Goal: Task Accomplishment & Management: Complete application form

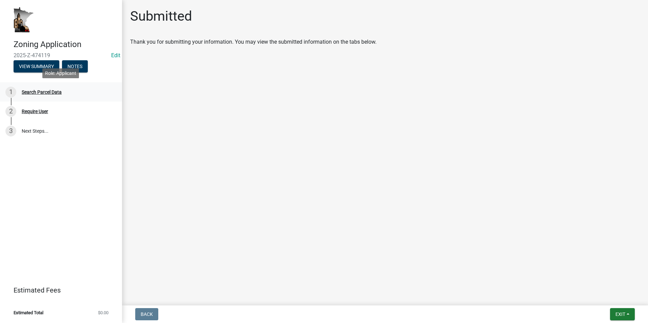
click at [51, 93] on div "Search Parcel Data" at bounding box center [42, 92] width 40 height 5
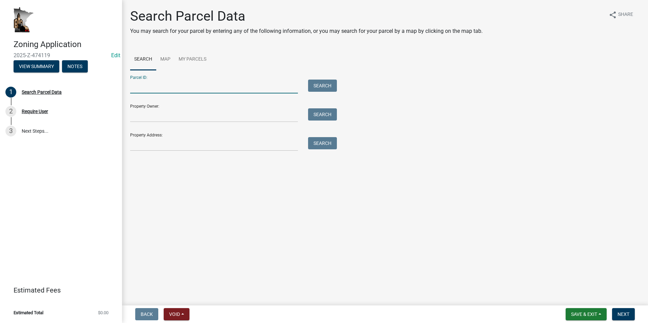
click at [147, 86] on input "Parcel ID:" at bounding box center [214, 87] width 168 height 14
type input "13.0273.003"
click at [324, 87] on button "Search" at bounding box center [322, 86] width 29 height 12
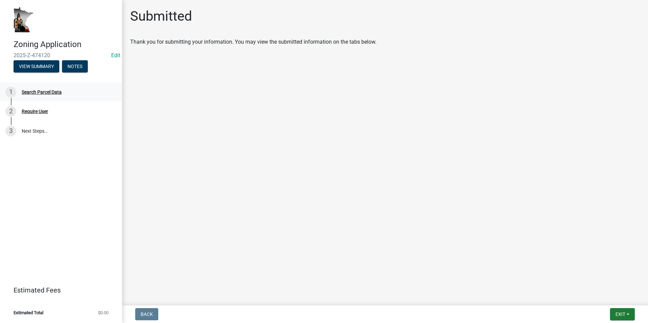
click at [43, 95] on div "1 Search Parcel Data" at bounding box center [58, 92] width 106 height 11
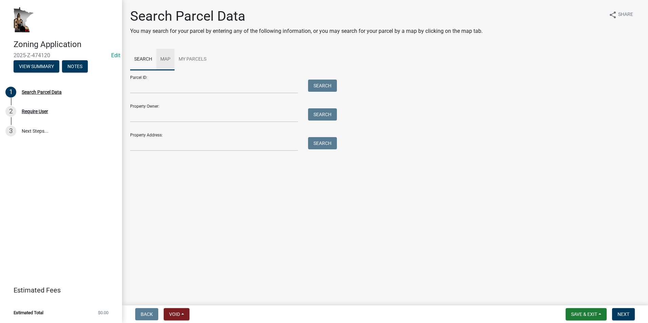
click at [163, 60] on link "Map" at bounding box center [165, 60] width 18 height 22
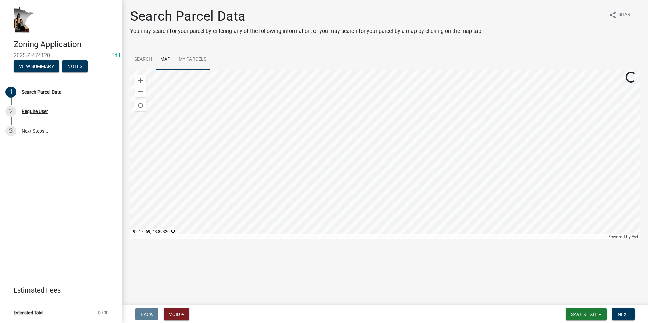
click at [187, 62] on link "My Parcels" at bounding box center [193, 60] width 36 height 22
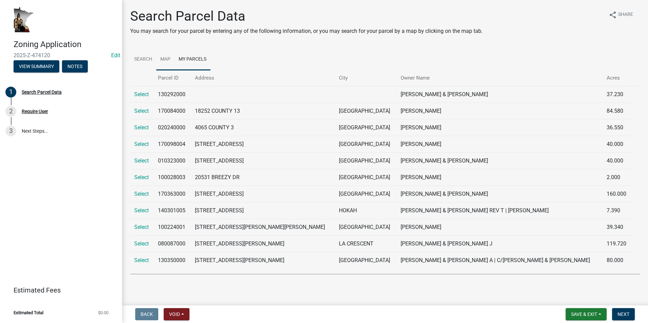
click at [169, 61] on link "Map" at bounding box center [165, 60] width 18 height 22
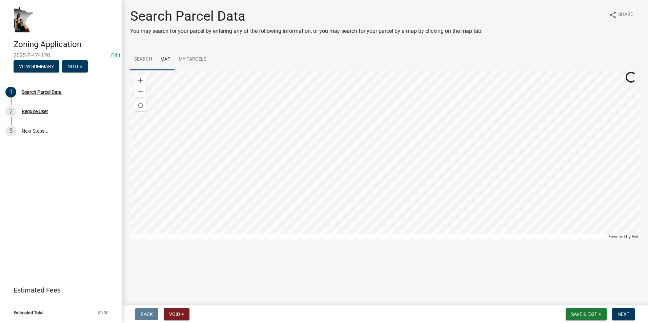
click at [146, 61] on link "Search" at bounding box center [143, 60] width 26 height 22
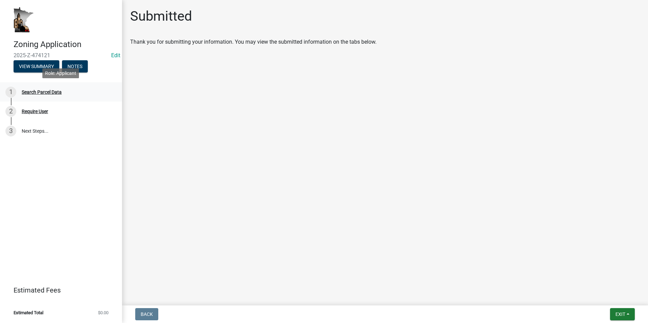
click at [51, 93] on div "Search Parcel Data" at bounding box center [42, 92] width 40 height 5
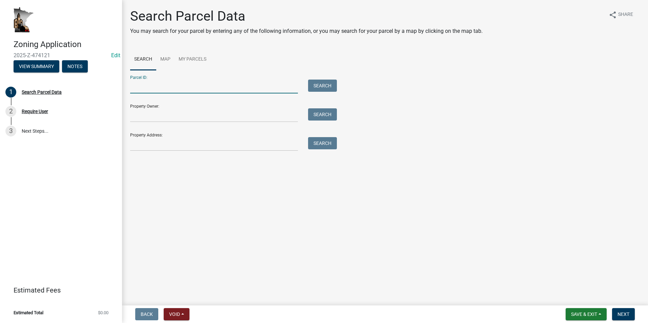
click at [164, 84] on input "Parcel ID:" at bounding box center [214, 87] width 168 height 14
type input "13.0273.003"
click at [322, 86] on button "Search" at bounding box center [322, 86] width 29 height 12
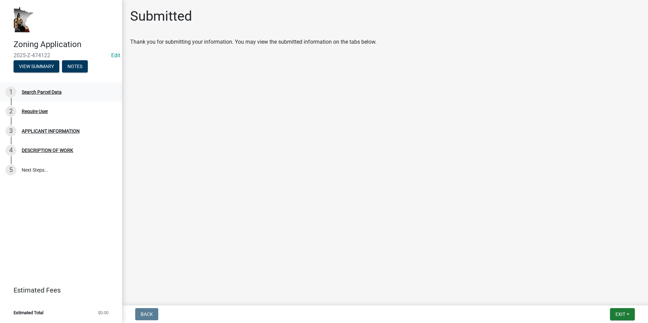
click at [57, 92] on div "Search Parcel Data" at bounding box center [42, 92] width 40 height 5
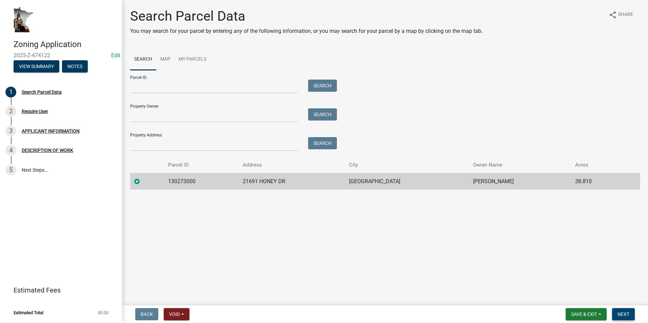
click at [625, 316] on span "Next" at bounding box center [624, 314] width 12 height 5
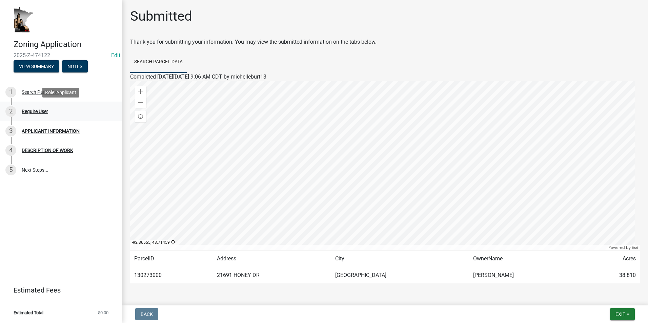
click at [38, 113] on div "Require User" at bounding box center [35, 111] width 26 height 5
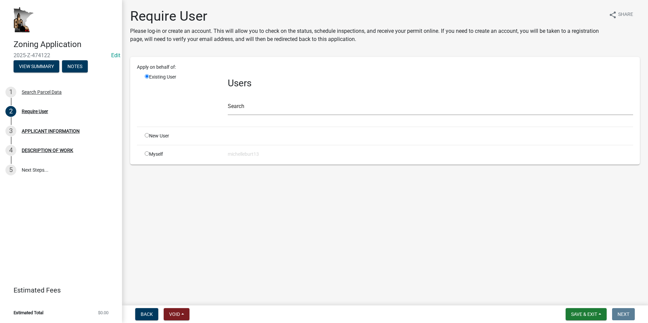
click at [145, 154] on input "radio" at bounding box center [147, 154] width 4 height 4
radio input "true"
radio input "false"
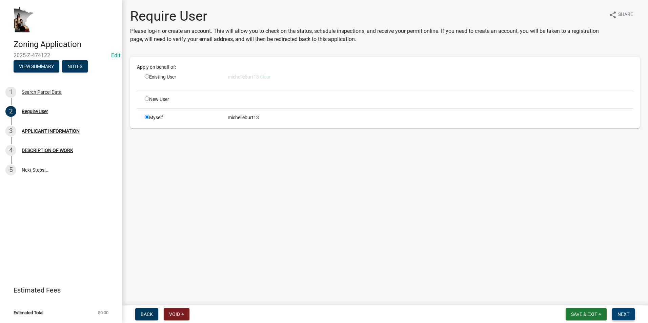
click at [624, 314] on span "Next" at bounding box center [624, 314] width 12 height 5
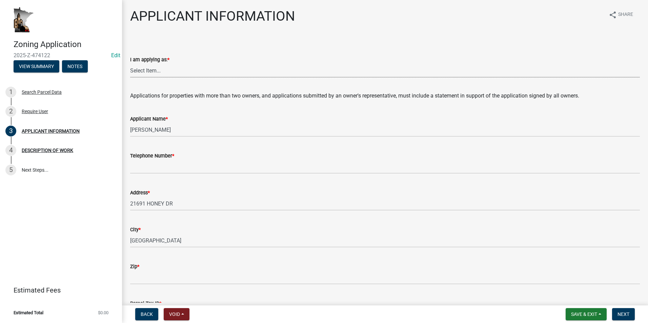
click at [148, 72] on select "Select Item... The sole owner of the property A co-owner of the property with o…" at bounding box center [385, 71] width 510 height 14
click at [130, 64] on select "Select Item... The sole owner of the property A co-owner of the property with o…" at bounding box center [385, 71] width 510 height 14
select select "884de254-84a4-4256-8abe-0e7e5fcf6e66"
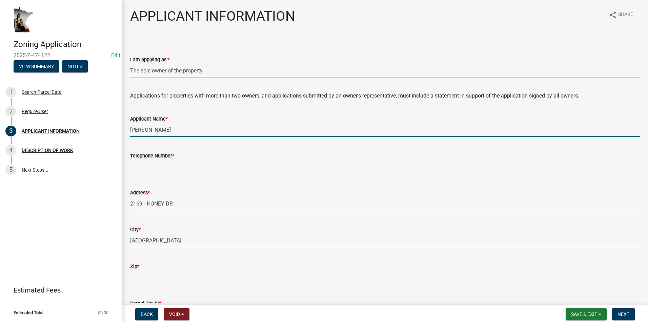
click at [178, 132] on input "LADSTEN,GERALD" at bounding box center [385, 130] width 510 height 14
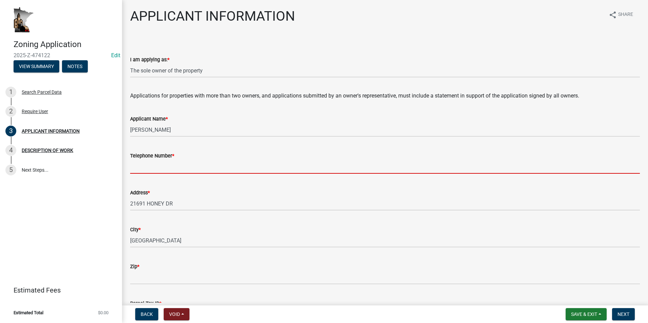
click at [140, 166] on input "Telephone Number *" at bounding box center [385, 167] width 510 height 14
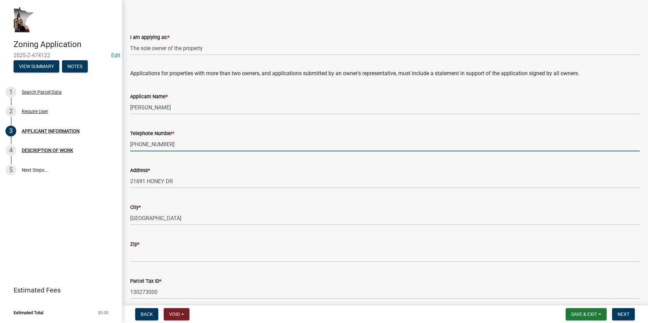
scroll to position [34, 0]
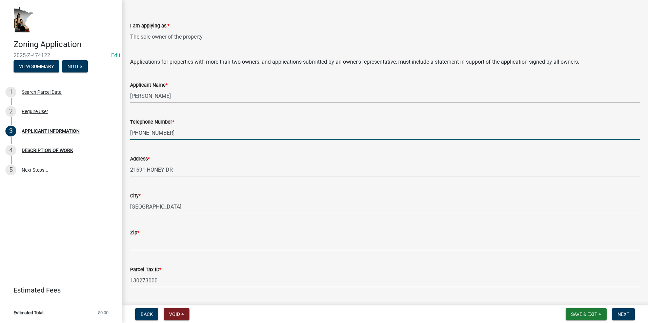
type input "507-205-1629"
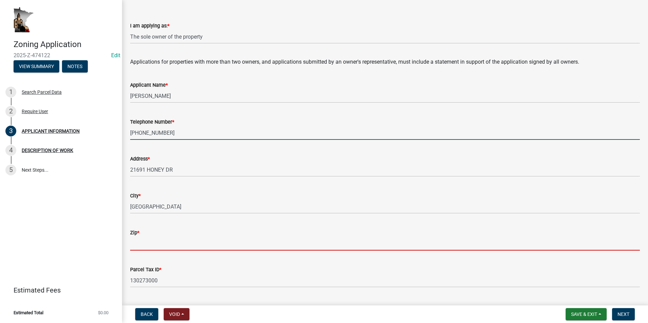
click at [139, 243] on input "Zip *" at bounding box center [385, 244] width 510 height 14
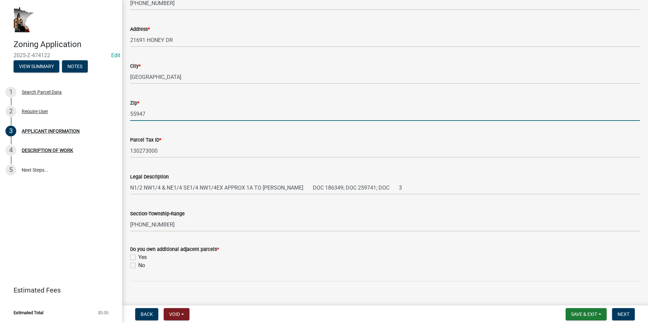
scroll to position [203, 0]
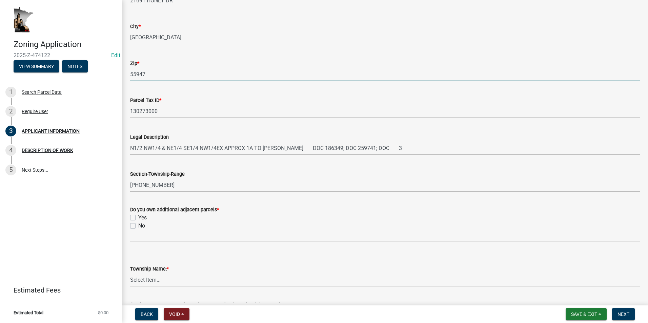
type input "55947"
click at [138, 218] on label "Yes" at bounding box center [142, 218] width 8 height 8
click at [138, 218] on input "Yes" at bounding box center [140, 216] width 4 height 4
checkbox input "true"
checkbox input "false"
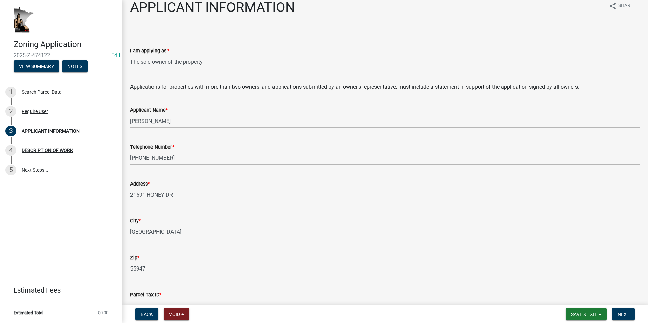
scroll to position [0, 0]
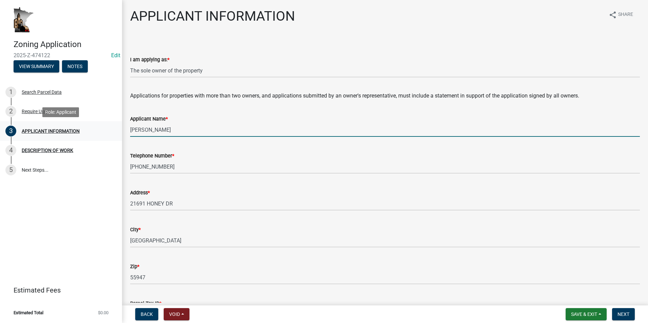
drag, startPoint x: 176, startPoint y: 130, endPoint x: 121, endPoint y: 131, distance: 54.9
click at [121, 131] on div "Zoning Application 2025-Z-474122 Edit View Summary Notes 1 Search Parcel Data 2…" at bounding box center [324, 161] width 648 height 323
drag, startPoint x: 154, startPoint y: 131, endPoint x: 120, endPoint y: 132, distance: 34.6
click at [120, 132] on div "Zoning Application 2025-Z-474122 Edit View Summary Notes 1 Search Parcel Data 2…" at bounding box center [324, 161] width 648 height 323
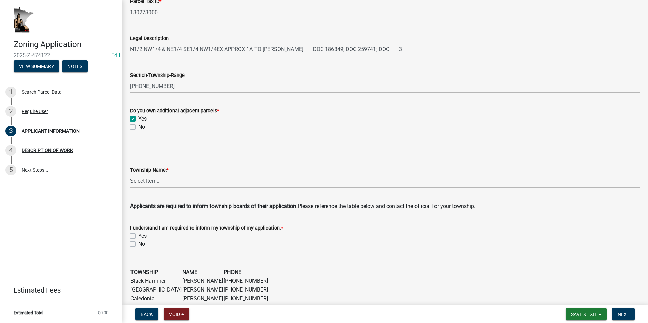
scroll to position [305, 0]
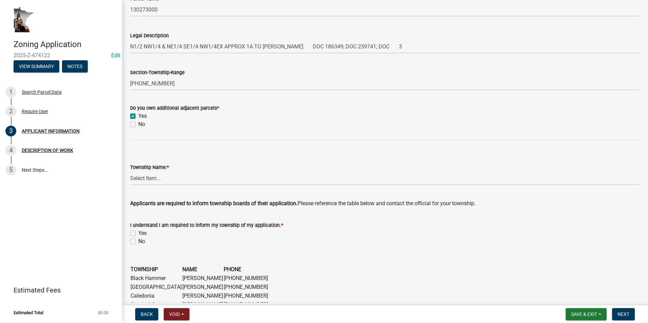
type input "[PERSON_NAME]"
click at [159, 179] on select "Select Item... Black Hammer Brownsville Caledonia Crooked Creek Hokah Houston J…" at bounding box center [385, 179] width 510 height 14
click at [130, 172] on select "Select Item... Black Hammer Brownsville Caledonia Crooked Creek Hokah Houston J…" at bounding box center [385, 179] width 510 height 14
select select "87bd8246-e010-4864-ada3-31d8f143e470"
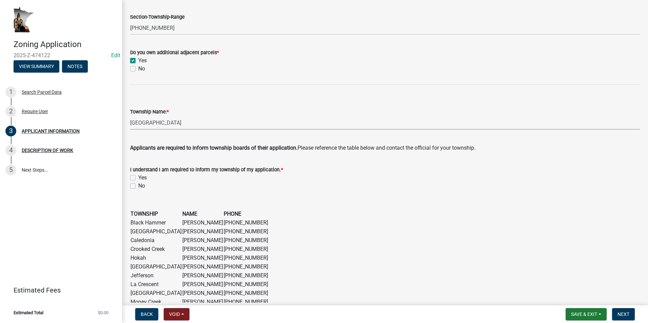
scroll to position [373, 0]
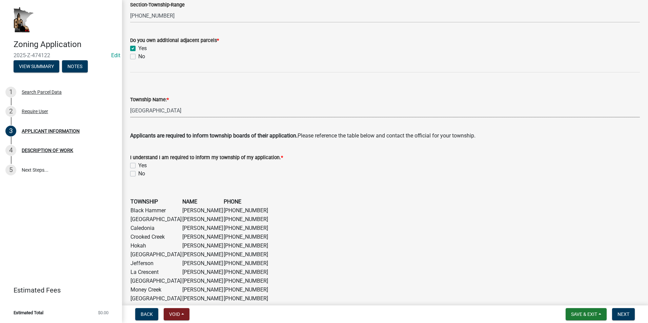
click at [138, 166] on label "Yes" at bounding box center [142, 166] width 8 height 8
click at [138, 166] on input "Yes" at bounding box center [140, 164] width 4 height 4
checkbox input "true"
checkbox input "false"
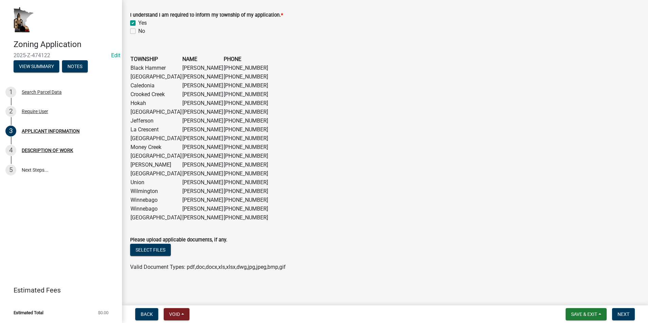
scroll to position [517, 0]
click at [623, 313] on span "Next" at bounding box center [624, 314] width 12 height 5
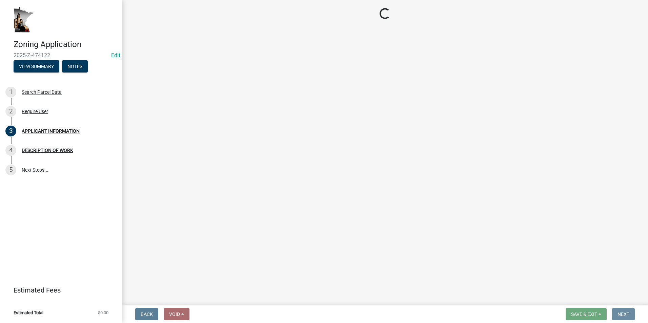
scroll to position [0, 0]
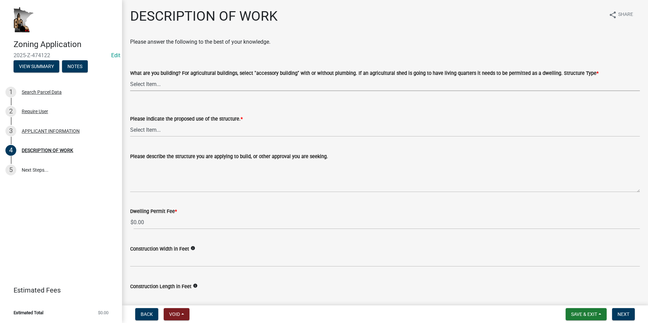
click at [163, 81] on select "Select Item... Single Family Dwelling or "Shouse" Bedroom addition Non-bedroom …" at bounding box center [385, 84] width 510 height 14
click at [130, 77] on select "Select Item... Single Family Dwelling or "Shouse" Bedroom addition Non-bedroom …" at bounding box center [385, 84] width 510 height 14
select select "39f6a2ab-0467-4f26-9b22-6b4c409785cf"
click at [159, 130] on select "Select Item... Year-Round Residential Seasonal Residential Agricultural Recreat…" at bounding box center [385, 130] width 510 height 14
click at [130, 123] on select "Select Item... Year-Round Residential Seasonal Residential Agricultural Recreat…" at bounding box center [385, 130] width 510 height 14
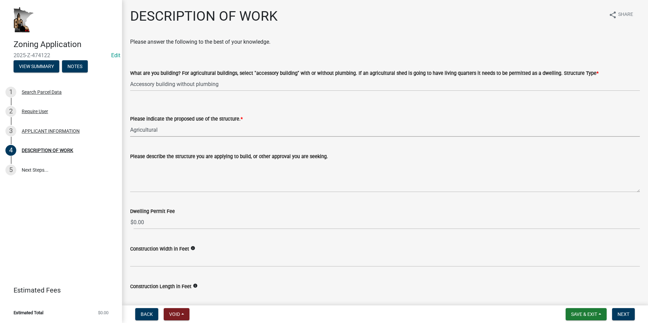
select select "8a50126a-ac8f-44d1-8890-2a914b053a60"
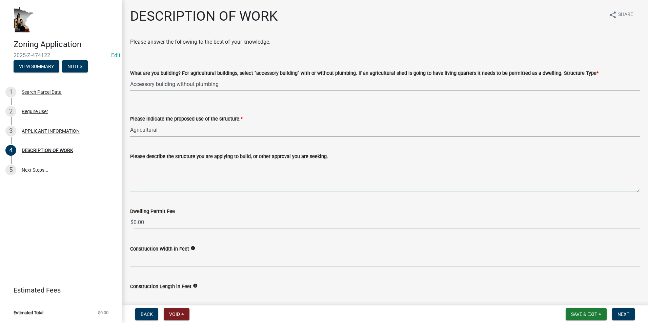
click at [142, 167] on textarea "Please describe the structure you are applying to build, or other approval you …" at bounding box center [385, 177] width 510 height 32
type textarea "h"
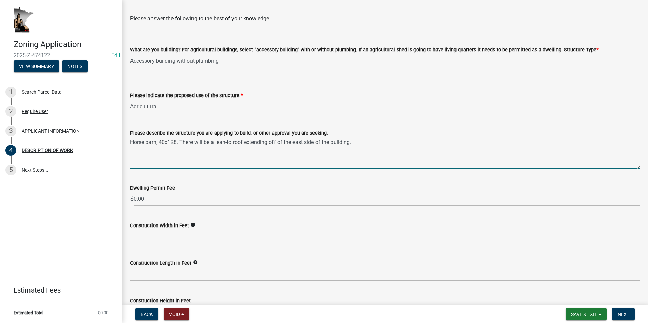
scroll to position [34, 0]
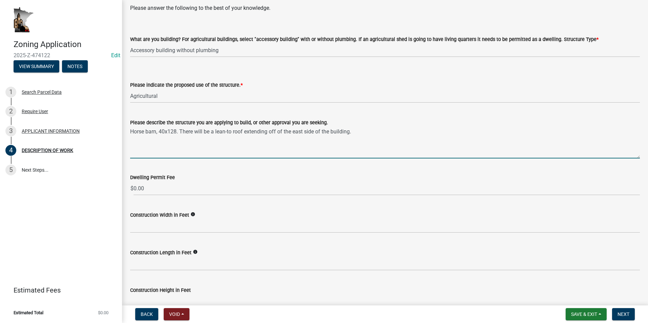
type textarea "Horse barn, 40x128. There will be a lean-to roof extending off of the east side…"
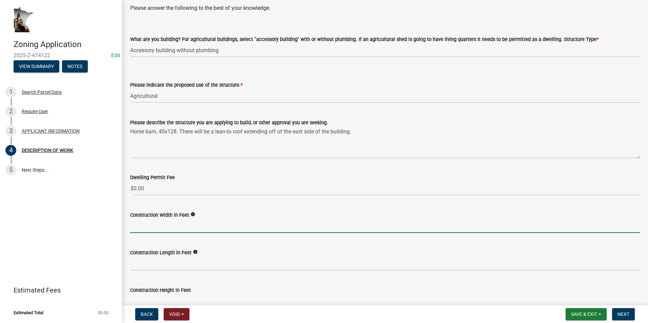
click at [147, 226] on input "text" at bounding box center [385, 226] width 510 height 14
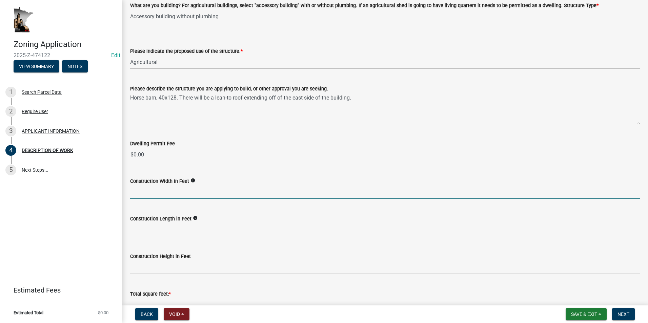
scroll to position [102, 0]
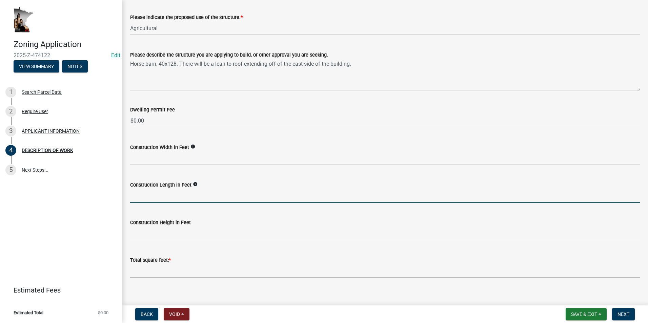
click at [151, 199] on input "text" at bounding box center [385, 196] width 510 height 14
type input "128"
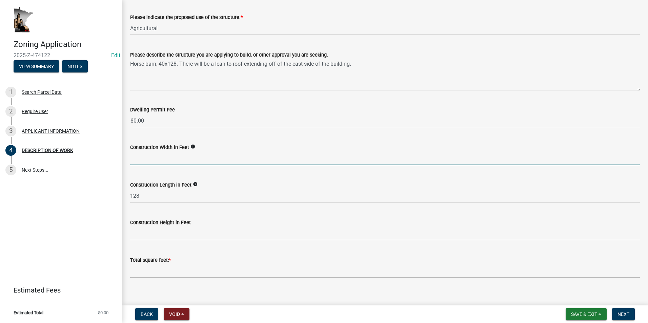
click at [142, 156] on input "text" at bounding box center [385, 159] width 510 height 14
type input "40"
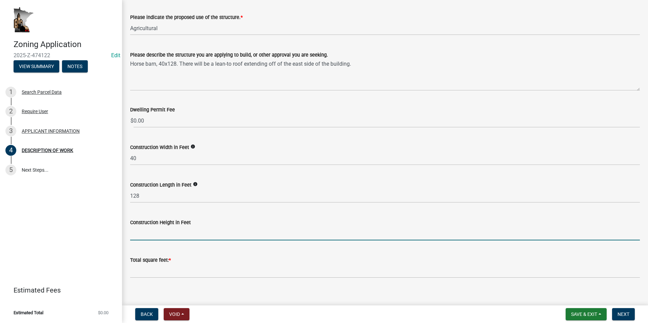
click at [148, 232] on input "text" at bounding box center [385, 234] width 510 height 14
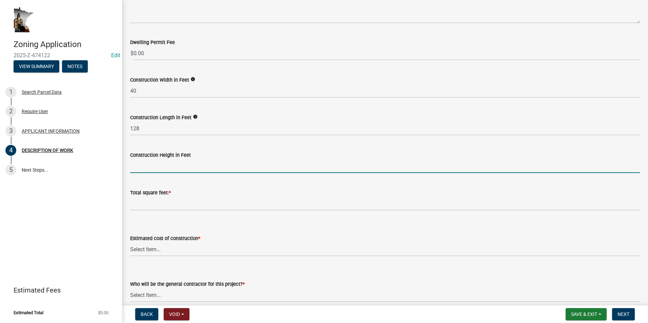
scroll to position [170, 0]
type input "28"
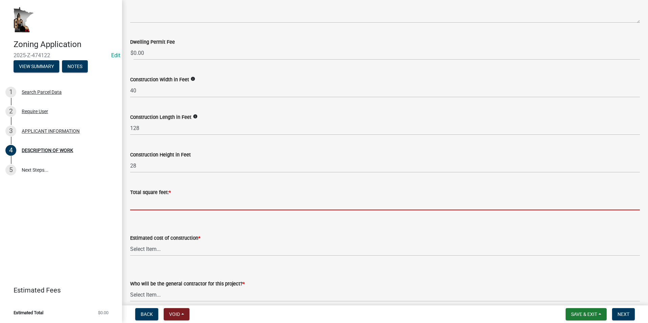
click at [151, 204] on input "text" at bounding box center [385, 204] width 510 height 14
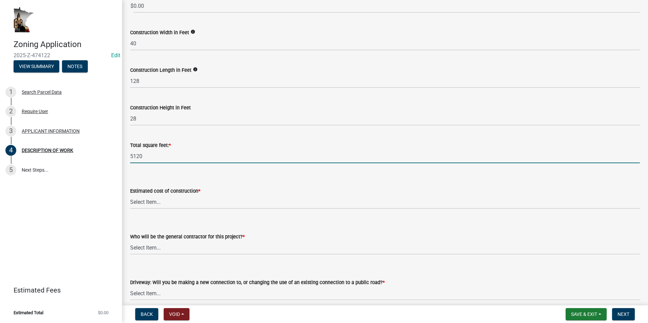
scroll to position [237, 0]
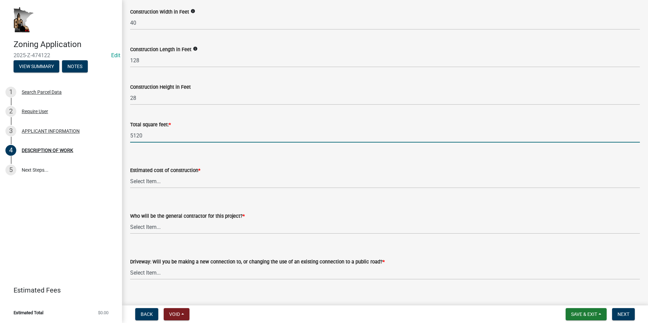
type input "5120"
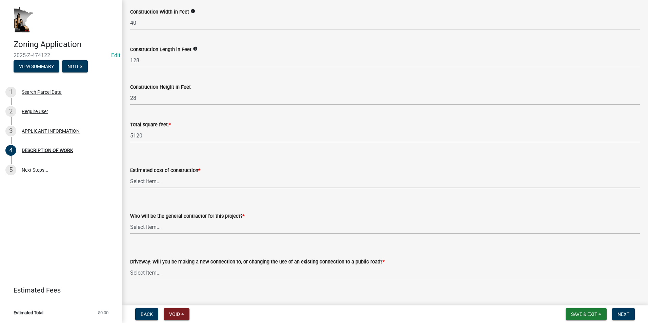
click at [167, 181] on select "Select Item... $0 - $50,000 $50,001 - $100,000 $101,000 - $150,000 $150,001 or …" at bounding box center [385, 182] width 510 height 14
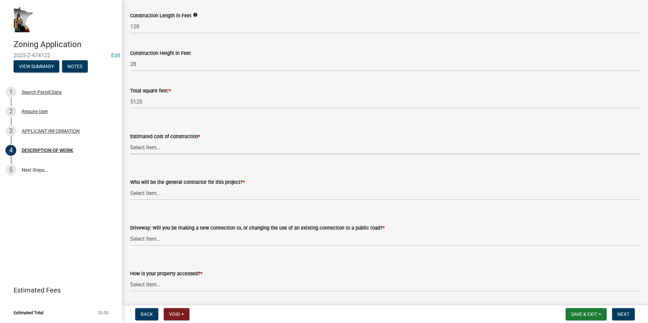
click at [159, 149] on select "Select Item... $0 - $50,000 $50,001 - $100,000 $101,000 - $150,000 $150,001 or …" at bounding box center [385, 148] width 510 height 14
click at [130, 141] on select "Select Item... $0 - $50,000 $50,001 - $100,000 $101,000 - $150,000 $150,001 or …" at bounding box center [385, 148] width 510 height 14
select select "e929572a-d3c1-4656-a5cb-745867c8f3e2"
click at [153, 193] on select "Select Item... Myself Other" at bounding box center [385, 193] width 510 height 14
click at [130, 186] on select "Select Item... Myself Other" at bounding box center [385, 193] width 510 height 14
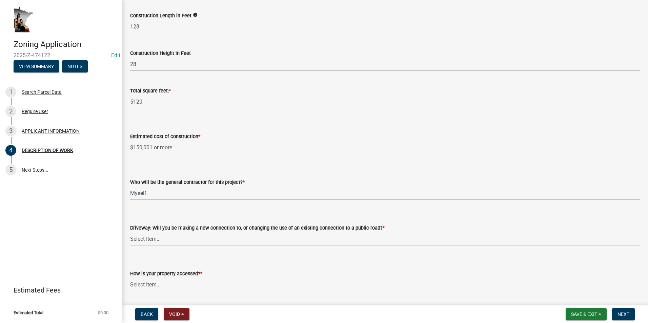
select select "07ce3bd5-44c8-48c7-a7da-ecbfde3ea753"
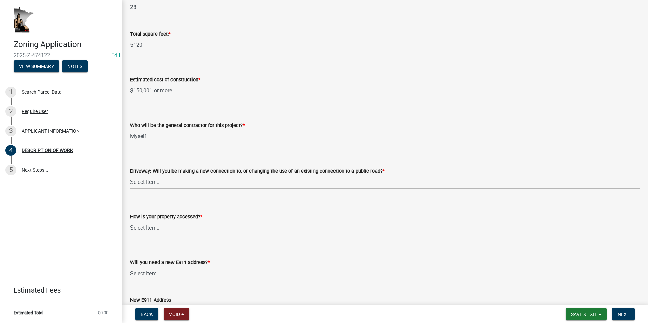
scroll to position [339, 0]
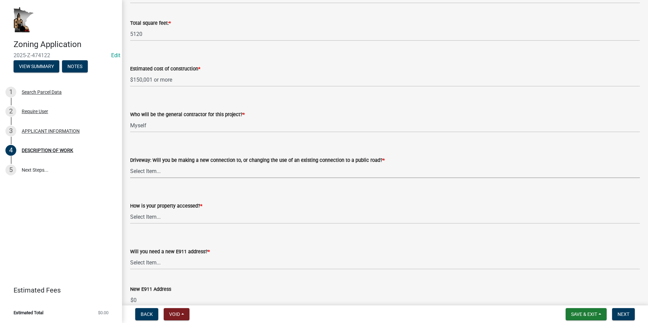
click at [161, 173] on select "Select Item... I am installing a new driveway access to a public road I am chan…" at bounding box center [385, 171] width 510 height 14
click at [130, 164] on select "Select Item... I am installing a new driveway access to a public road I am chan…" at bounding box center [385, 171] width 510 height 14
select select "865858fb-cec4-4771-ade1-629df977e661"
click at [155, 215] on select "Select Item... Access is off a state highway Access is off a county road Access…" at bounding box center [385, 217] width 510 height 14
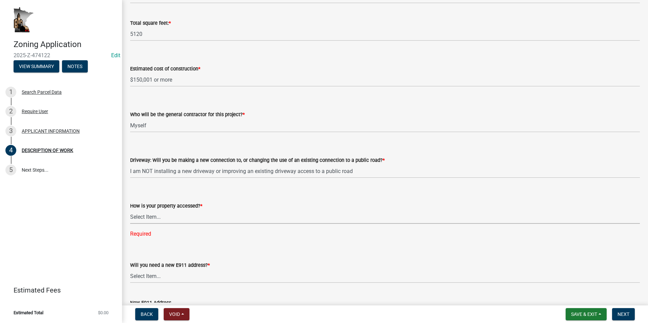
click at [157, 219] on select "Select Item... Access is off a state highway Access is off a county road Access…" at bounding box center [385, 217] width 510 height 14
click at [130, 210] on select "Select Item... Access is off a state highway Access is off a county road Access…" at bounding box center [385, 217] width 510 height 14
select select "c0af4bca-2ac9-43a4-954a-b6dfd2bb8fae"
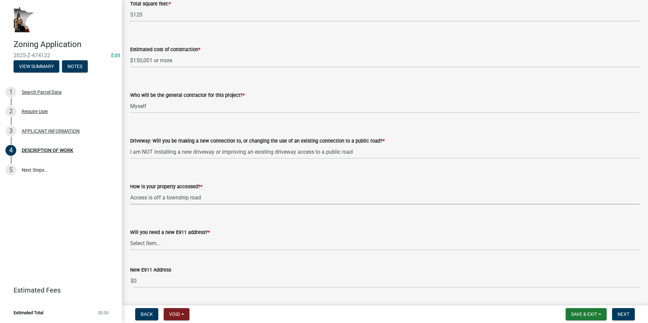
scroll to position [373, 0]
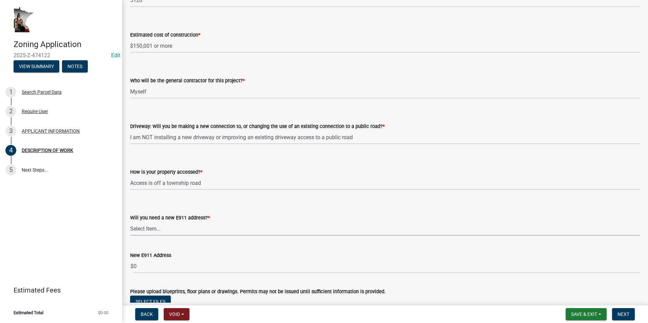
drag, startPoint x: 152, startPoint y: 228, endPoint x: 150, endPoint y: 224, distance: 5.0
click at [152, 228] on select "Select Item... Yes No" at bounding box center [385, 229] width 510 height 14
click at [130, 222] on select "Select Item... Yes No" at bounding box center [385, 229] width 510 height 14
select select "79149638-379e-4eb8-8707-a078303474c9"
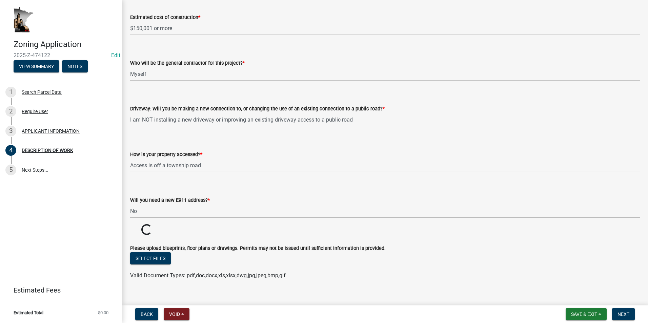
scroll to position [400, 0]
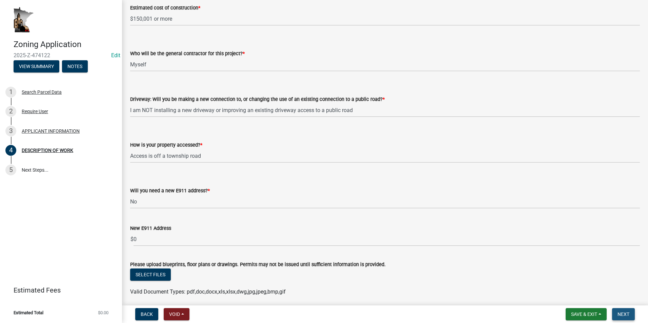
click at [621, 313] on span "Next" at bounding box center [624, 314] width 12 height 5
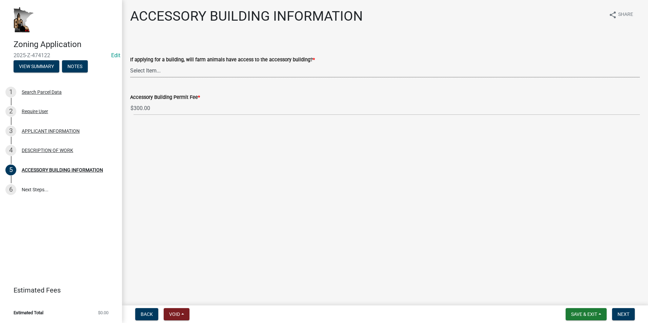
click at [154, 71] on select "Select Item... Yes No" at bounding box center [385, 71] width 510 height 14
click at [130, 64] on select "Select Item... Yes No" at bounding box center [385, 71] width 510 height 14
select select "ea2785e3-9e58-4562-b2ed-41a70a2b747b"
click at [621, 312] on span "Next" at bounding box center [624, 314] width 12 height 5
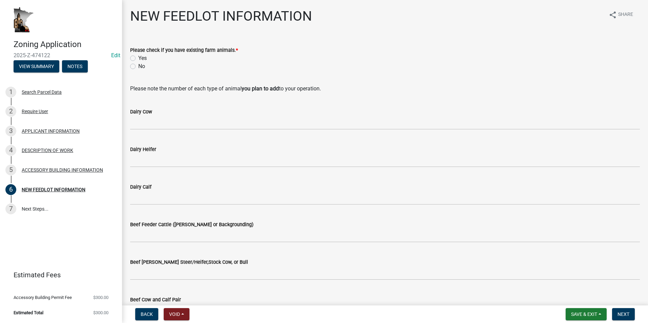
click at [138, 68] on label "No" at bounding box center [141, 66] width 7 height 8
click at [138, 67] on input "No" at bounding box center [140, 64] width 4 height 4
radio input "true"
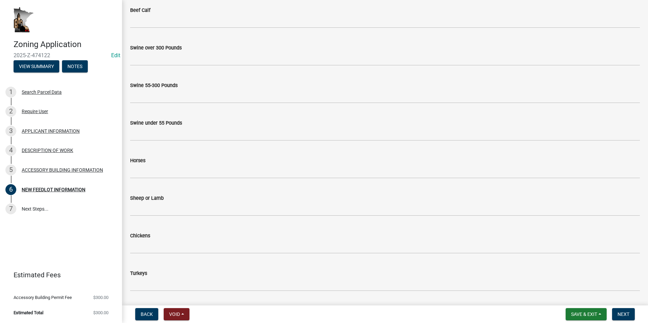
scroll to position [339, 0]
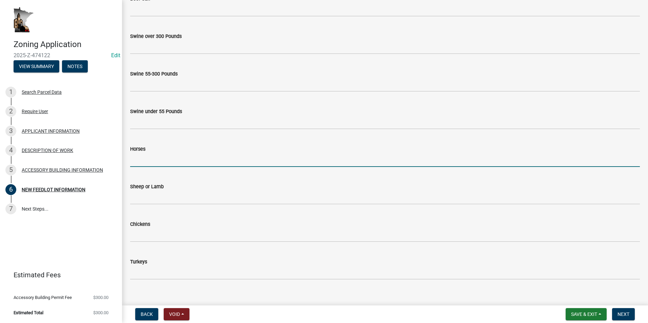
click at [142, 162] on input "text" at bounding box center [385, 160] width 510 height 14
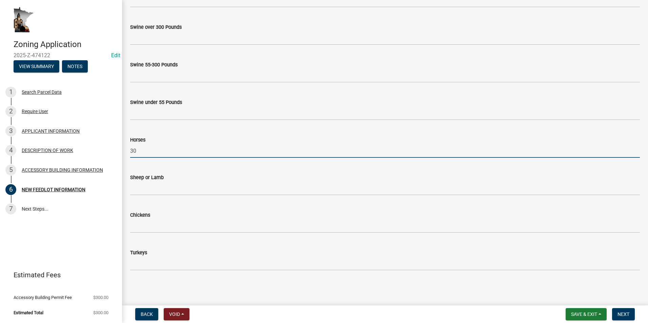
scroll to position [349, 0]
type input "30"
click at [624, 314] on span "Next" at bounding box center [624, 314] width 12 height 5
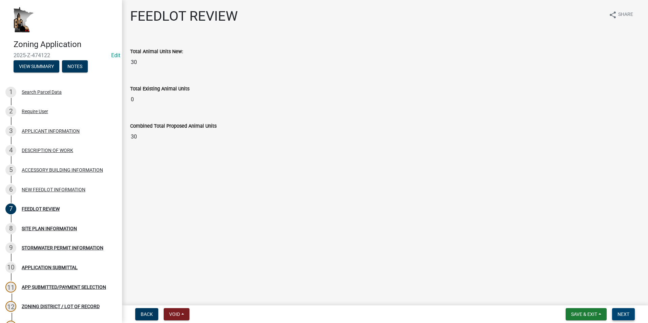
click at [622, 313] on span "Next" at bounding box center [624, 314] width 12 height 5
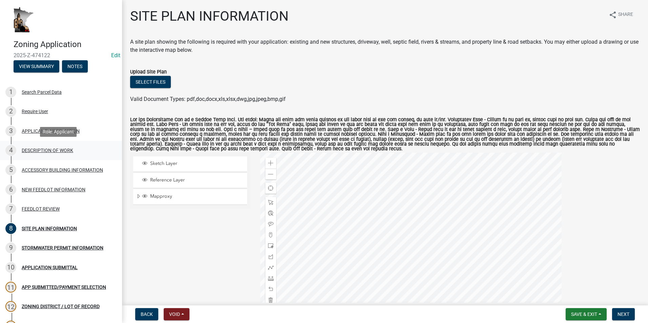
click at [51, 149] on div "DESCRIPTION OF WORK" at bounding box center [48, 150] width 52 height 5
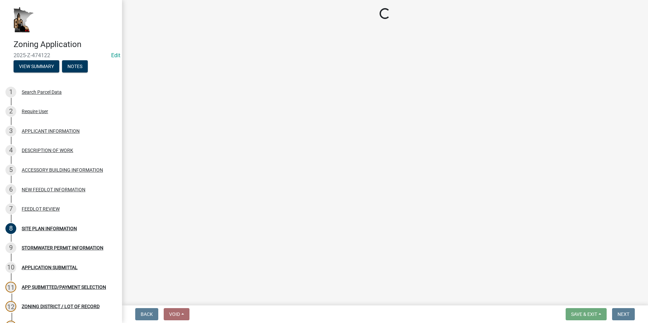
select select "39f6a2ab-0467-4f26-9b22-6b4c409785cf"
select select "8a50126a-ac8f-44d1-8890-2a914b053a60"
select select "e929572a-d3c1-4656-a5cb-745867c8f3e2"
select select "07ce3bd5-44c8-48c7-a7da-ecbfde3ea753"
select select "865858fb-cec4-4771-ade1-629df977e661"
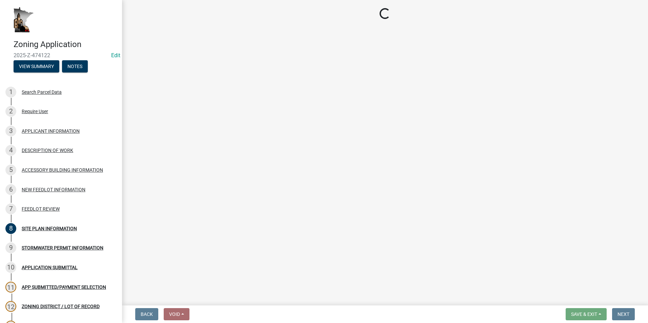
select select "c0af4bca-2ac9-43a4-954a-b6dfd2bb8fae"
select select "79149638-379e-4eb8-8707-a078303474c9"
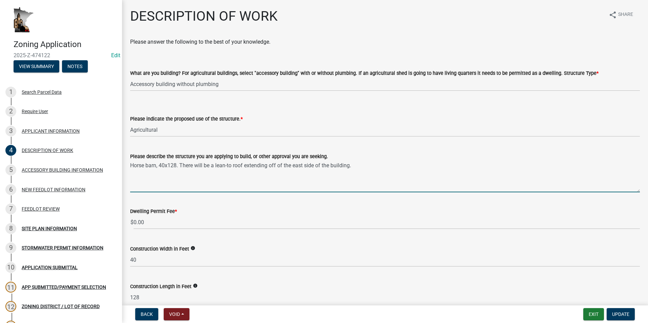
click at [358, 166] on textarea "Horse barn, 40x128. There will be a lean-to roof extending off of the east side…" at bounding box center [385, 177] width 510 height 32
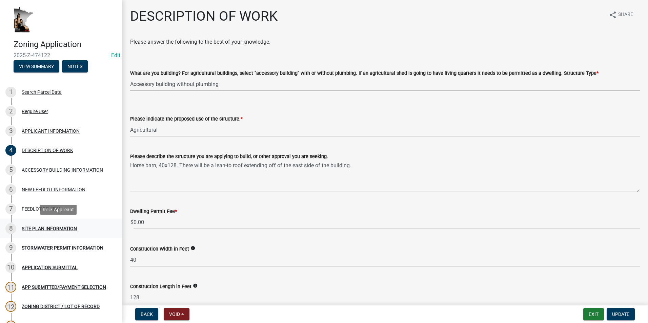
click at [45, 227] on div "SITE PLAN INFORMATION" at bounding box center [49, 228] width 55 height 5
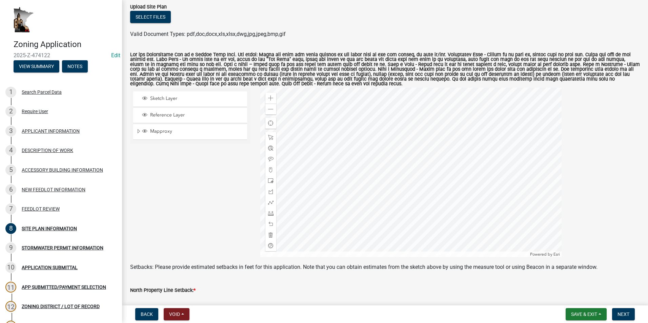
scroll to position [68, 0]
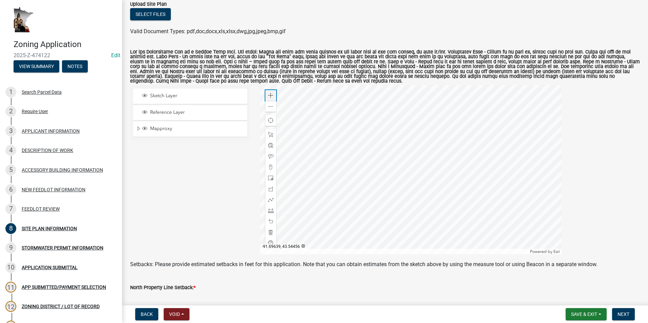
click at [269, 96] on span at bounding box center [270, 95] width 5 height 5
click at [311, 187] on div at bounding box center [410, 170] width 301 height 170
click at [269, 96] on span at bounding box center [270, 95] width 5 height 5
click at [350, 211] on div at bounding box center [410, 170] width 301 height 170
click at [269, 108] on span at bounding box center [270, 106] width 5 height 5
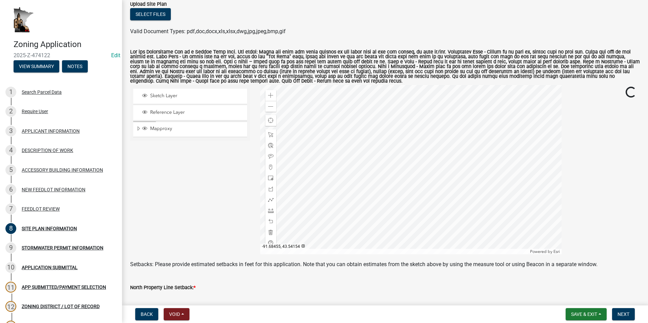
click at [372, 201] on div at bounding box center [410, 170] width 301 height 170
click at [270, 98] on span at bounding box center [270, 95] width 5 height 5
click at [392, 186] on div at bounding box center [410, 170] width 301 height 170
click at [270, 96] on span at bounding box center [270, 95] width 5 height 5
click at [270, 177] on span at bounding box center [270, 178] width 5 height 5
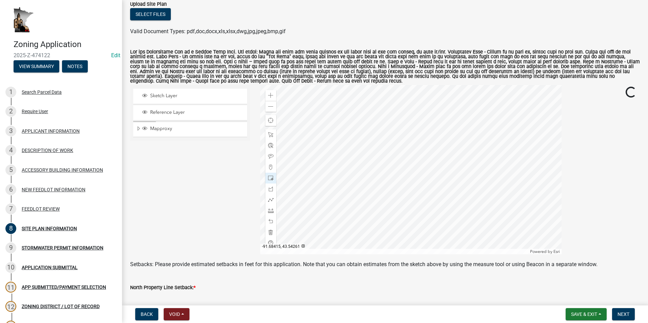
click at [413, 161] on div at bounding box center [410, 170] width 301 height 170
click at [283, 140] on div "Zoom in Zoom out Find my location Powered by Esri" at bounding box center [410, 170] width 301 height 170
click at [412, 165] on div at bounding box center [410, 170] width 301 height 170
click at [269, 217] on div at bounding box center [270, 221] width 11 height 11
click at [268, 134] on span at bounding box center [270, 134] width 5 height 5
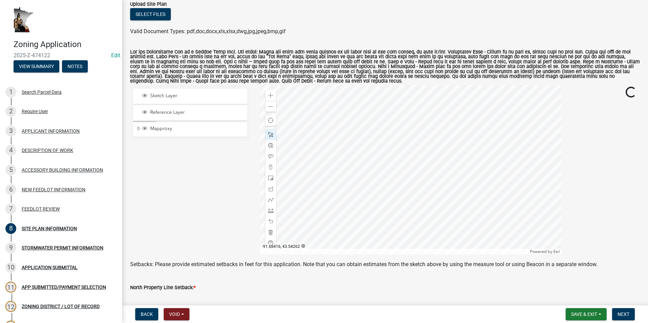
click at [411, 158] on div at bounding box center [410, 170] width 301 height 170
click at [463, 115] on span "Close" at bounding box center [462, 115] width 5 height 5
click at [402, 140] on div at bounding box center [410, 170] width 301 height 170
click at [408, 148] on div at bounding box center [410, 170] width 301 height 170
click at [274, 106] on div "Zoom out" at bounding box center [270, 106] width 11 height 11
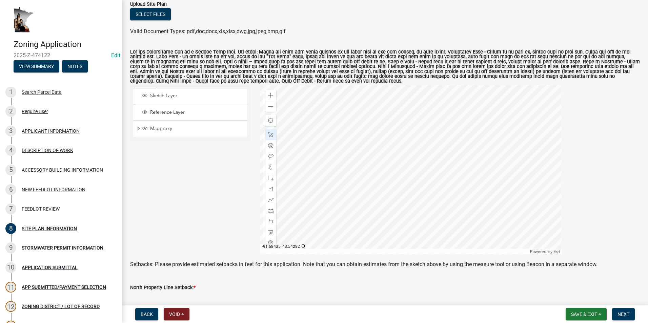
click at [398, 146] on div at bounding box center [410, 170] width 301 height 170
click at [268, 220] on span at bounding box center [270, 221] width 5 height 5
click at [268, 177] on span at bounding box center [270, 178] width 5 height 5
click at [409, 158] on div at bounding box center [410, 170] width 301 height 170
click at [271, 133] on span at bounding box center [270, 134] width 5 height 5
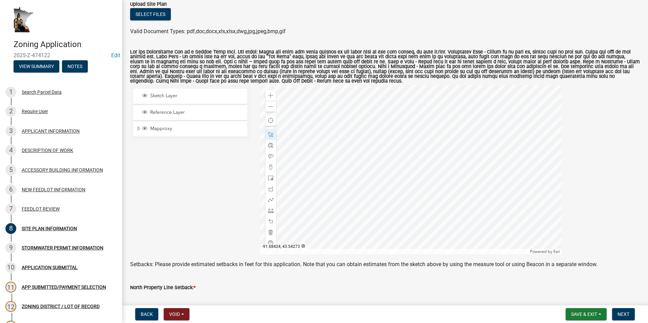
click at [405, 154] on div at bounding box center [410, 170] width 301 height 170
click at [455, 112] on span "Close" at bounding box center [456, 111] width 5 height 5
click at [407, 108] on div at bounding box center [410, 170] width 301 height 170
click at [388, 103] on div at bounding box center [410, 170] width 301 height 170
click at [419, 102] on div at bounding box center [410, 170] width 301 height 170
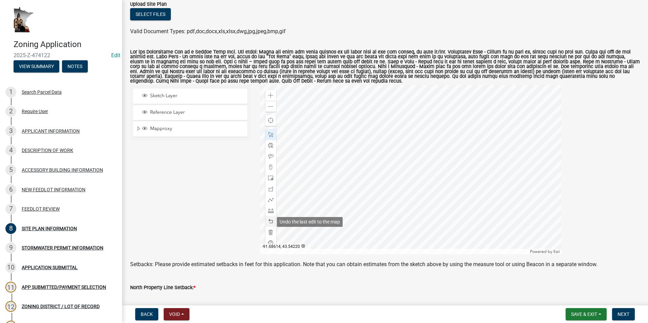
click at [270, 218] on div at bounding box center [270, 221] width 11 height 11
drag, startPoint x: 271, startPoint y: 178, endPoint x: 311, endPoint y: 175, distance: 40.2
click at [273, 178] on div at bounding box center [270, 178] width 11 height 11
click at [404, 162] on div at bounding box center [410, 170] width 301 height 170
click at [269, 136] on span at bounding box center [270, 134] width 5 height 5
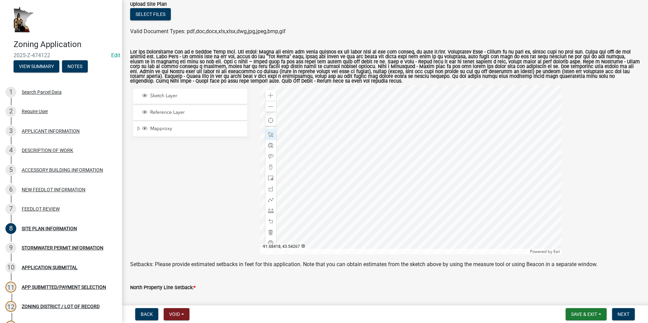
click at [409, 160] on div at bounding box center [410, 170] width 301 height 170
click at [411, 162] on div at bounding box center [410, 170] width 301 height 170
click at [460, 117] on span "Close" at bounding box center [459, 116] width 5 height 5
click at [400, 127] on div at bounding box center [410, 170] width 301 height 170
click at [381, 123] on div at bounding box center [410, 170] width 301 height 170
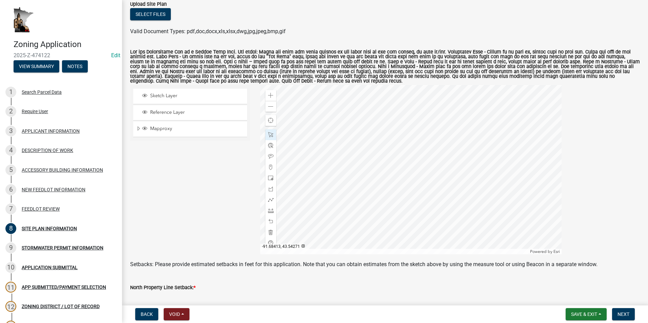
click at [413, 156] on div at bounding box center [410, 170] width 301 height 170
click at [269, 95] on span at bounding box center [270, 95] width 5 height 5
click at [375, 224] on div at bounding box center [410, 170] width 301 height 170
click at [423, 154] on div at bounding box center [410, 170] width 301 height 170
click at [416, 104] on div at bounding box center [410, 170] width 301 height 170
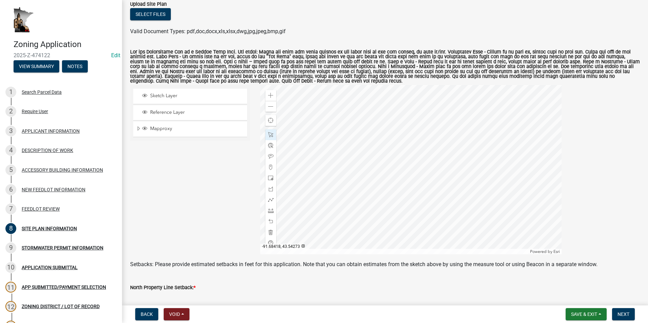
click at [393, 168] on div at bounding box center [410, 170] width 301 height 170
click at [343, 151] on div at bounding box center [410, 170] width 301 height 170
click at [418, 151] on div at bounding box center [410, 170] width 301 height 170
click at [269, 108] on span at bounding box center [270, 106] width 5 height 5
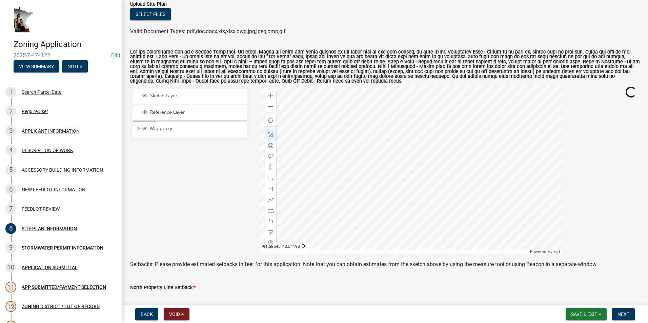
click at [325, 190] on div at bounding box center [410, 170] width 301 height 170
click at [342, 193] on div at bounding box center [410, 170] width 301 height 170
click at [270, 211] on span at bounding box center [270, 210] width 5 height 5
click at [353, 144] on div at bounding box center [410, 170] width 301 height 170
click at [467, 143] on div at bounding box center [410, 170] width 301 height 170
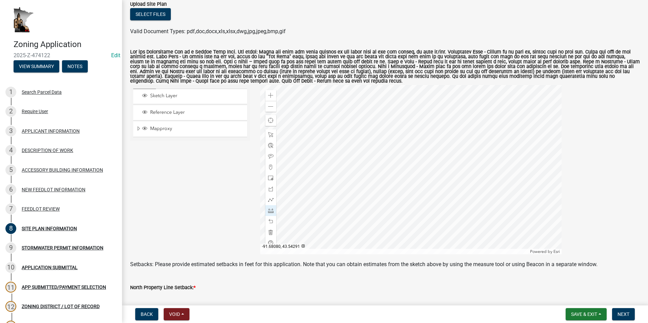
click at [467, 143] on div at bounding box center [410, 170] width 301 height 170
click at [344, 136] on div at bounding box center [410, 170] width 301 height 170
click at [343, 95] on div at bounding box center [410, 170] width 301 height 170
click at [270, 211] on span at bounding box center [270, 210] width 5 height 5
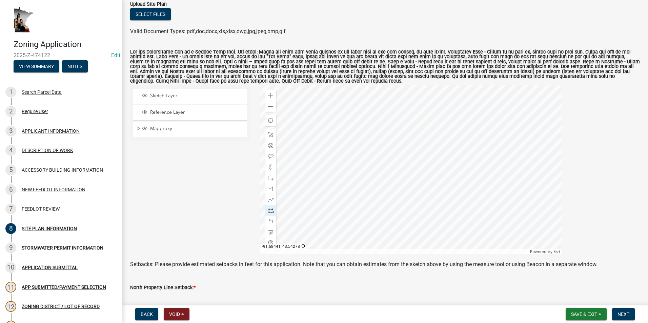
click at [343, 149] on div at bounding box center [410, 170] width 301 height 170
click at [297, 149] on div at bounding box center [410, 170] width 301 height 170
click at [355, 157] on div at bounding box center [410, 170] width 301 height 170
click at [357, 238] on div at bounding box center [410, 170] width 301 height 170
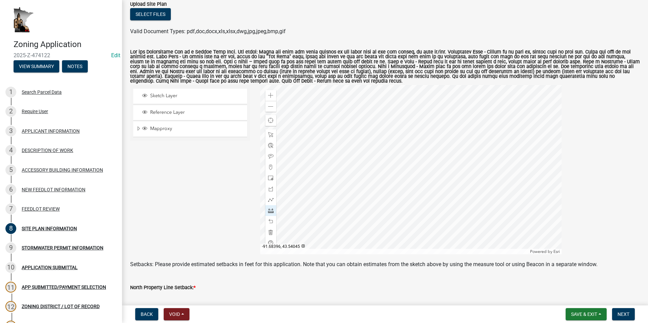
click at [357, 238] on div at bounding box center [410, 170] width 301 height 170
click at [334, 198] on div at bounding box center [410, 170] width 301 height 170
click at [269, 96] on span at bounding box center [270, 95] width 5 height 5
click at [405, 162] on div at bounding box center [410, 170] width 301 height 170
click at [360, 175] on div at bounding box center [410, 170] width 301 height 170
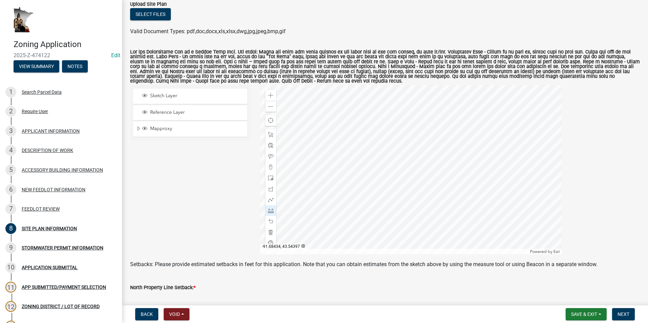
click at [360, 123] on div at bounding box center [410, 170] width 301 height 170
click at [269, 133] on span at bounding box center [270, 134] width 5 height 5
click at [269, 219] on div at bounding box center [270, 221] width 11 height 11
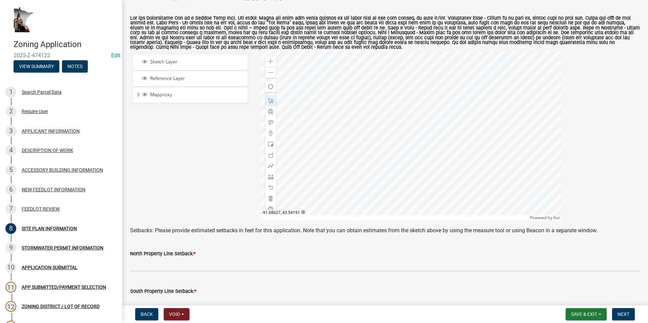
scroll to position [136, 0]
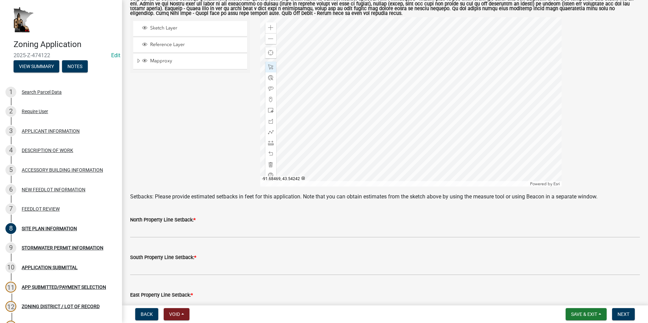
click at [337, 123] on div at bounding box center [410, 102] width 301 height 170
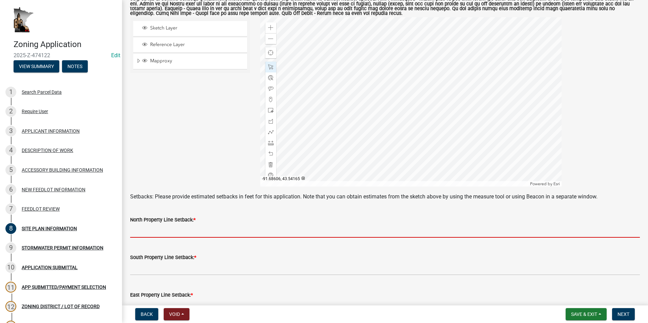
click at [143, 228] on input "text" at bounding box center [385, 231] width 510 height 14
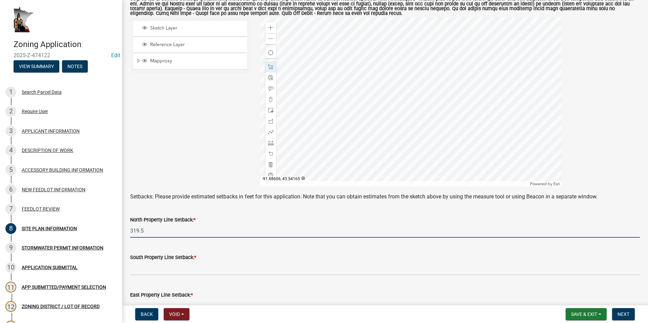
scroll to position [170, 0]
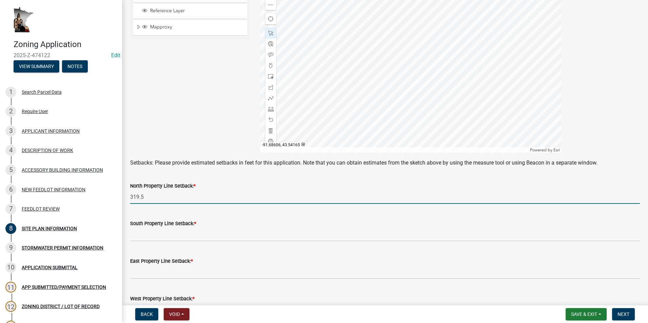
type input "319.5"
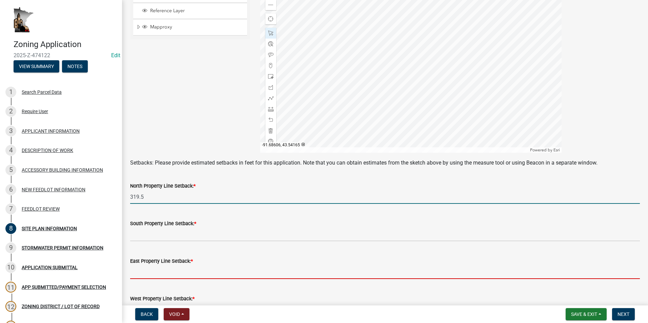
click at [155, 272] on input "text" at bounding box center [385, 272] width 510 height 14
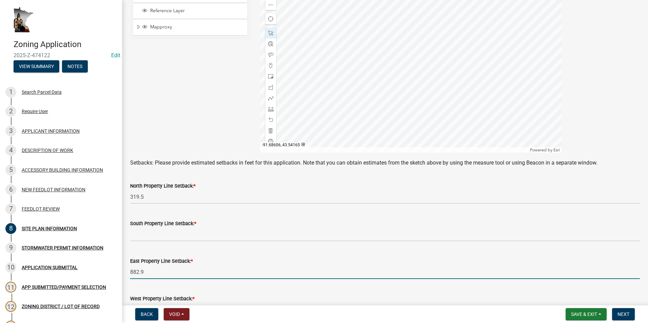
type input "882.9"
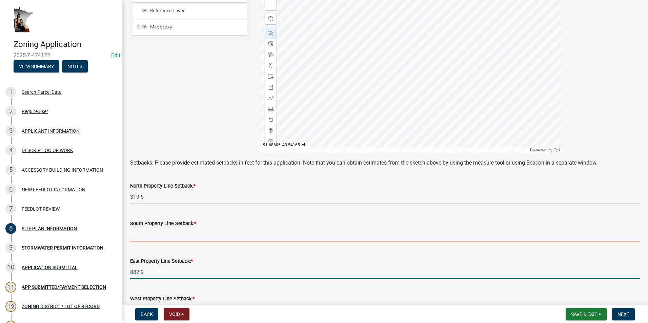
click at [143, 232] on input "text" at bounding box center [385, 235] width 510 height 14
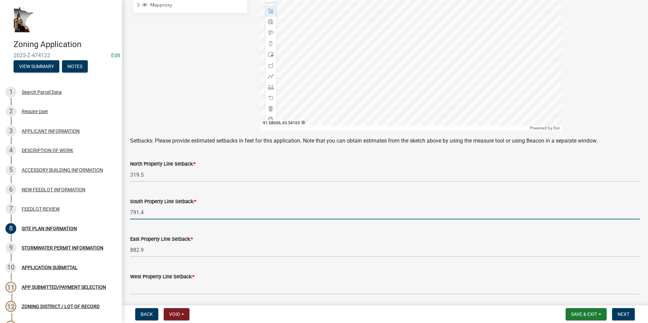
scroll to position [203, 0]
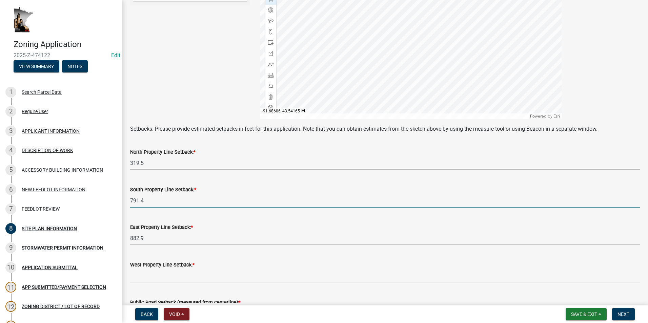
type input "791.4"
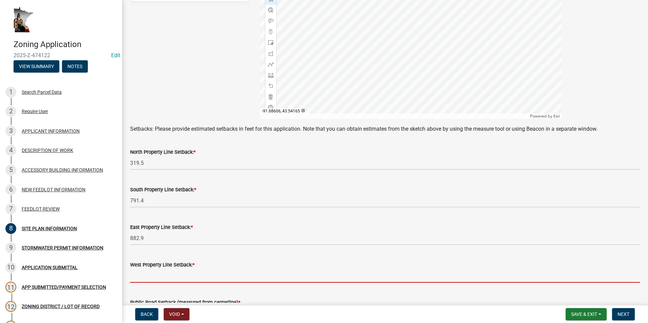
click at [171, 273] on input "text" at bounding box center [385, 276] width 510 height 14
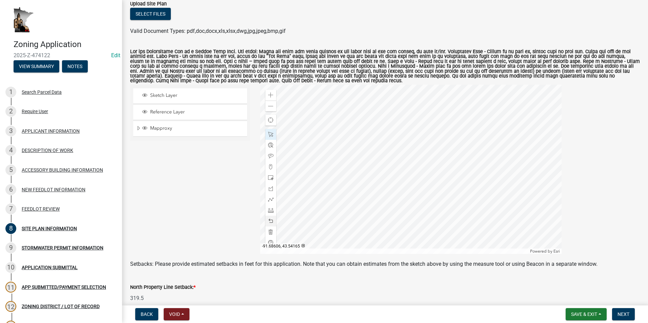
scroll to position [68, 0]
type input "357.3"
click at [268, 212] on span at bounding box center [270, 210] width 5 height 5
click at [352, 155] on div at bounding box center [410, 170] width 301 height 170
click at [352, 103] on div at bounding box center [410, 170] width 301 height 170
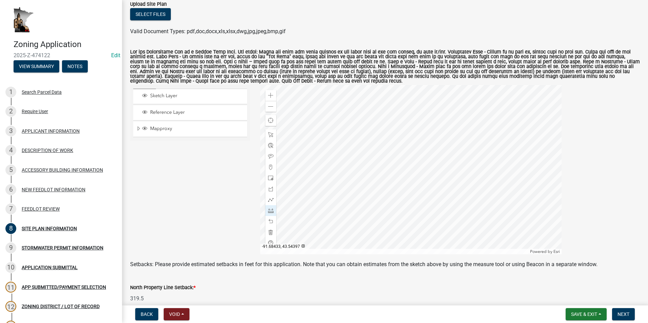
click at [352, 103] on div at bounding box center [410, 170] width 301 height 170
click at [268, 134] on span at bounding box center [270, 134] width 5 height 5
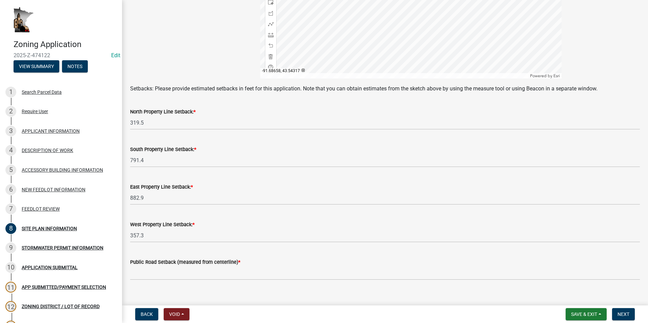
scroll to position [254, 0]
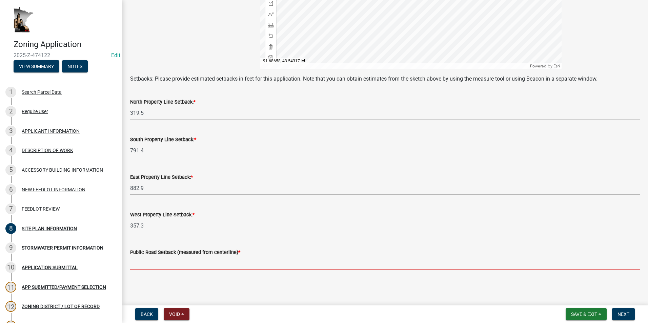
click at [149, 261] on input "text" at bounding box center [385, 264] width 510 height 14
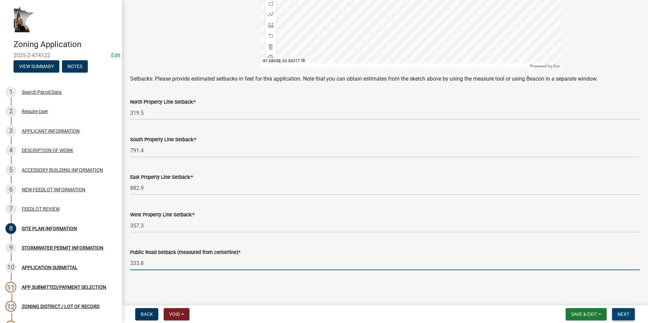
type input "333.8"
click at [625, 316] on span "Next" at bounding box center [624, 314] width 12 height 5
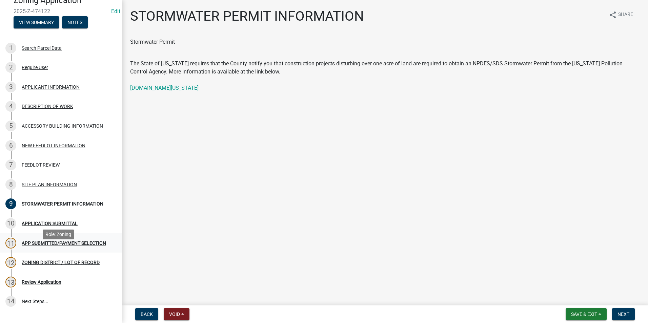
scroll to position [34, 0]
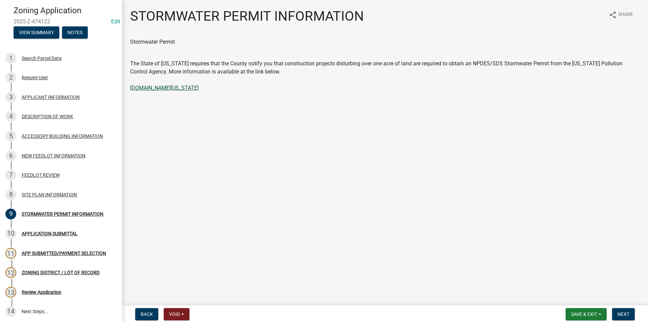
click at [155, 90] on link "pca.state.mn.us" at bounding box center [164, 88] width 68 height 6
click at [623, 315] on span "Next" at bounding box center [624, 314] width 12 height 5
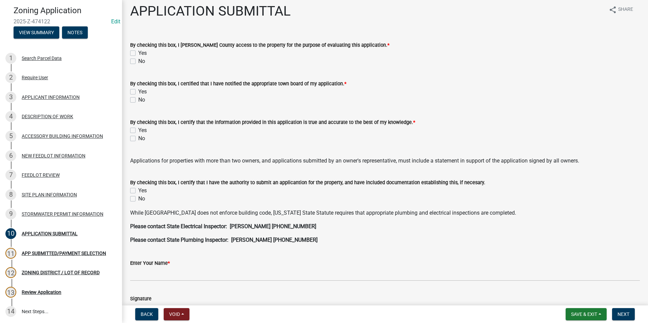
scroll to position [0, 0]
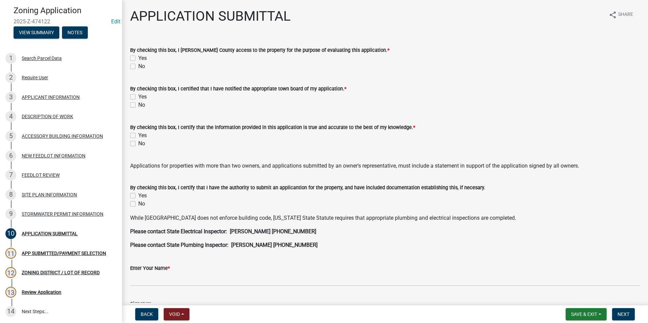
click at [138, 58] on label "Yes" at bounding box center [142, 58] width 8 height 8
click at [138, 58] on input "Yes" at bounding box center [140, 56] width 4 height 4
checkbox input "true"
checkbox input "false"
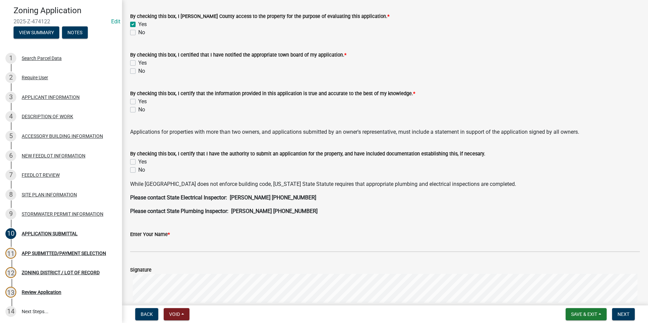
click at [138, 62] on label "Yes" at bounding box center [142, 63] width 8 height 8
click at [138, 62] on input "Yes" at bounding box center [140, 61] width 4 height 4
checkbox input "true"
checkbox input "false"
click at [138, 101] on label "Yes" at bounding box center [142, 102] width 8 height 8
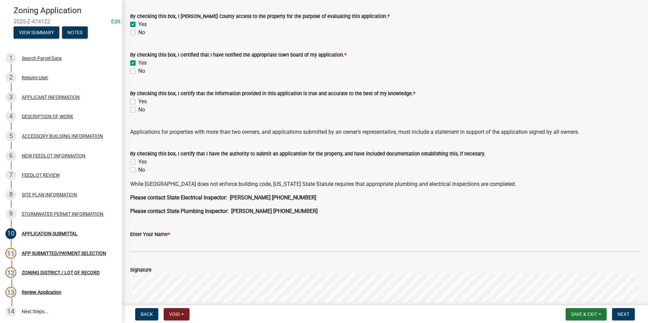
click at [138, 101] on input "Yes" at bounding box center [140, 100] width 4 height 4
checkbox input "true"
checkbox input "false"
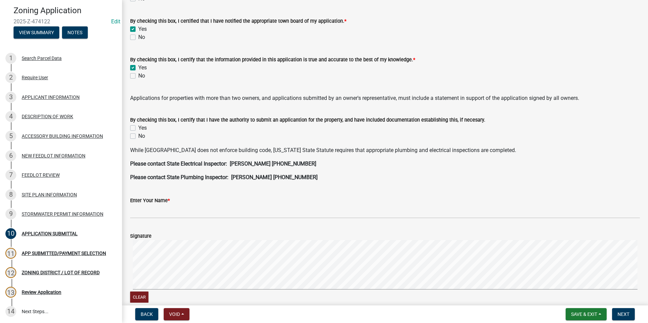
click at [138, 129] on label "Yes" at bounding box center [142, 128] width 8 height 8
click at [138, 128] on input "Yes" at bounding box center [140, 126] width 4 height 4
checkbox input "true"
checkbox input "false"
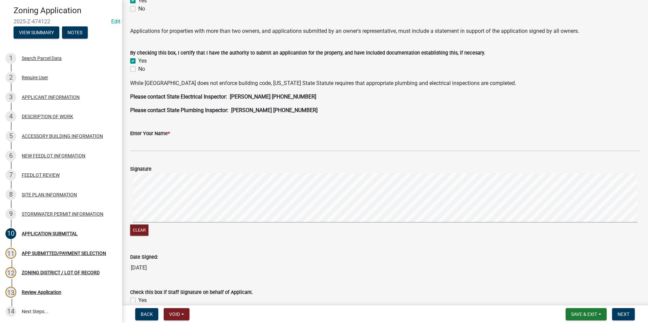
scroll to position [136, 0]
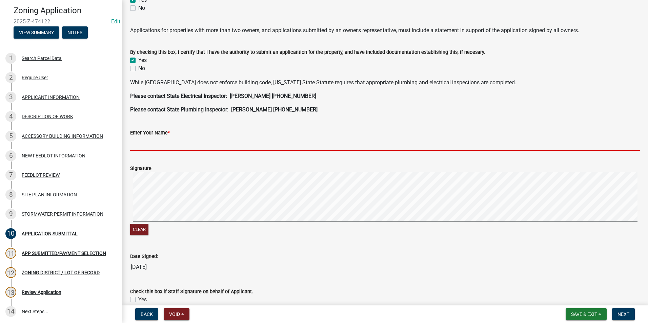
click at [150, 147] on input "Enter Your Name *" at bounding box center [385, 144] width 510 height 14
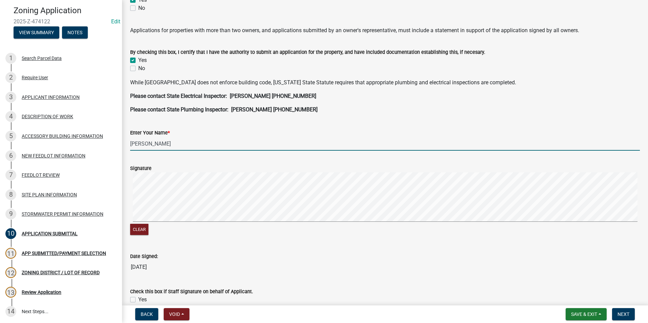
type input "Eli Troyer"
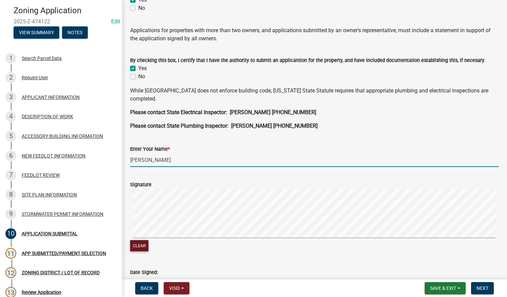
click at [143, 242] on button "Clear" at bounding box center [139, 245] width 18 height 11
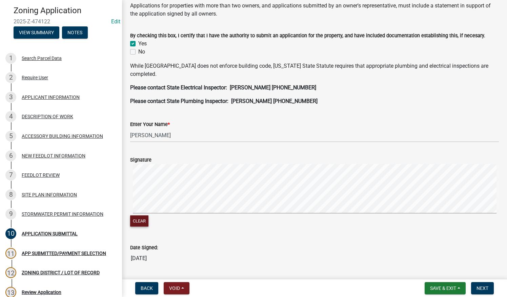
scroll to position [170, 0]
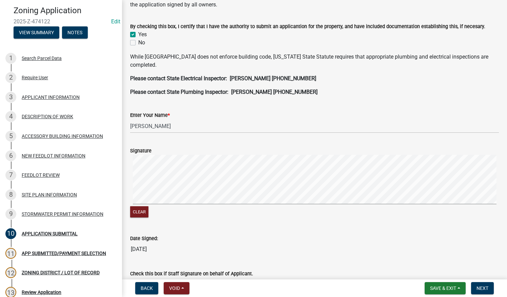
click at [234, 154] on div "Signature" at bounding box center [314, 151] width 369 height 8
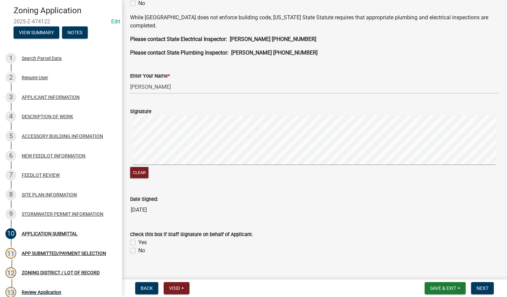
scroll to position [217, 0]
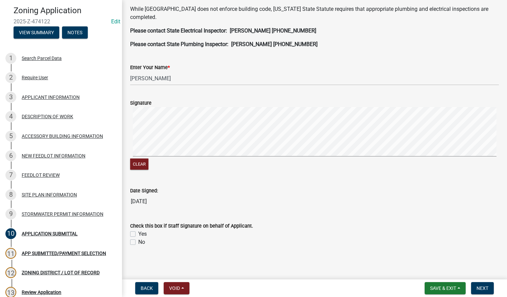
click at [138, 241] on label "No" at bounding box center [141, 242] width 7 height 8
click at [138, 241] on input "No" at bounding box center [140, 240] width 4 height 4
checkbox input "true"
checkbox input "false"
checkbox input "true"
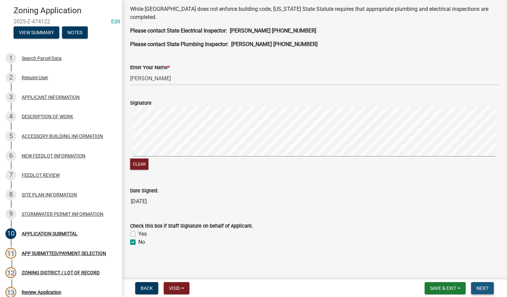
click at [486, 288] on span "Next" at bounding box center [483, 288] width 12 height 5
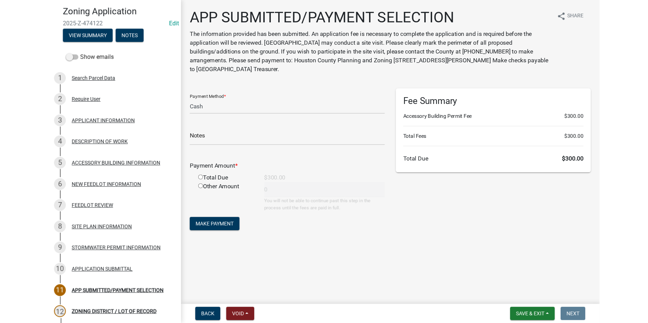
scroll to position [34, 0]
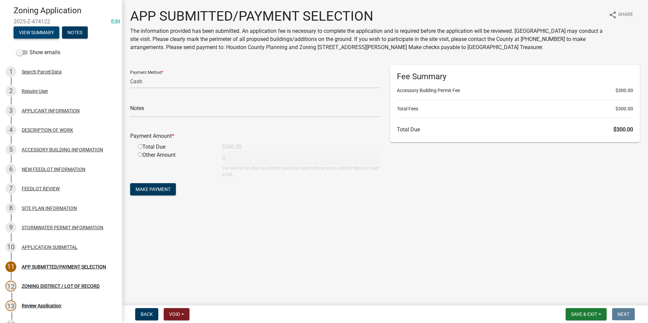
click at [40, 34] on button "View Summary" at bounding box center [37, 32] width 46 height 12
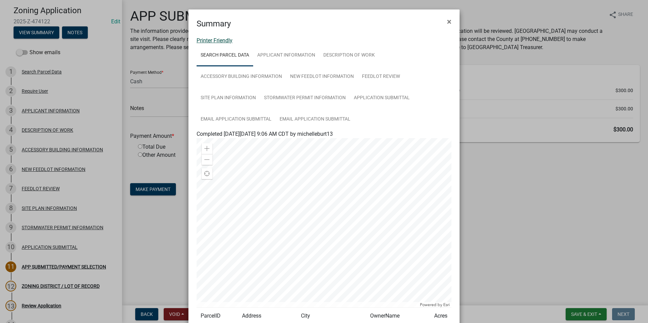
click at [221, 41] on link "Printer Friendly" at bounding box center [215, 40] width 36 height 6
click at [447, 23] on span "×" at bounding box center [449, 21] width 4 height 9
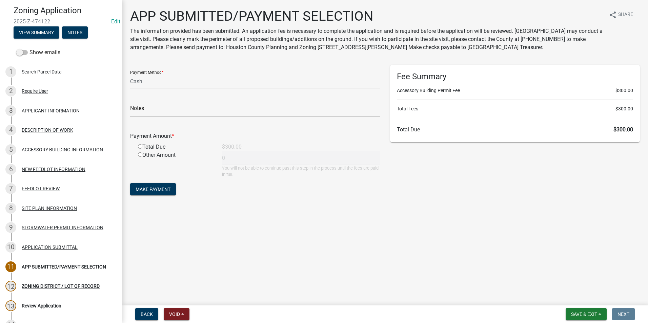
click at [147, 79] on select "Credit Card POS Check Cash" at bounding box center [255, 82] width 250 height 14
select select "1: 0"
click at [130, 75] on select "Credit Card POS Check Cash" at bounding box center [255, 82] width 250 height 14
click at [158, 108] on input "text" at bounding box center [255, 110] width 250 height 14
type input "4889"
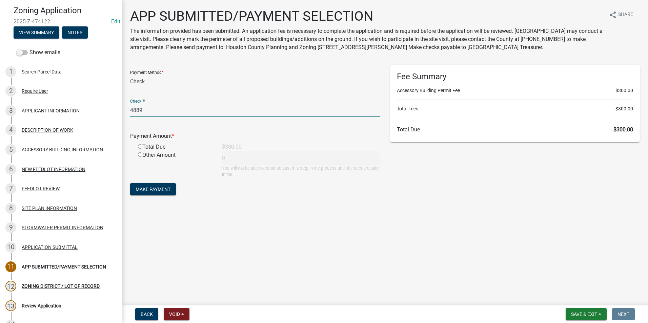
click at [140, 146] on input "radio" at bounding box center [140, 146] width 4 height 4
radio input "true"
type input "300"
click at [160, 190] on span "Make Payment" at bounding box center [153, 189] width 35 height 5
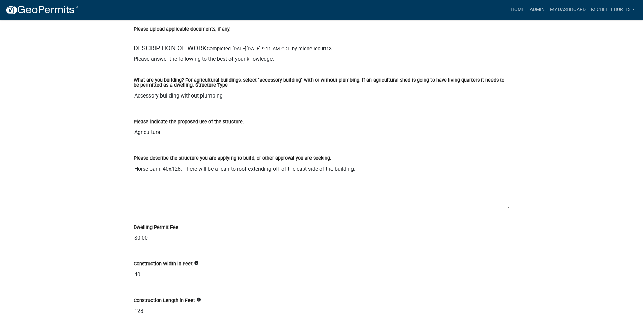
scroll to position [1051, 0]
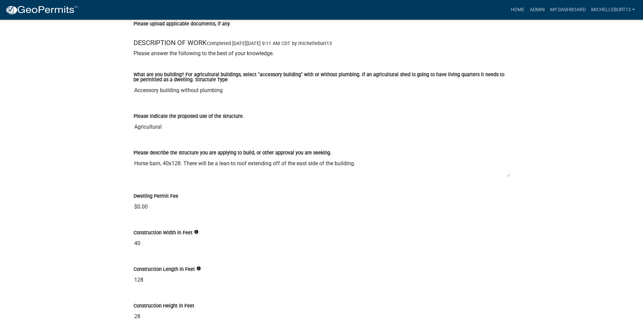
drag, startPoint x: 509, startPoint y: 202, endPoint x: 504, endPoint y: 176, distance: 26.2
click at [504, 176] on textarea "Horse barn, 40x128. There will be a lean-to roof extending off of the east side…" at bounding box center [322, 167] width 376 height 20
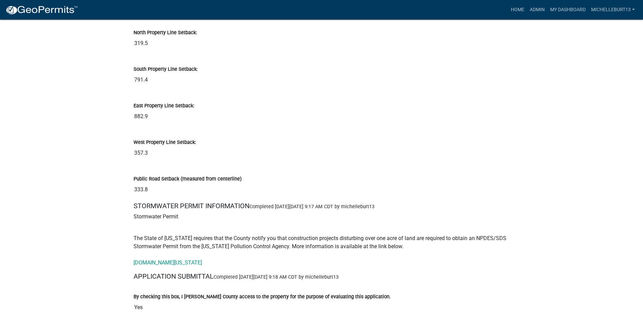
scroll to position [2645, 0]
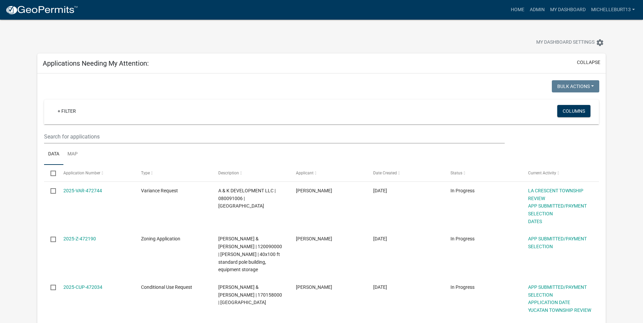
select select "3: 100"
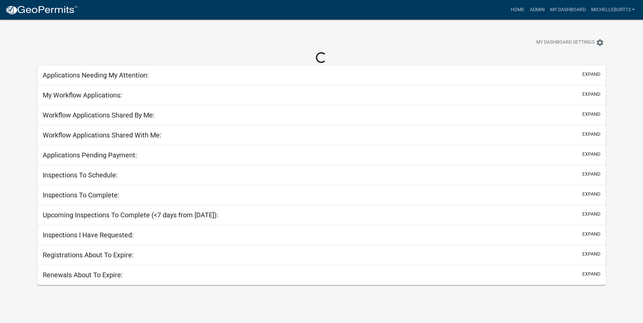
select select "3: 100"
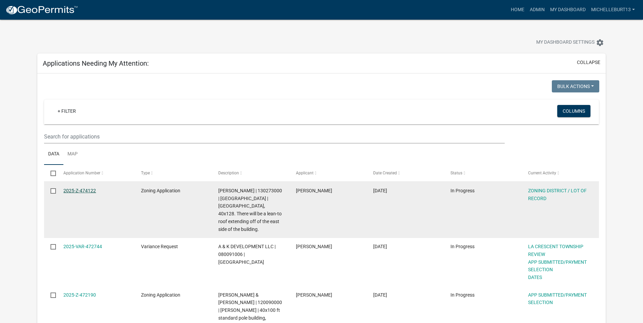
click at [79, 190] on link "2025-Z-474122" at bounding box center [79, 190] width 33 height 5
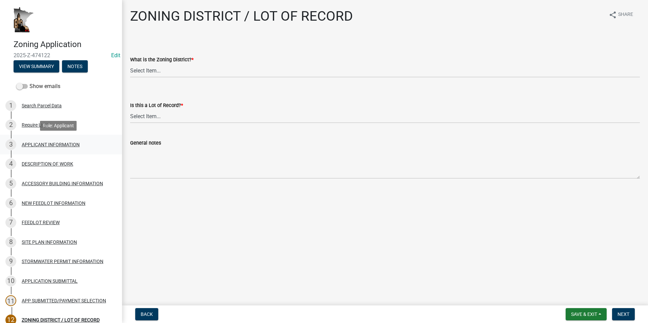
click at [39, 141] on div "3 APPLICANT INFORMATION" at bounding box center [58, 144] width 106 height 11
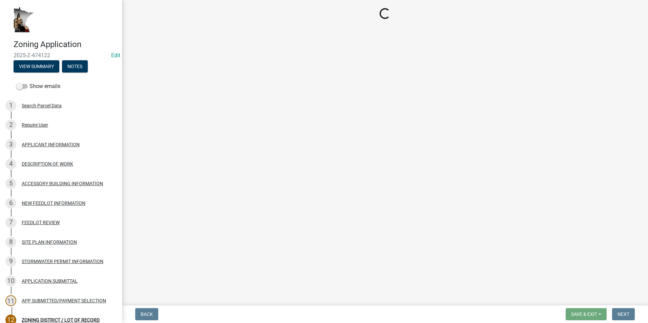
select select "884de254-84a4-4256-8abe-0e7e5fcf6e66"
select select "87bd8246-e010-4864-ada3-31d8f143e470"
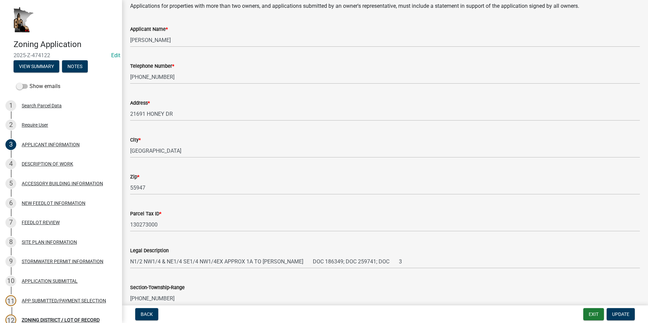
scroll to position [102, 0]
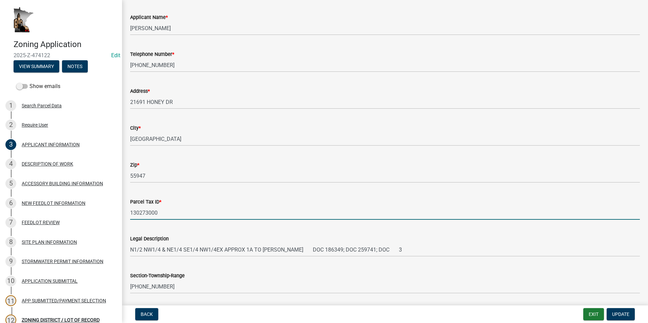
click at [162, 215] on input "130273000" at bounding box center [385, 213] width 510 height 14
type input "130273003"
click at [625, 315] on span "Update" at bounding box center [620, 314] width 17 height 5
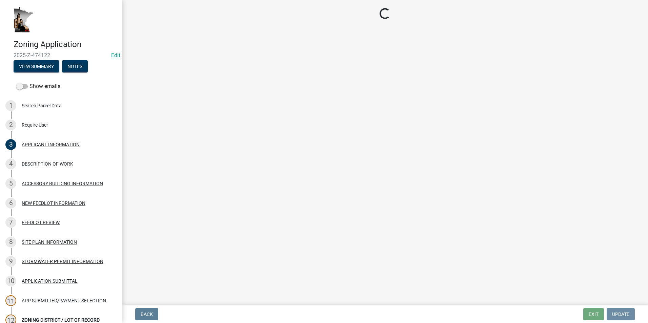
scroll to position [0, 0]
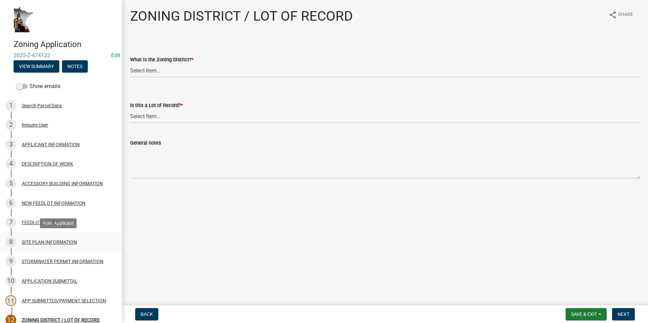
click at [55, 242] on div "SITE PLAN INFORMATION" at bounding box center [49, 242] width 55 height 5
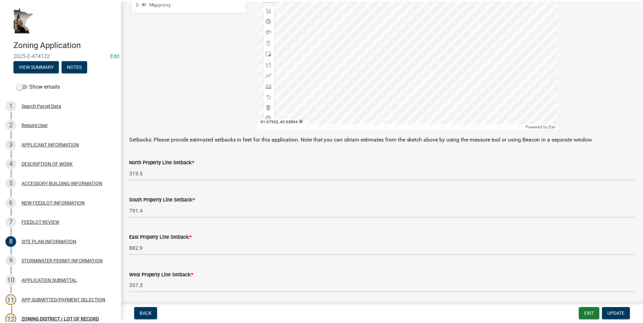
scroll to position [152, 0]
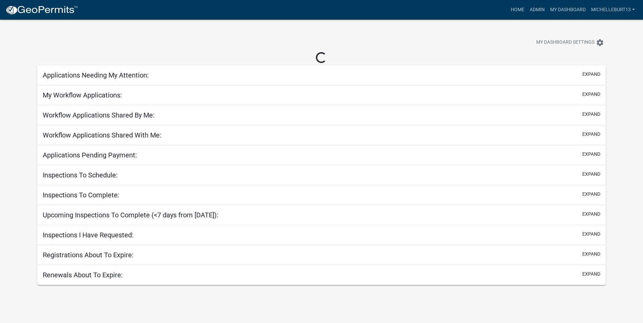
select select "3: 100"
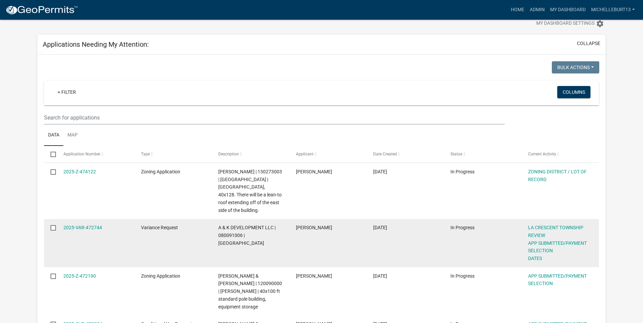
scroll to position [34, 0]
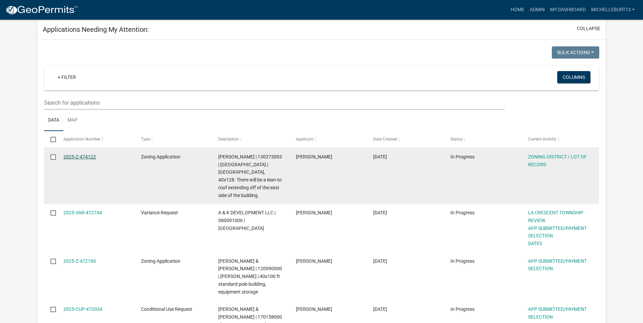
click at [86, 155] on link "2025-Z-474122" at bounding box center [79, 156] width 33 height 5
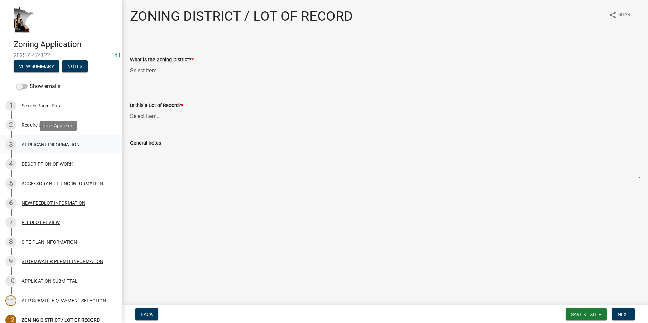
drag, startPoint x: 51, startPoint y: 143, endPoint x: 61, endPoint y: 143, distance: 10.2
click at [51, 143] on div "APPLICANT INFORMATION" at bounding box center [51, 144] width 58 height 5
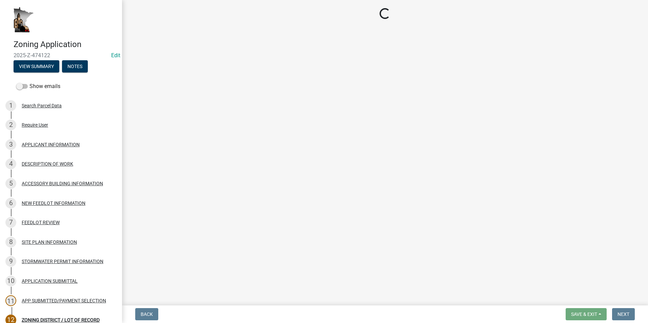
select select "884de254-84a4-4256-8abe-0e7e5fcf6e66"
select select "87bd8246-e010-4864-ada3-31d8f143e470"
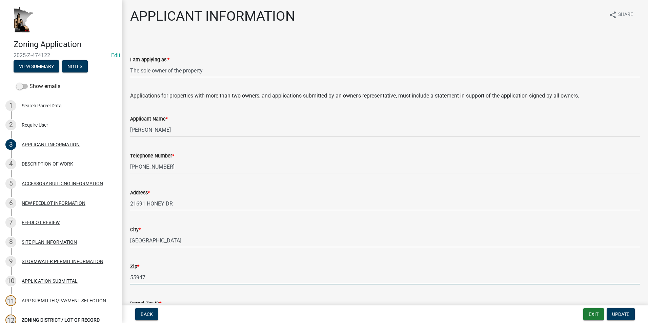
click at [150, 278] on input "55947" at bounding box center [385, 278] width 510 height 14
type input "55974"
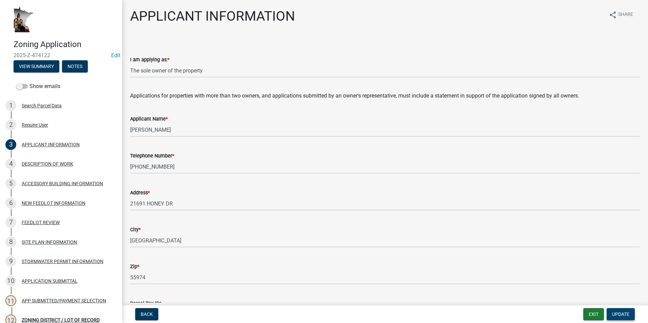
click at [628, 316] on span "Update" at bounding box center [620, 314] width 17 height 5
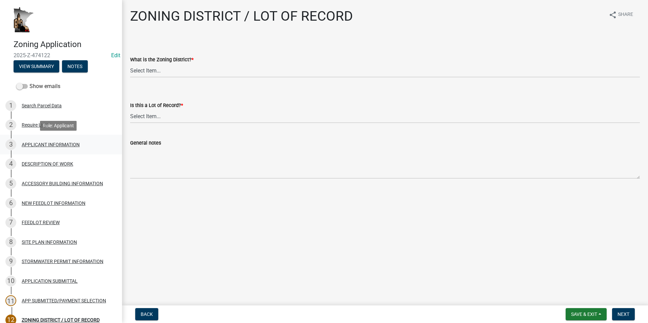
click at [48, 147] on div "3 APPLICANT INFORMATION" at bounding box center [58, 144] width 106 height 11
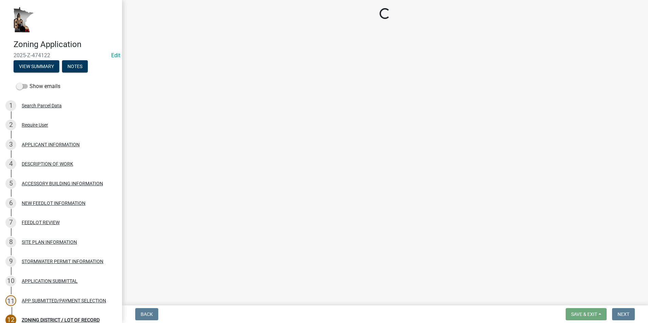
select select "884de254-84a4-4256-8abe-0e7e5fcf6e66"
select select "87bd8246-e010-4864-ada3-31d8f143e470"
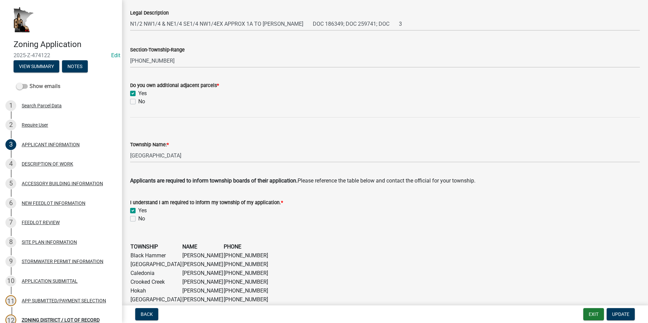
scroll to position [339, 0]
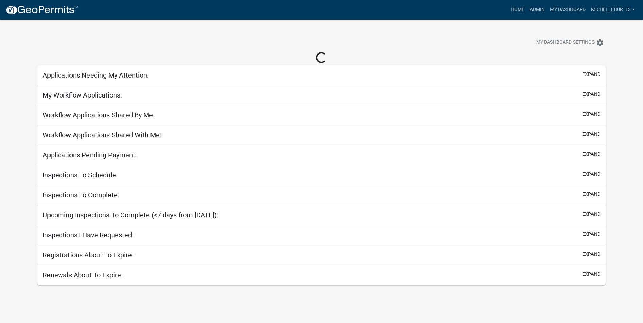
select select "3: 100"
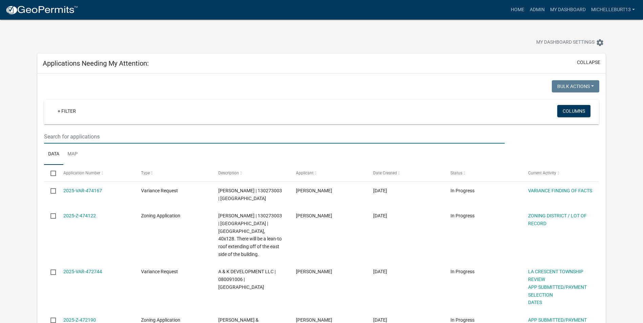
click at [119, 138] on input "text" at bounding box center [274, 137] width 461 height 14
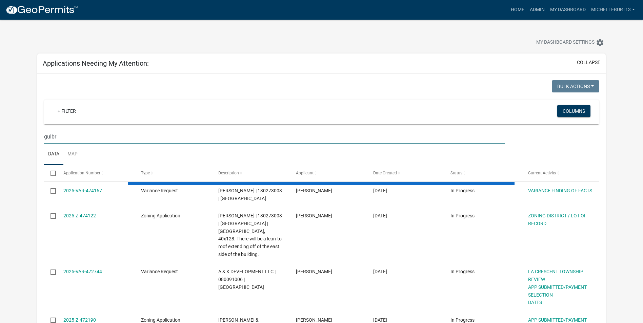
type input "gulbr"
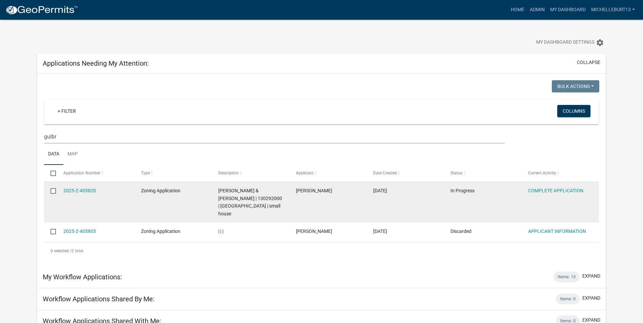
click at [131, 211] on datatable-body-cell "2025-Z-405820" at bounding box center [95, 202] width 77 height 41
click at [78, 192] on link "2025-Z-405820" at bounding box center [79, 190] width 33 height 5
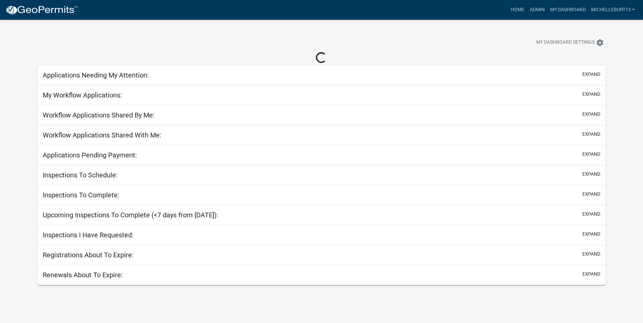
select select "3: 100"
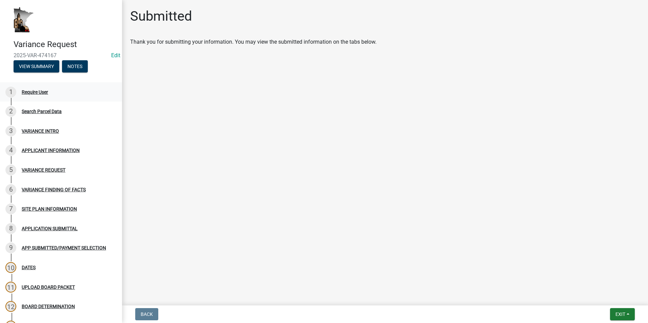
click at [34, 90] on div "Require User" at bounding box center [35, 92] width 26 height 5
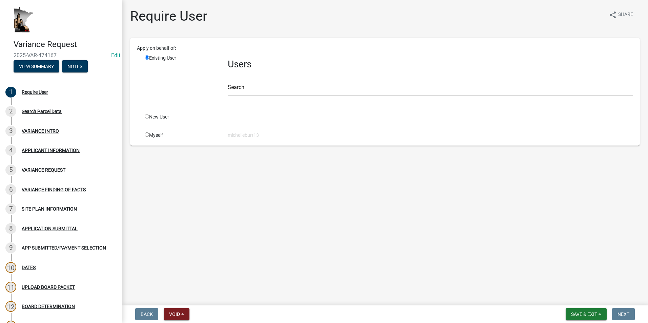
click at [146, 135] on input "radio" at bounding box center [147, 135] width 4 height 4
radio input "true"
radio input "false"
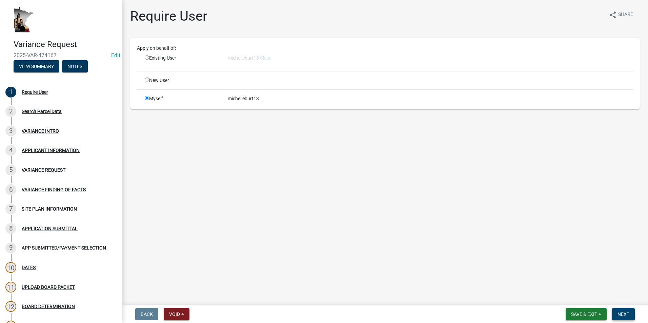
click at [623, 316] on span "Next" at bounding box center [624, 314] width 12 height 5
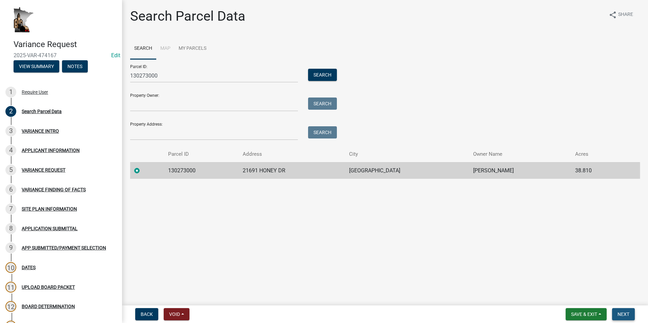
click at [622, 314] on span "Next" at bounding box center [624, 314] width 12 height 5
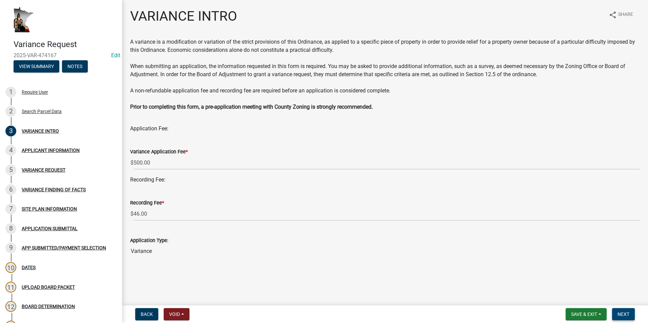
click at [624, 313] on span "Next" at bounding box center [624, 314] width 12 height 5
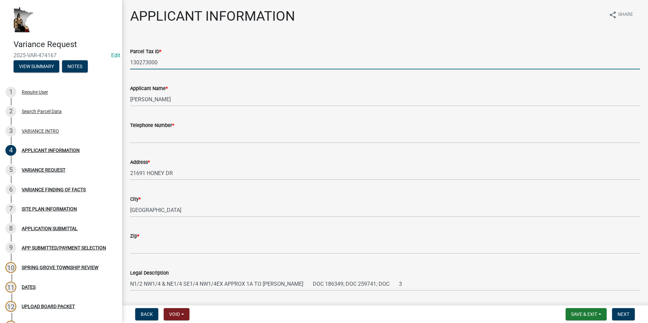
click at [158, 62] on input "130273000" at bounding box center [385, 63] width 510 height 14
type input "130273003"
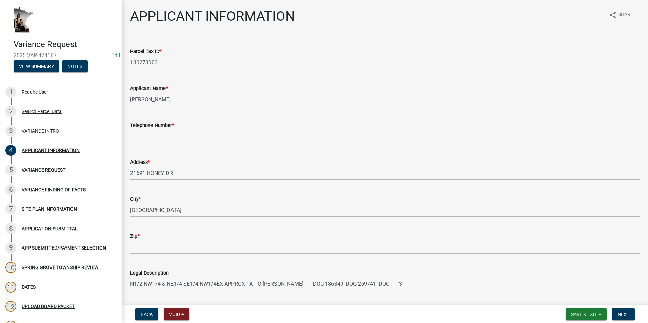
drag, startPoint x: 176, startPoint y: 100, endPoint x: 120, endPoint y: 101, distance: 56.6
click at [120, 101] on div "Variance Request 2025-VAR-474167 Edit View Summary Notes 1 Require User 2 Searc…" at bounding box center [324, 161] width 648 height 323
type input "[PERSON_NAME]"
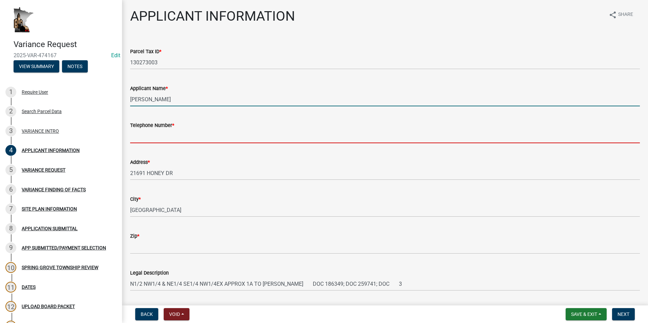
click at [138, 135] on input "Telephone Number *" at bounding box center [385, 137] width 510 height 14
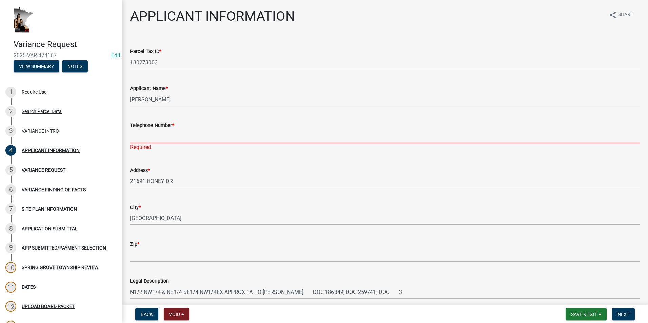
click at [143, 138] on input "Telephone Number *" at bounding box center [385, 137] width 510 height 14
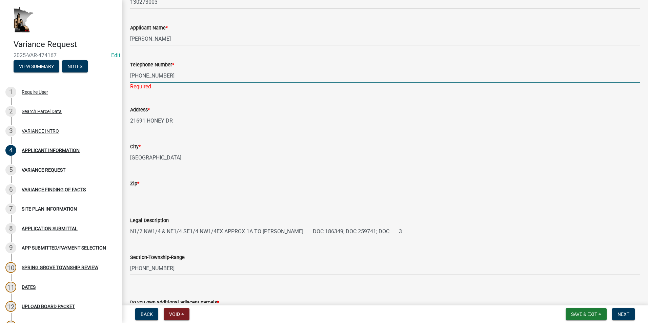
scroll to position [68, 0]
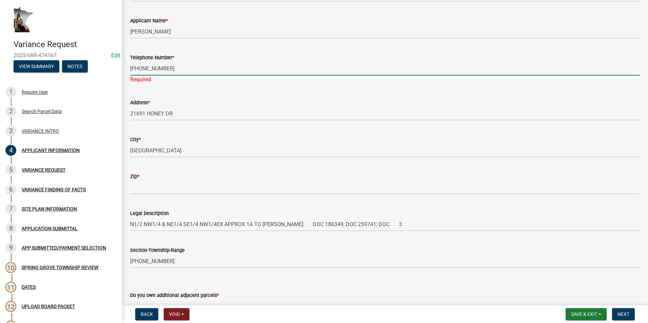
type input "[PHONE_NUMBER]"
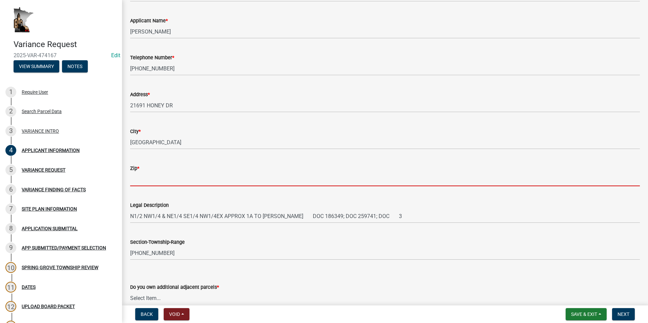
click at [136, 187] on wm-data-entity-input "Zip *" at bounding box center [385, 173] width 510 height 37
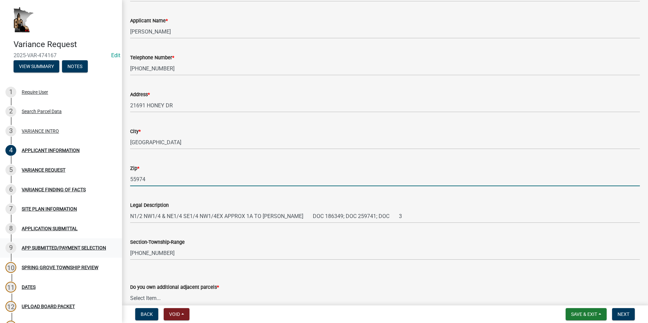
type input "55974"
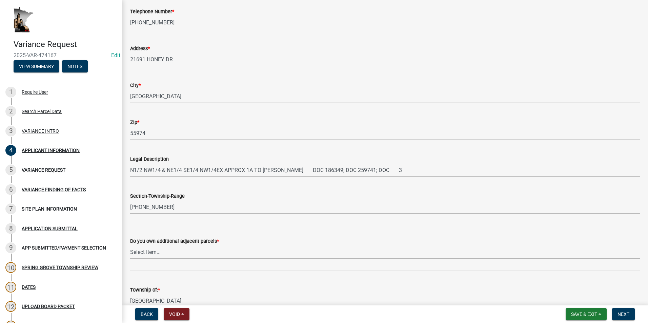
scroll to position [136, 0]
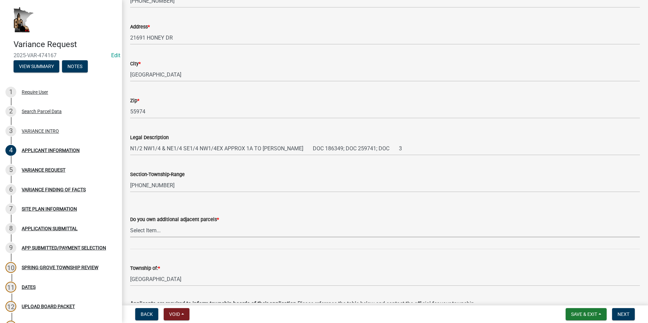
click at [182, 226] on select "Select Item... Yes No" at bounding box center [385, 231] width 510 height 14
click at [130, 224] on select "Select Item... Yes No" at bounding box center [385, 231] width 510 height 14
select select "3db89251-dfec-44b0-a70b-a46ca495b661"
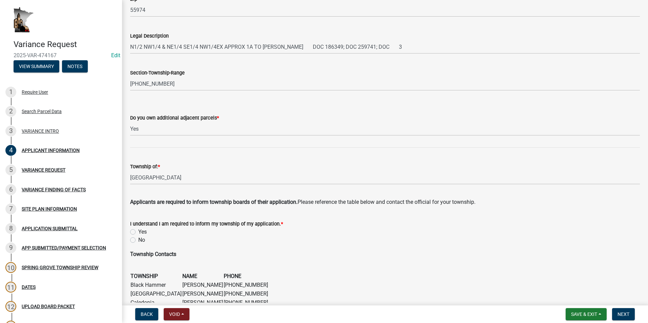
scroll to position [271, 0]
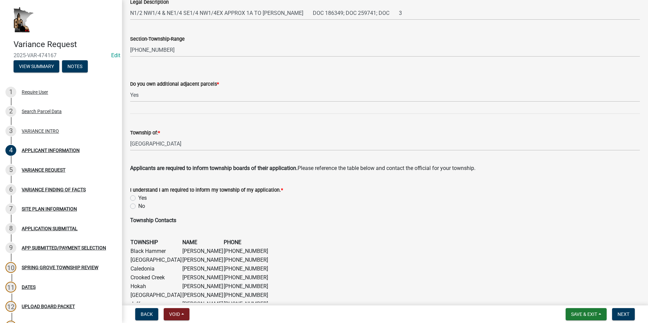
click at [138, 198] on label "Yes" at bounding box center [142, 198] width 8 height 8
click at [138, 198] on input "Yes" at bounding box center [140, 196] width 4 height 4
radio input "true"
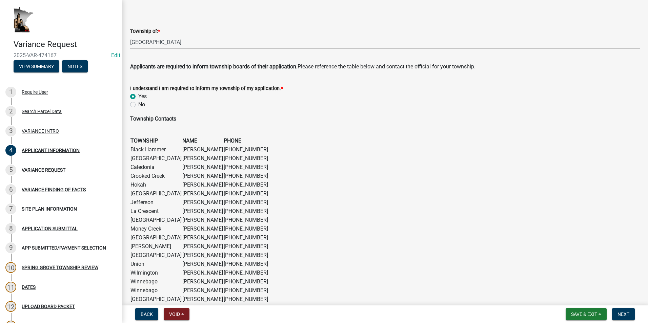
scroll to position [406, 0]
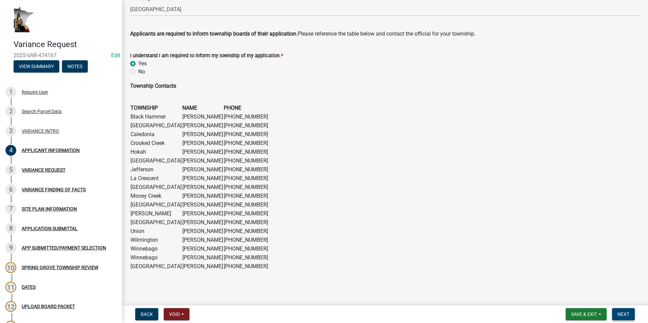
click at [621, 314] on span "Next" at bounding box center [624, 314] width 12 height 5
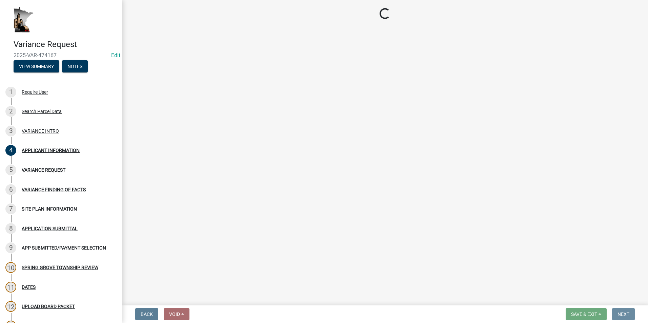
scroll to position [0, 0]
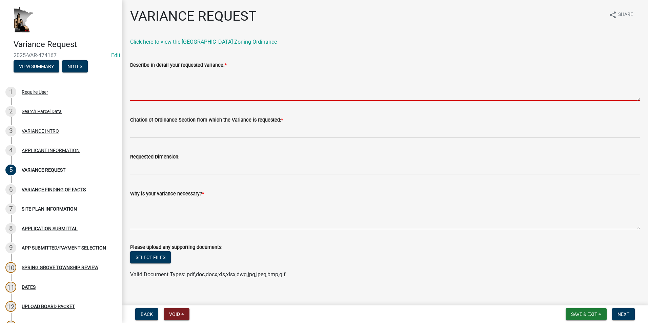
click at [143, 74] on textarea "Describe in detail your requested variance. *" at bounding box center [385, 85] width 510 height 32
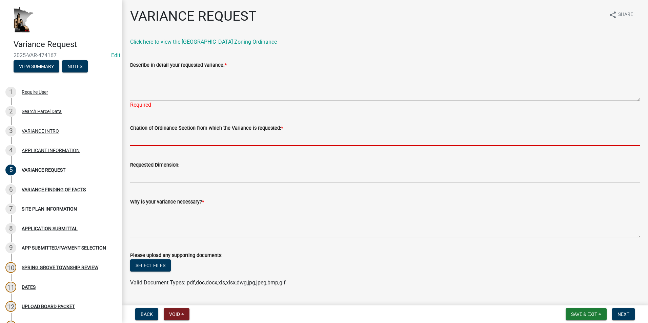
click at [158, 141] on input "Citation of Ordinance Section from which the Variance is requested: *" at bounding box center [385, 139] width 510 height 14
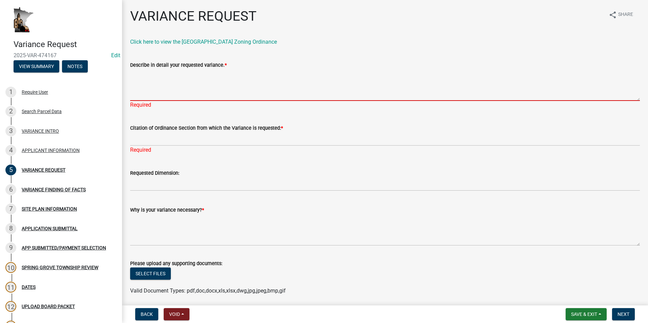
click at [146, 84] on textarea "Describe in detail your requested variance. *" at bounding box center [385, 85] width 510 height 32
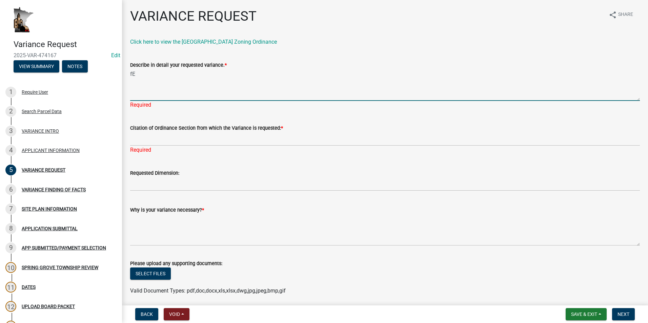
type textarea "f"
type textarea "Feedlot setback from a dwelling."
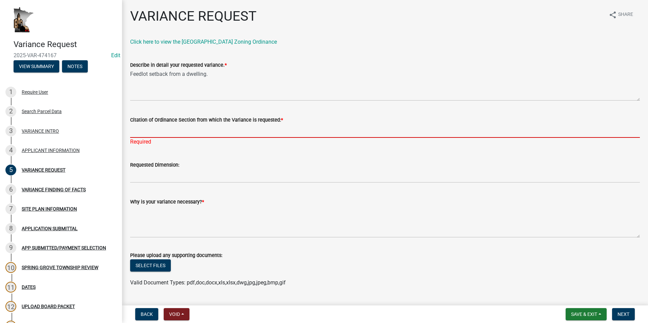
click at [151, 141] on div "Citation of Ordinance Section from which the Variance is requested: * Required" at bounding box center [385, 126] width 510 height 40
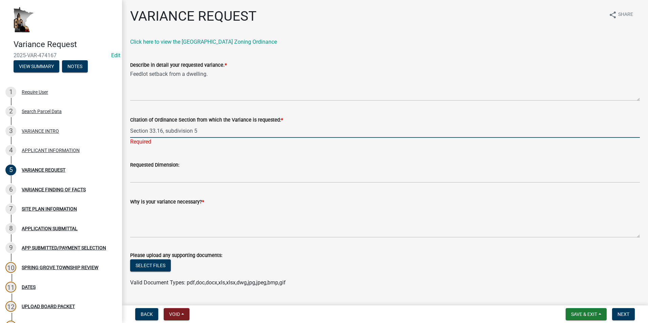
type input "Section 33.16, subdivision 5"
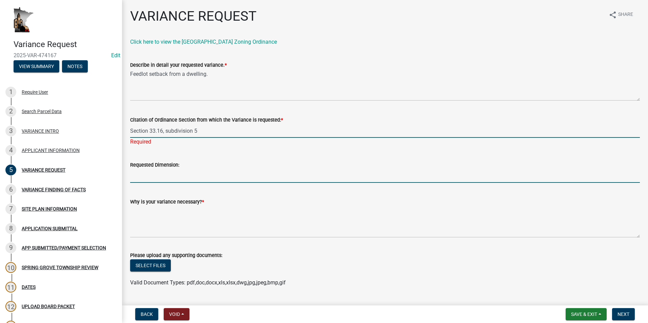
click at [153, 175] on wm-data-entity-input "Requested Dimension:" at bounding box center [385, 170] width 510 height 37
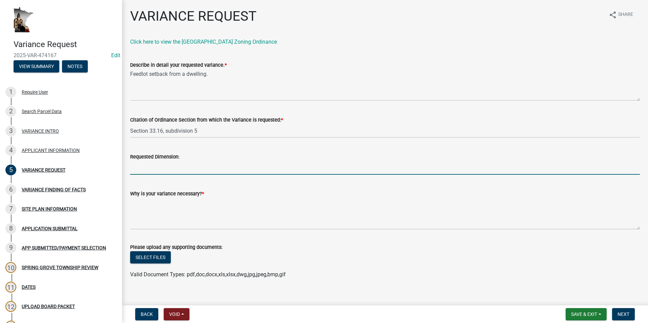
click at [145, 167] on input "Requested Dimension:" at bounding box center [385, 168] width 510 height 14
type input "V"
click at [135, 167] on input "V" at bounding box center [385, 168] width 510 height 14
click at [141, 167] on input "Requested Dimension:" at bounding box center [385, 168] width 510 height 14
type input "251 feet"
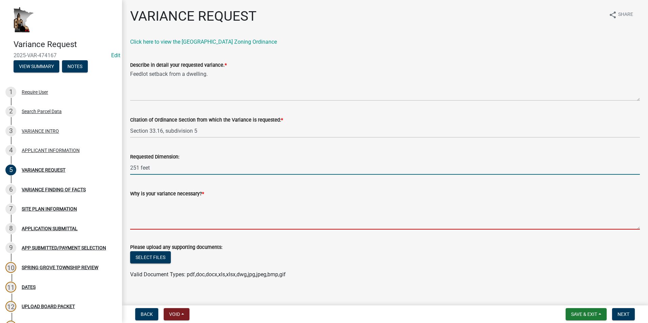
drag, startPoint x: 141, startPoint y: 205, endPoint x: 137, endPoint y: 204, distance: 4.1
click at [141, 205] on textarea "Why is your variance necessary? *" at bounding box center [385, 214] width 510 height 32
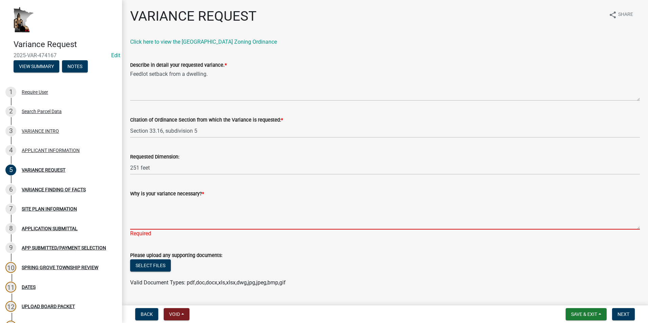
click at [144, 210] on textarea "Why is your variance necessary? *" at bounding box center [385, 214] width 510 height 32
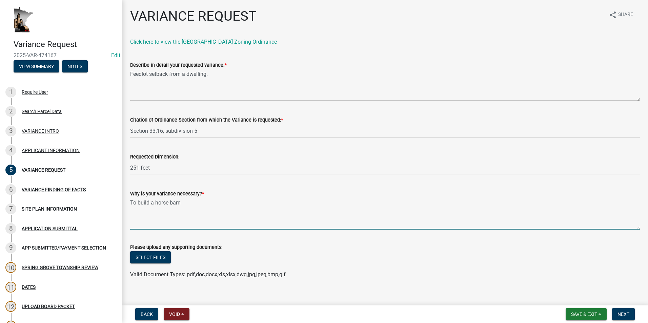
click at [182, 204] on textarea "To build a horse barn" at bounding box center [385, 214] width 510 height 32
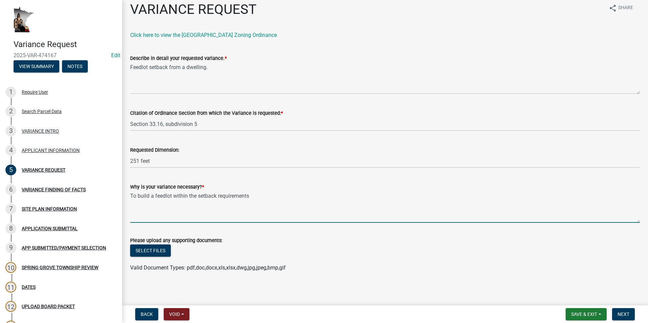
scroll to position [8, 0]
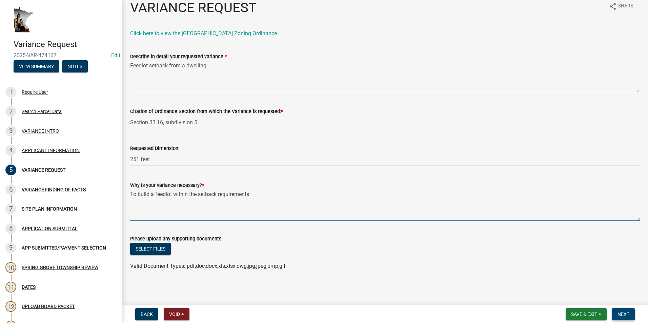
type textarea "To build a feedlot within the setback requirements"
click at [629, 313] on span "Next" at bounding box center [624, 314] width 12 height 5
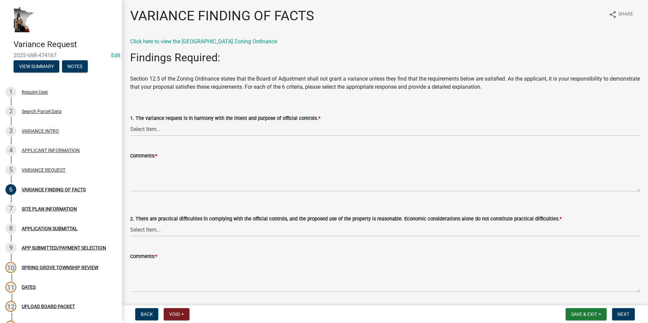
scroll to position [0, 0]
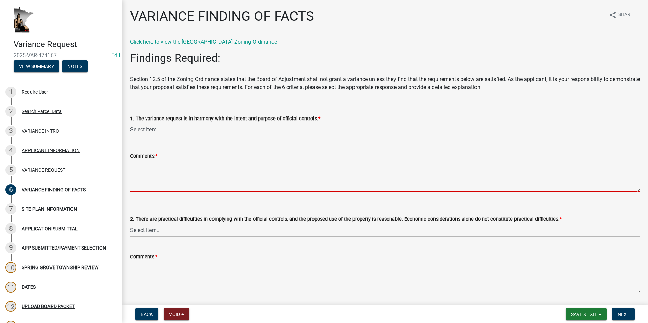
click at [139, 166] on textarea "Comments: *" at bounding box center [385, 176] width 510 height 32
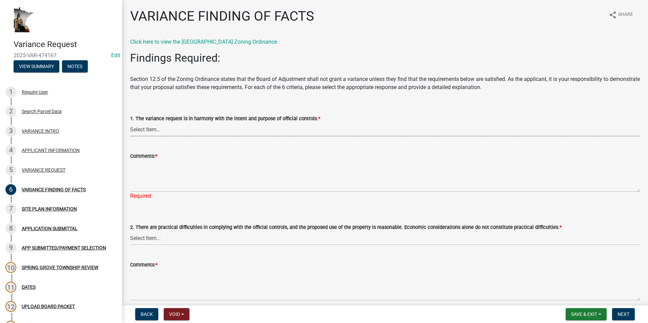
click at [185, 130] on select "Select Item... Yes No" at bounding box center [385, 130] width 510 height 14
click at [130, 123] on select "Select Item... Yes No" at bounding box center [385, 130] width 510 height 14
select select "e7339e75-e3d8-4c05-91a7-bbd42707347d"
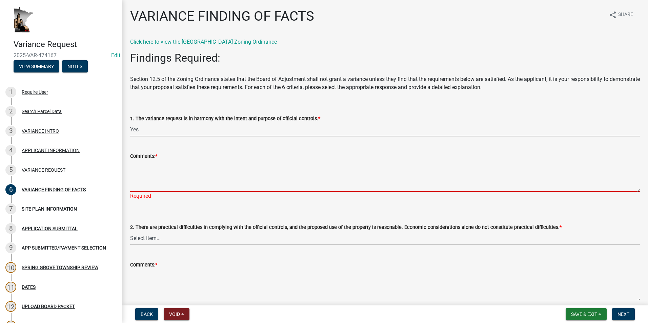
click at [151, 165] on textarea "Comments: *" at bounding box center [385, 176] width 510 height 32
click at [141, 169] on textarea "Comments: *" at bounding box center [385, 176] width 510 height 32
click at [144, 166] on textarea "Comments: *" at bounding box center [385, 176] width 510 height 32
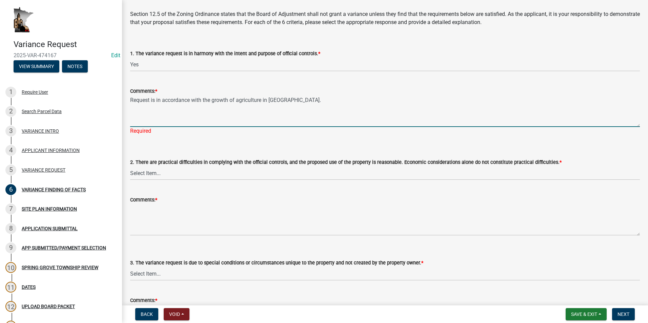
scroll to position [68, 0]
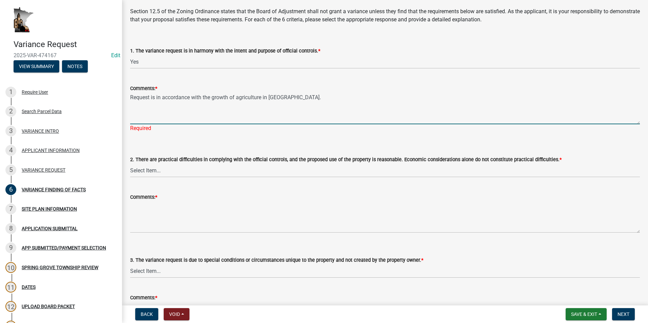
type textarea "Request is in accordance with the growth of agriculture in [GEOGRAPHIC_DATA]."
click at [170, 171] on wm-data-entity-input "2. There are practical difficulties in complying with the official controls, an…" at bounding box center [385, 161] width 510 height 46
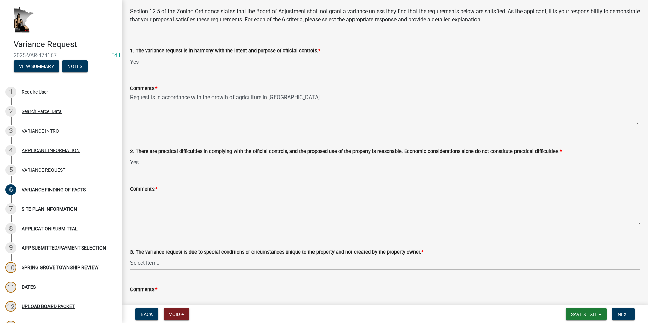
click at [130, 156] on select "Select Item... Yes No" at bounding box center [385, 163] width 510 height 14
select select "635aecb9-93f4-4782-a4af-22c7a8086bbc"
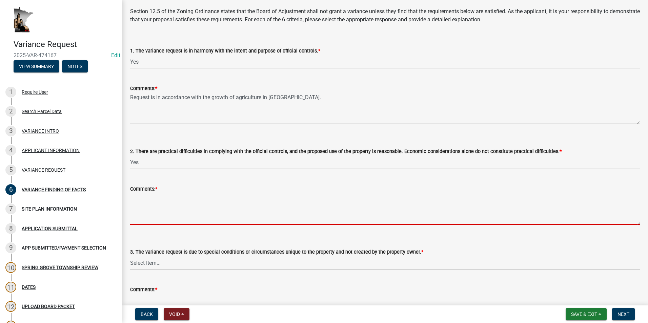
click at [146, 197] on textarea "Comments: *" at bounding box center [385, 209] width 510 height 32
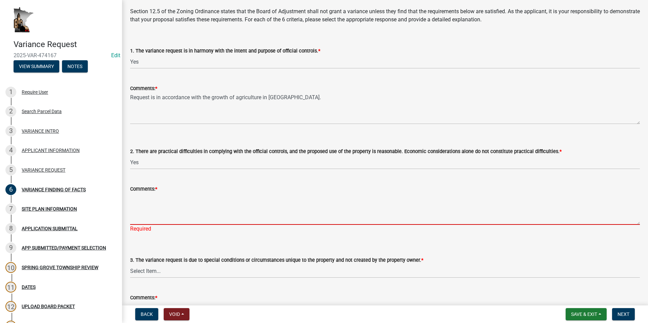
click at [138, 201] on textarea "Comments: *" at bounding box center [385, 209] width 510 height 32
type textarea "P"
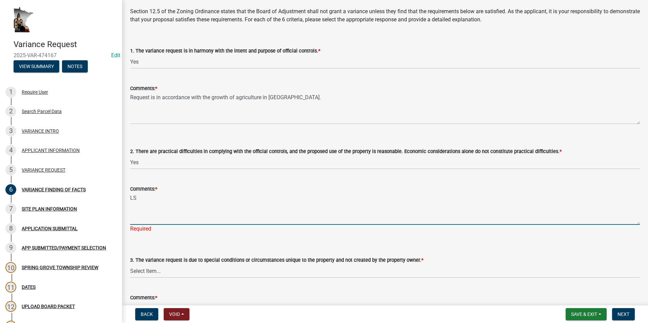
type textarea "L"
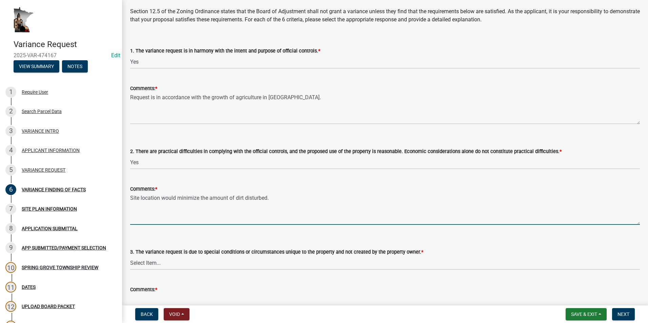
click at [277, 199] on textarea "Site location would minimize the amount of dirt disturbed." at bounding box center [385, 209] width 510 height 32
click at [277, 198] on textarea "Site location would minimize the amount of dirt disturbed." at bounding box center [385, 209] width 510 height 32
click at [285, 199] on textarea "Site location would minimize the amount of dirt disturbed. This" at bounding box center [385, 209] width 510 height 32
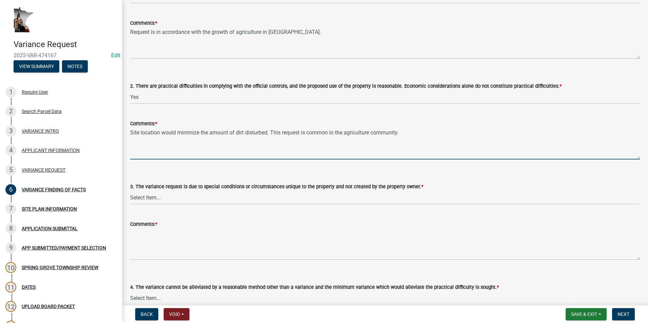
scroll to position [136, 0]
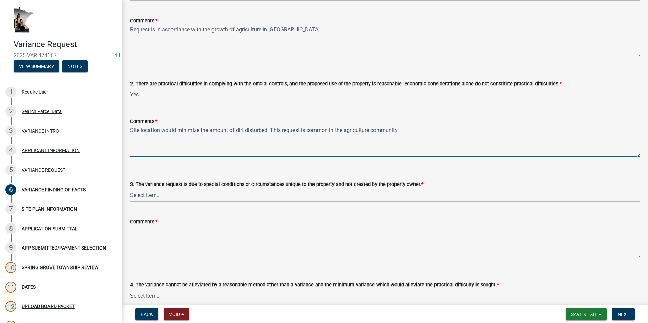
type textarea "Site location would minimize the amount of dirt disturbed. This request is comm…"
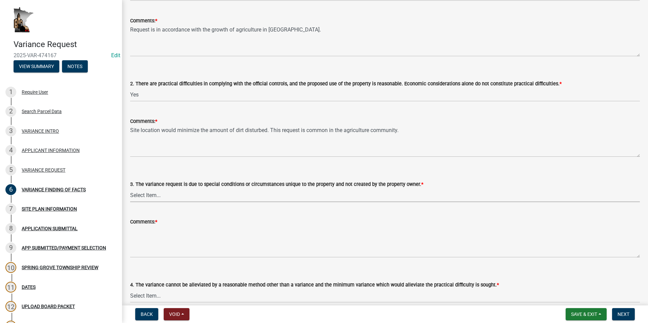
click at [160, 197] on select "Select Item... Yes No" at bounding box center [385, 196] width 510 height 14
click at [130, 189] on select "Select Item... Yes No" at bounding box center [385, 196] width 510 height 14
select select "aaa485d0-d801-4d37-bb7e-2a92079090af"
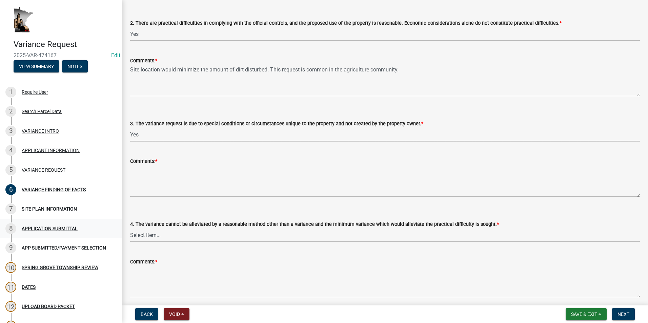
scroll to position [203, 0]
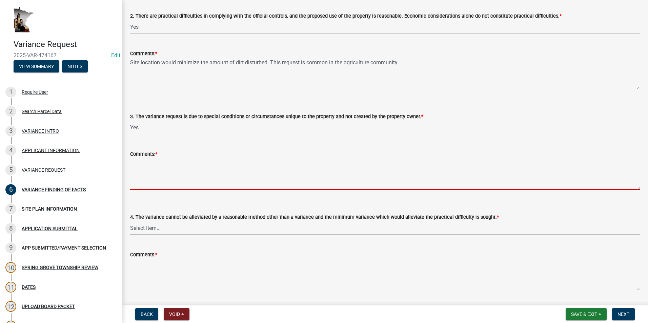
click at [137, 163] on textarea "Comments: *" at bounding box center [385, 174] width 510 height 32
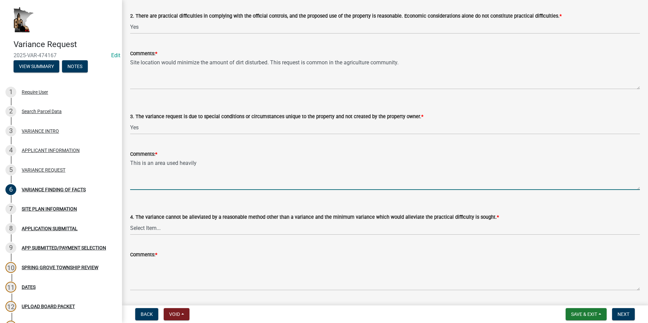
drag, startPoint x: 200, startPoint y: 162, endPoint x: 203, endPoint y: 166, distance: 4.6
click at [200, 162] on textarea "This is an area used heavily" at bounding box center [385, 174] width 510 height 32
click at [166, 163] on textarea "This is an area used heavily used location for agriculture" at bounding box center [385, 174] width 510 height 32
click at [164, 163] on textarea "This is a used heavily used location for agriculture" at bounding box center [385, 174] width 510 height 32
drag, startPoint x: 236, startPoint y: 163, endPoint x: 239, endPoint y: 165, distance: 3.8
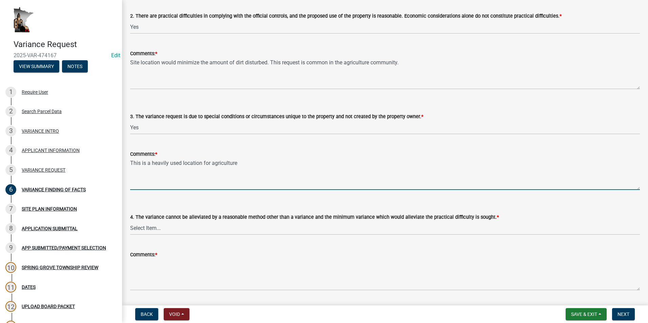
click at [237, 163] on textarea "This is a heavily used location for agriculture" at bounding box center [385, 174] width 510 height 32
drag, startPoint x: 286, startPoint y: 163, endPoint x: 183, endPoint y: 165, distance: 103.8
click at [183, 165] on textarea "This is a heavily used location for agricultural purposes therefore" at bounding box center [385, 174] width 510 height 32
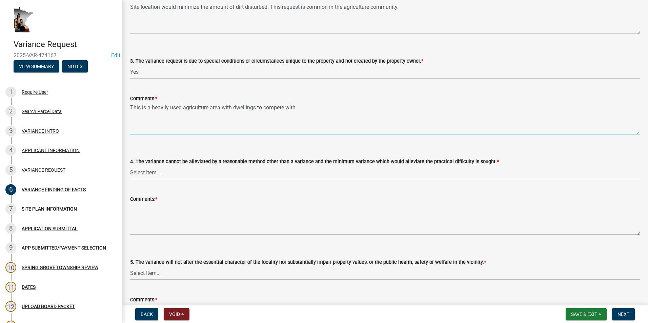
scroll to position [271, 0]
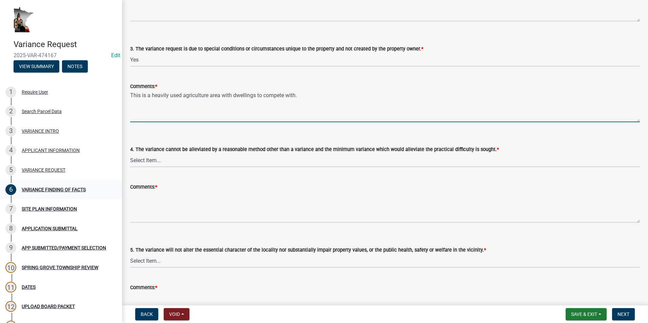
type textarea "This is a heavily used agriculture area with dwellings to compete with."
click at [143, 162] on select "Select Item... Yes No" at bounding box center [385, 161] width 510 height 14
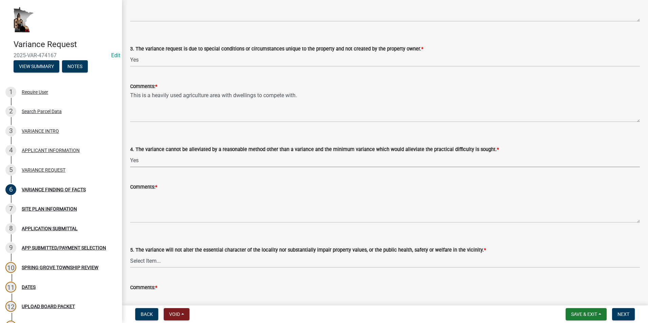
click at [130, 154] on select "Select Item... Yes No" at bounding box center [385, 161] width 510 height 14
select select "7e69a0cc-1ed4-49c0-87fa-8a0d7a2511ee"
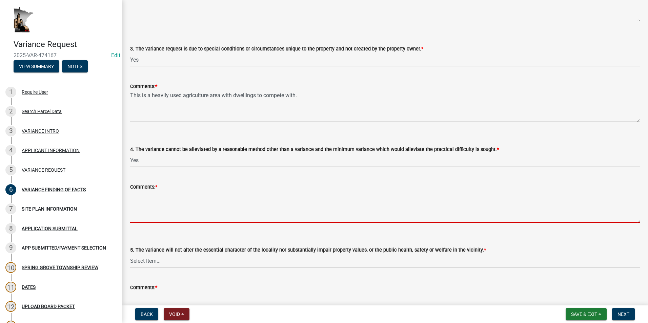
click at [157, 199] on textarea "Comments: *" at bounding box center [385, 207] width 510 height 32
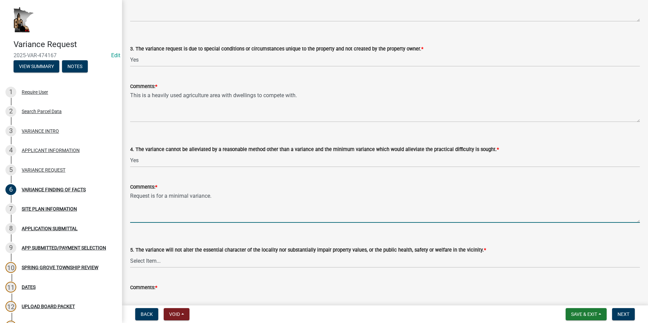
click at [169, 196] on textarea "Request is for a minimal variance." at bounding box center [385, 207] width 510 height 32
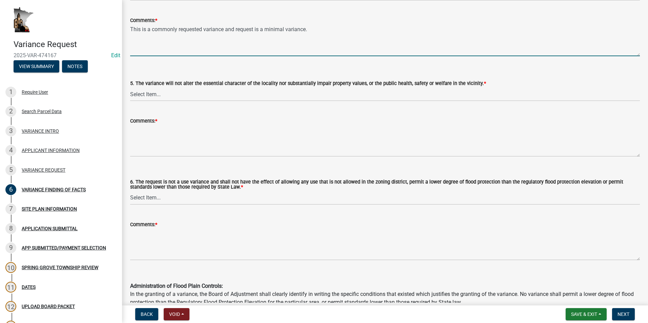
scroll to position [441, 0]
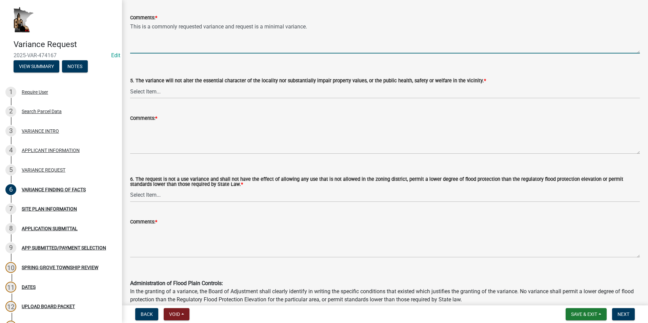
type textarea "This is a commonly requested variance and request is a minimal variance."
click at [135, 88] on select "Select Item... Yes No" at bounding box center [385, 92] width 510 height 14
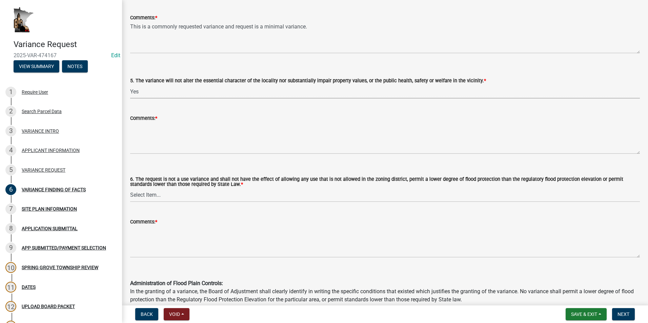
click at [130, 85] on select "Select Item... Yes No" at bounding box center [385, 92] width 510 height 14
select select "104dc2c3-fb18-403f-90ac-5564d5e92e11"
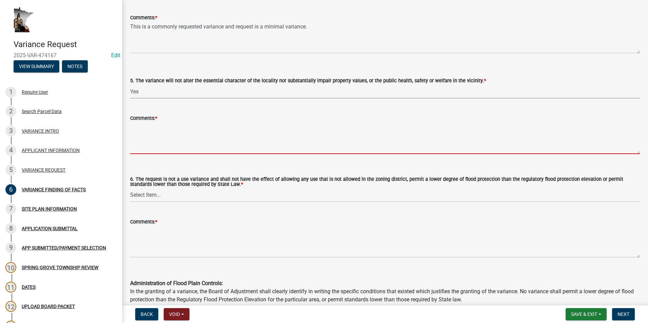
click at [150, 127] on textarea "Comments: *" at bounding box center [385, 138] width 510 height 32
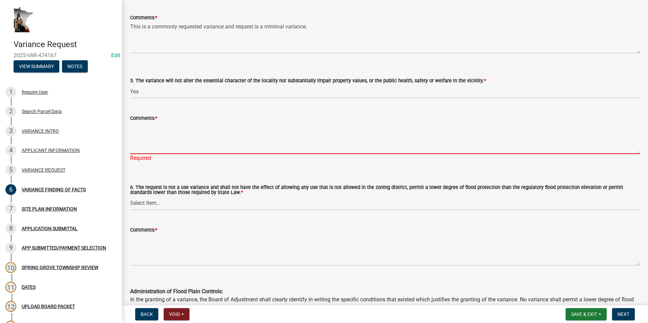
click at [142, 130] on textarea "Comments: *" at bounding box center [385, 138] width 510 height 32
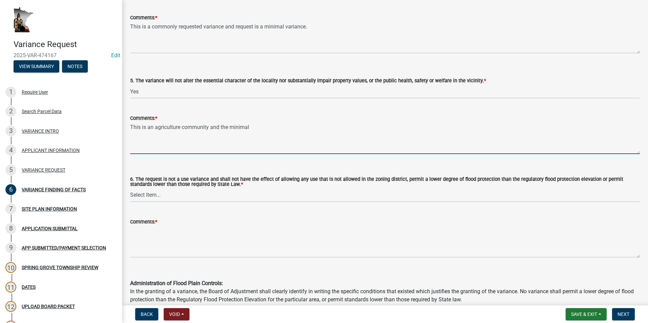
click at [256, 130] on textarea "This is an agriculture community and the minimal" at bounding box center [385, 138] width 510 height 32
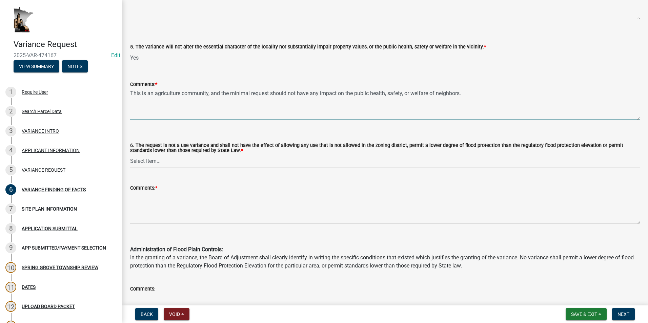
scroll to position [509, 0]
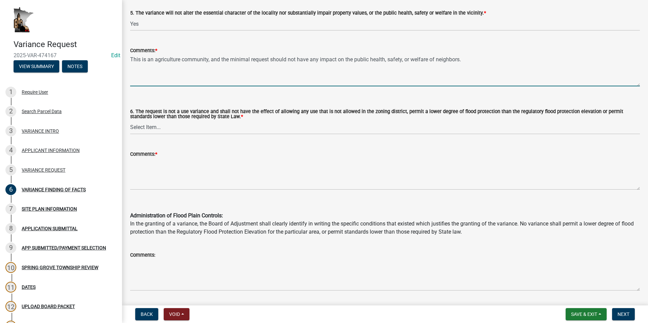
type textarea "This is an agriculture community, and the minimal request should not have any i…"
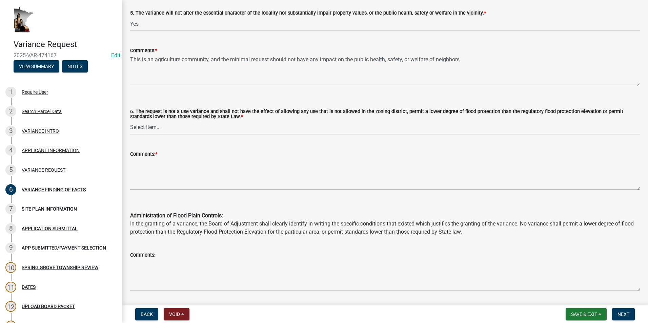
click at [159, 130] on select "Select Item... Yes No" at bounding box center [385, 128] width 510 height 14
click at [130, 121] on select "Select Item... Yes No" at bounding box center [385, 128] width 510 height 14
select select "c22521f2-ae46-4292-a6c5-e255f75be06c"
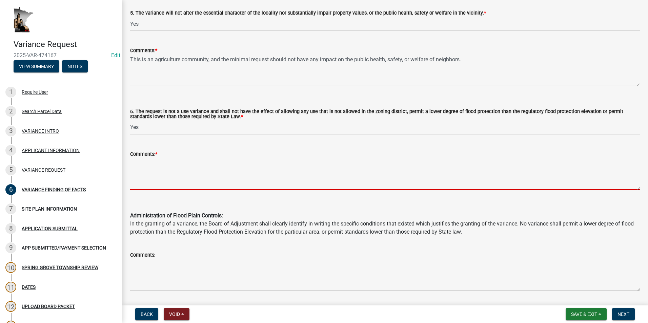
click at [152, 160] on textarea "Comments: *" at bounding box center [385, 174] width 510 height 32
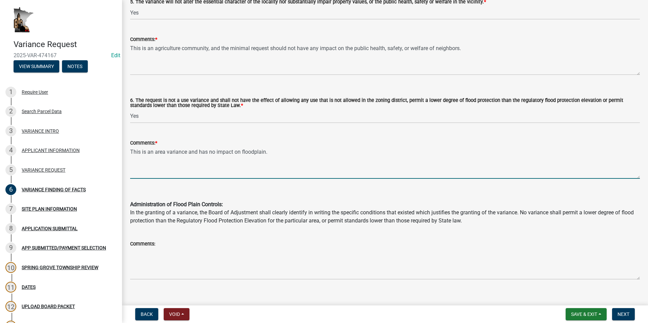
scroll to position [529, 0]
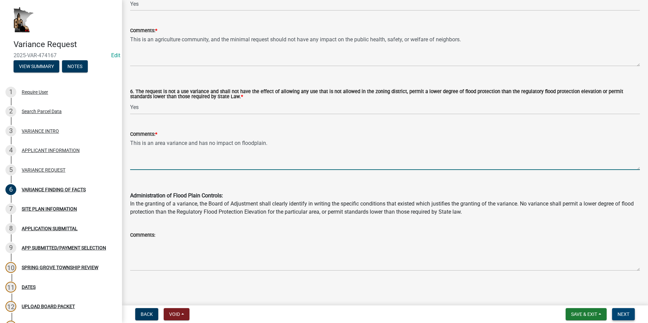
type textarea "This is an area variance and has no impact on floodplain."
click at [625, 316] on span "Next" at bounding box center [624, 314] width 12 height 5
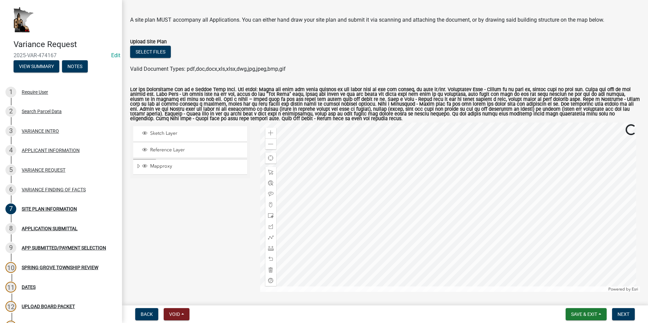
scroll to position [34, 0]
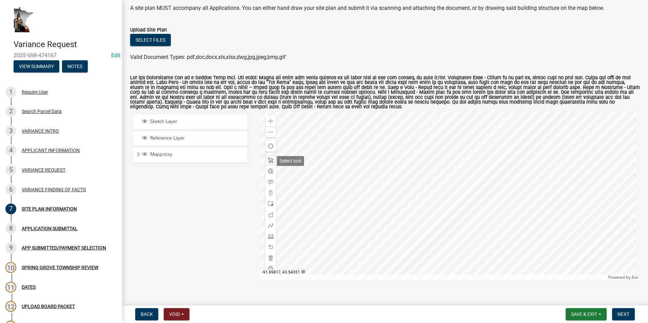
drag, startPoint x: 270, startPoint y: 161, endPoint x: 272, endPoint y: 165, distance: 4.1
click at [270, 163] on span at bounding box center [270, 160] width 5 height 5
click at [370, 213] on div at bounding box center [450, 196] width 380 height 170
click at [270, 120] on span at bounding box center [270, 121] width 5 height 5
click at [353, 179] on div at bounding box center [450, 196] width 380 height 170
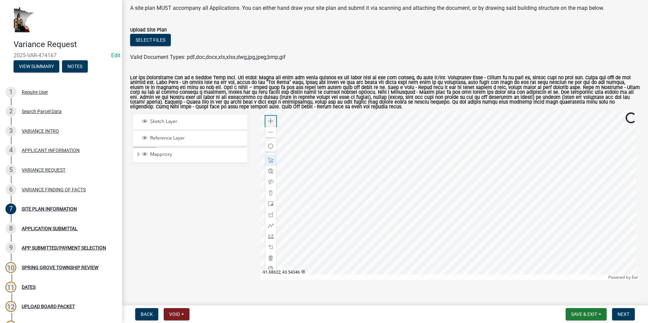
click at [268, 122] on span at bounding box center [270, 121] width 5 height 5
click at [417, 202] on div at bounding box center [450, 196] width 380 height 170
click at [270, 204] on span at bounding box center [270, 203] width 5 height 5
click at [354, 188] on div at bounding box center [450, 196] width 380 height 170
click at [268, 204] on span at bounding box center [270, 203] width 5 height 5
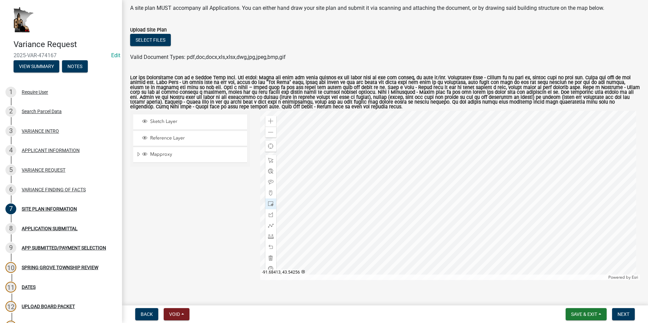
click at [358, 187] on div at bounding box center [450, 196] width 380 height 170
click at [359, 184] on div at bounding box center [450, 196] width 380 height 170
click at [271, 159] on span at bounding box center [270, 160] width 5 height 5
click at [357, 178] on div at bounding box center [450, 196] width 380 height 170
click at [417, 143] on span "Close" at bounding box center [418, 140] width 5 height 5
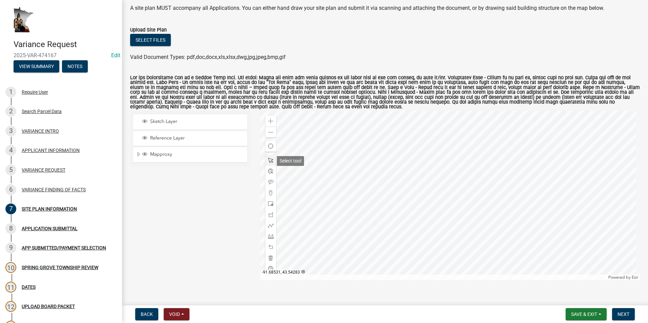
click at [270, 161] on span at bounding box center [270, 160] width 5 height 5
click at [271, 162] on span at bounding box center [270, 160] width 5 height 5
click at [357, 179] on div at bounding box center [450, 196] width 380 height 170
click at [417, 143] on span "Close" at bounding box center [418, 141] width 5 height 5
click at [359, 150] on div at bounding box center [450, 196] width 380 height 170
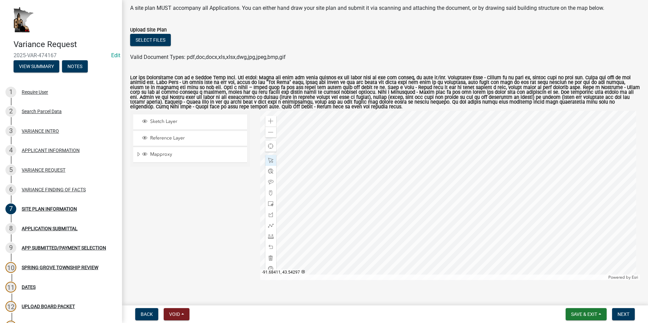
click at [359, 149] on div at bounding box center [450, 196] width 380 height 170
click at [357, 145] on div at bounding box center [450, 196] width 380 height 170
click at [367, 171] on div at bounding box center [450, 196] width 380 height 170
click at [338, 139] on div at bounding box center [450, 196] width 380 height 170
click at [353, 164] on div at bounding box center [450, 196] width 380 height 170
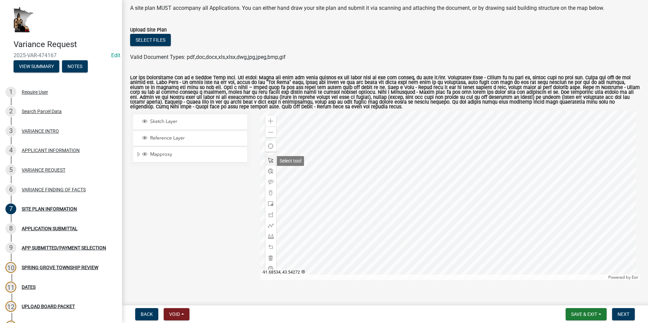
click at [271, 161] on span at bounding box center [270, 160] width 5 height 5
click at [270, 136] on div "Zoom out" at bounding box center [270, 132] width 11 height 11
click at [384, 198] on div at bounding box center [450, 196] width 380 height 170
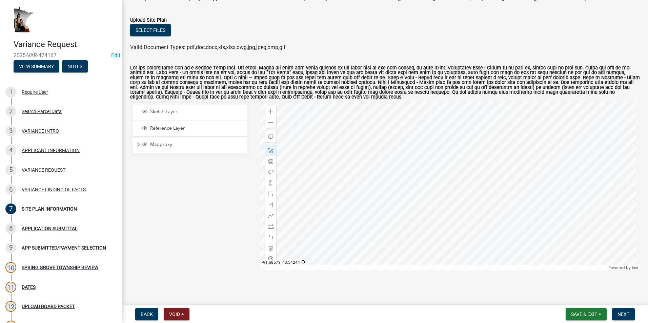
click at [308, 180] on div at bounding box center [450, 186] width 380 height 170
click at [271, 126] on div "Zoom out" at bounding box center [270, 122] width 11 height 11
click at [354, 180] on div at bounding box center [450, 186] width 380 height 170
click at [621, 315] on span "Next" at bounding box center [624, 314] width 12 height 5
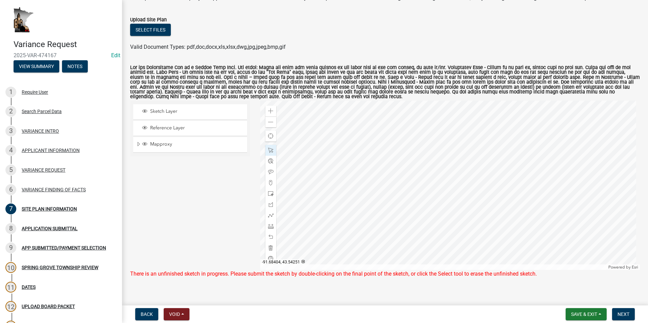
click at [401, 181] on div at bounding box center [450, 186] width 380 height 170
click at [629, 313] on span "Next" at bounding box center [624, 314] width 12 height 5
click at [271, 237] on span at bounding box center [270, 237] width 5 height 5
click at [270, 151] on span at bounding box center [270, 150] width 5 height 5
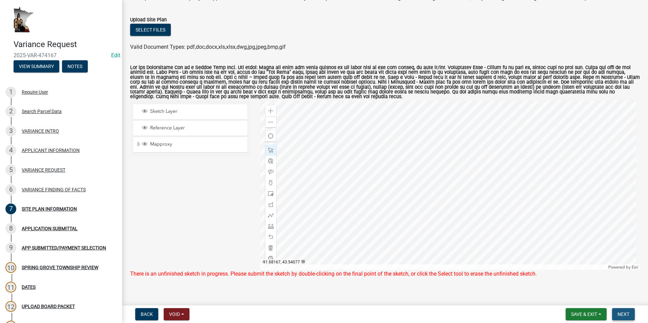
click at [620, 313] on span "Next" at bounding box center [624, 314] width 12 height 5
click at [269, 238] on span at bounding box center [270, 237] width 5 height 5
click at [270, 248] on span at bounding box center [270, 247] width 5 height 5
click at [626, 313] on span "Next" at bounding box center [624, 314] width 12 height 5
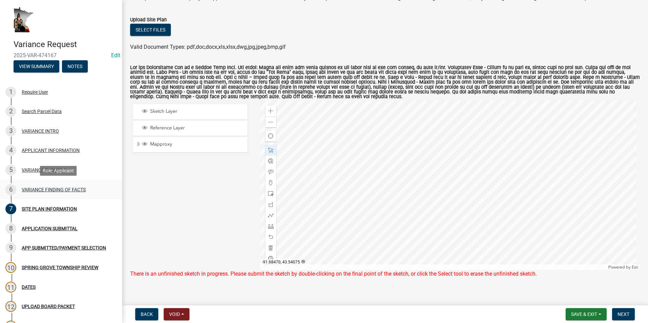
click at [70, 192] on div "VARIANCE FINDING OF FACTS" at bounding box center [54, 189] width 64 height 5
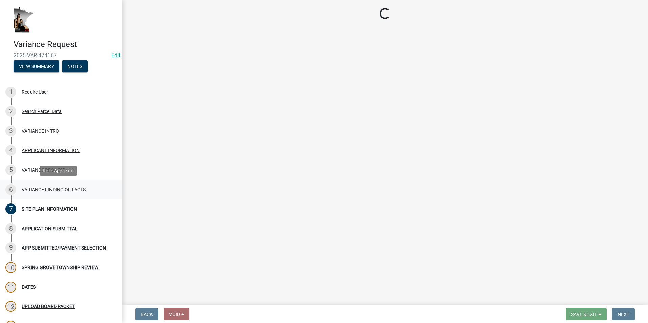
scroll to position [0, 0]
select select "e7339e75-e3d8-4c05-91a7-bbd42707347d"
select select "635aecb9-93f4-4782-a4af-22c7a8086bbc"
select select "aaa485d0-d801-4d37-bb7e-2a92079090af"
select select "7e69a0cc-1ed4-49c0-87fa-8a0d7a2511ee"
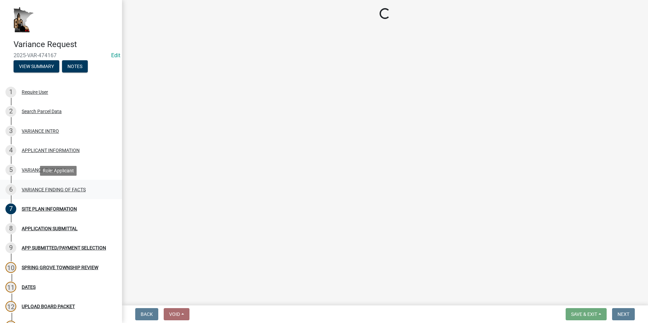
select select "104dc2c3-fb18-403f-90ac-5564d5e92e11"
select select "c22521f2-ae46-4292-a6c5-e255f75be06c"
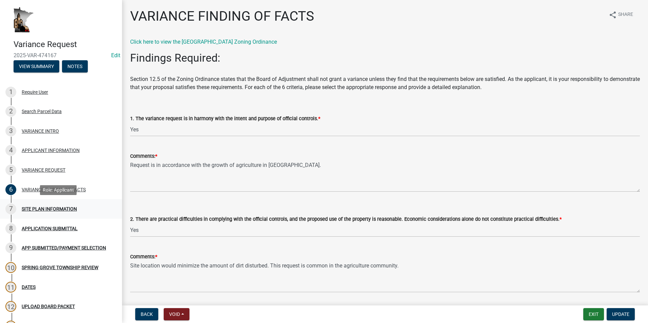
click at [72, 208] on div "SITE PLAN INFORMATION" at bounding box center [49, 209] width 55 height 5
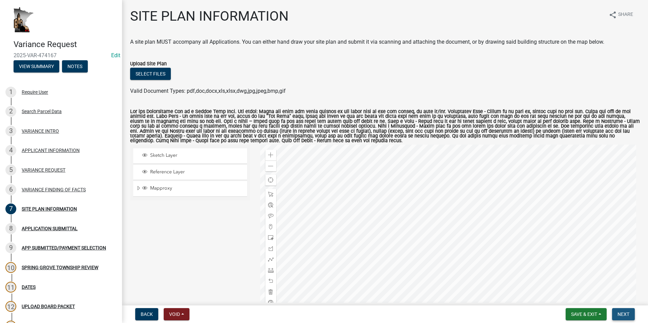
click at [625, 316] on span "Next" at bounding box center [624, 314] width 12 height 5
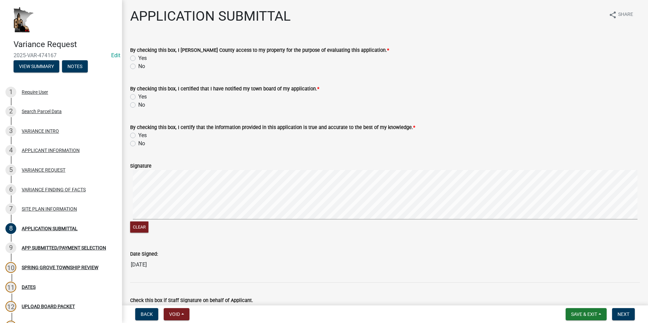
click at [138, 58] on label "Yes" at bounding box center [142, 58] width 8 height 8
click at [138, 58] on input "Yes" at bounding box center [140, 56] width 4 height 4
radio input "true"
click at [138, 96] on label "Yes" at bounding box center [142, 97] width 8 height 8
click at [138, 96] on input "Yes" at bounding box center [140, 95] width 4 height 4
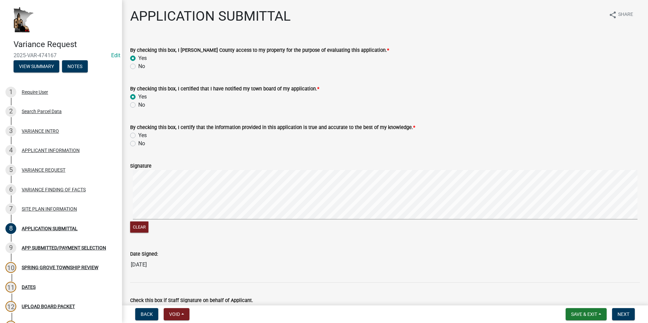
radio input "true"
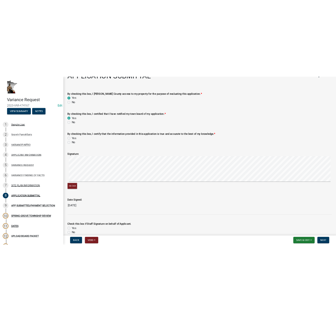
scroll to position [34, 0]
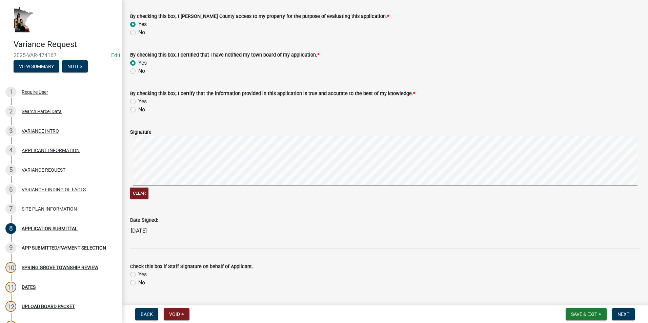
click at [138, 102] on label "Yes" at bounding box center [142, 102] width 8 height 8
click at [138, 102] on input "Yes" at bounding box center [140, 100] width 4 height 4
radio input "true"
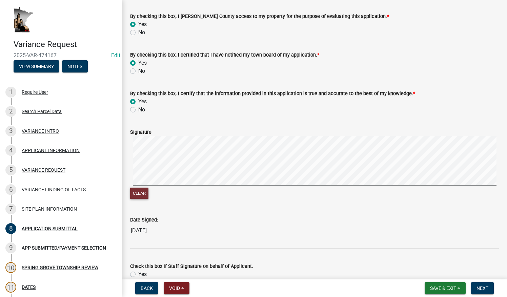
click at [143, 191] on button "Clear" at bounding box center [139, 193] width 18 height 11
click at [242, 126] on form "Signature Clear" at bounding box center [314, 160] width 369 height 80
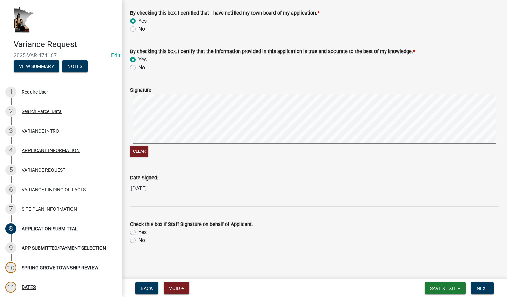
click at [138, 239] on label "No" at bounding box center [141, 241] width 7 height 8
click at [138, 239] on input "No" at bounding box center [140, 239] width 4 height 4
radio input "true"
click at [481, 287] on span "Next" at bounding box center [483, 288] width 12 height 5
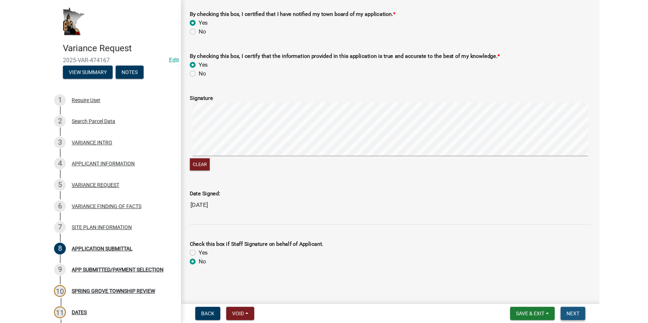
scroll to position [0, 0]
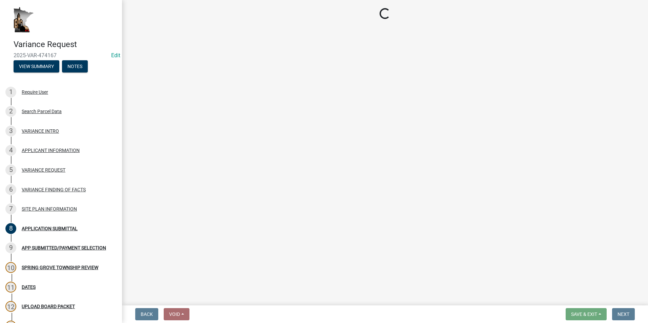
select select "2: 1"
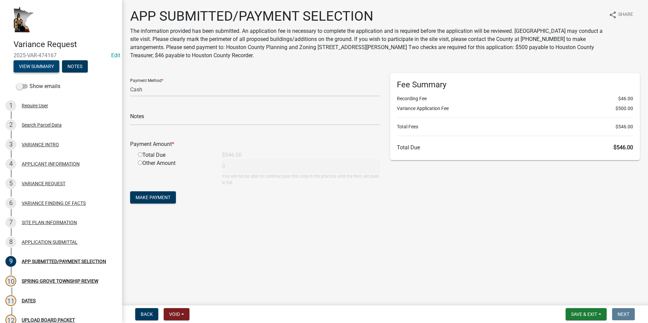
click at [40, 64] on button "View Summary" at bounding box center [37, 66] width 46 height 12
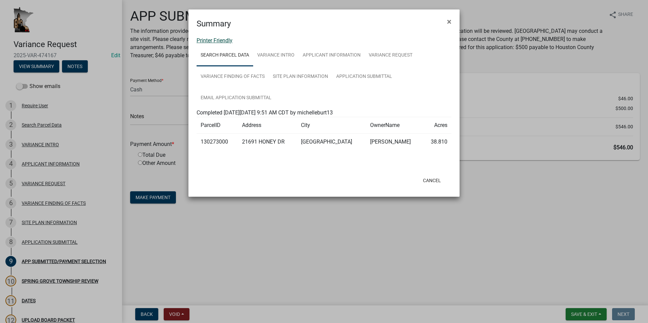
click at [215, 38] on link "Printer Friendly" at bounding box center [215, 40] width 36 height 6
click at [451, 20] on span "×" at bounding box center [449, 21] width 4 height 9
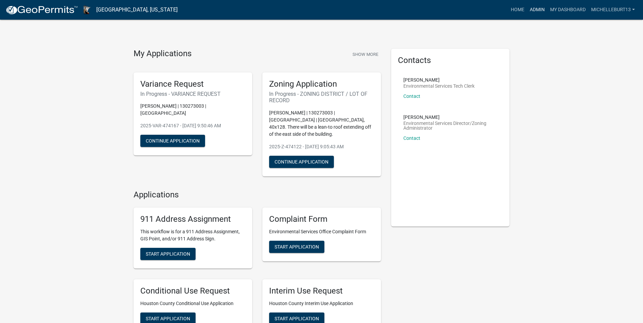
click at [535, 11] on link "Admin" at bounding box center [537, 9] width 20 height 13
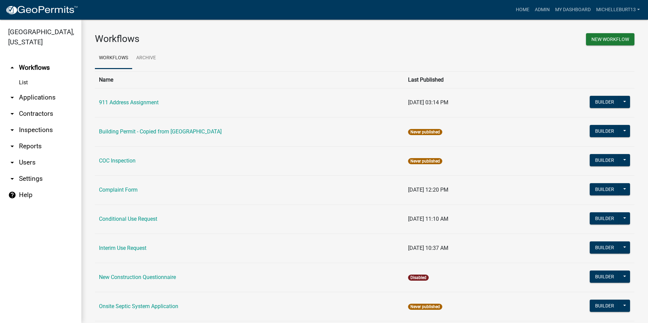
click at [27, 96] on link "arrow_drop_down Applications" at bounding box center [40, 98] width 81 height 16
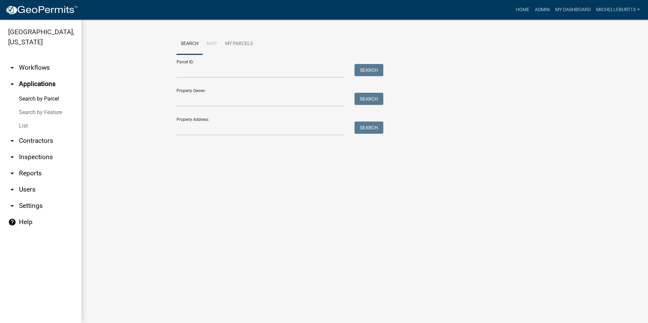
click at [24, 127] on link "List" at bounding box center [40, 126] width 81 height 14
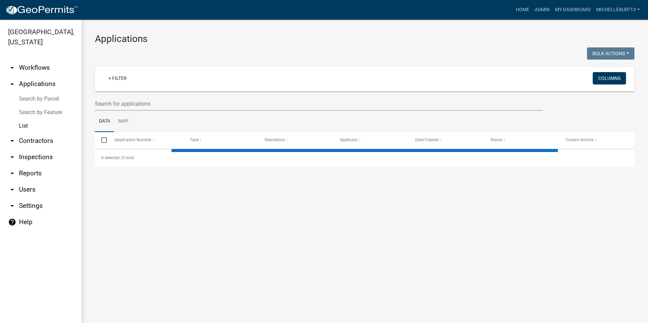
select select "3: 100"
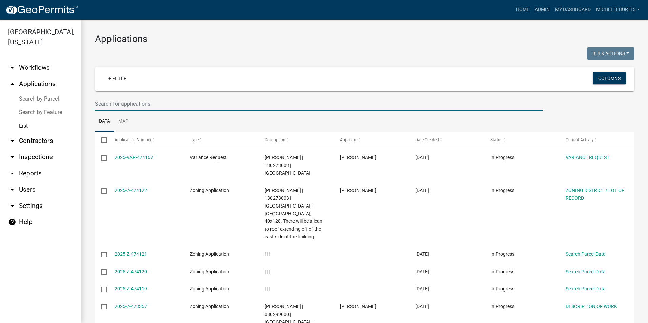
click at [126, 104] on input "text" at bounding box center [319, 104] width 448 height 14
type input "[PERSON_NAME]"
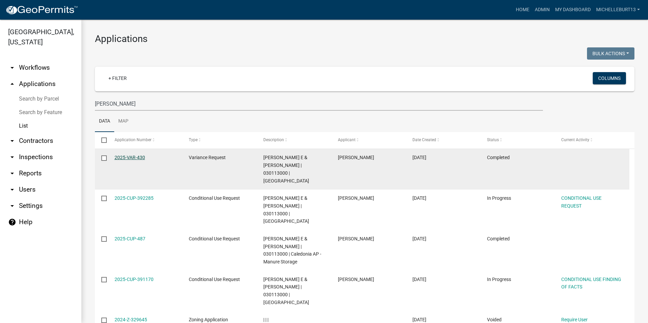
click at [130, 158] on link "2025-VAR-430" at bounding box center [130, 157] width 31 height 5
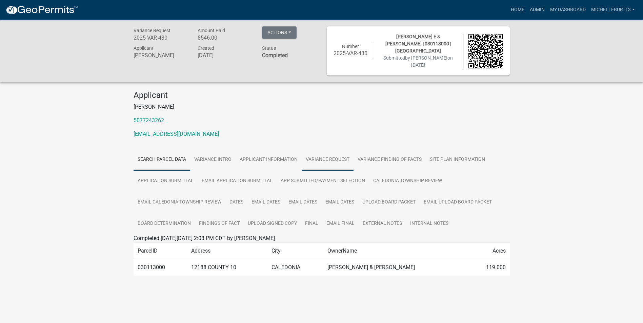
click at [338, 161] on link "VARIANCE REQUEST" at bounding box center [328, 160] width 52 height 22
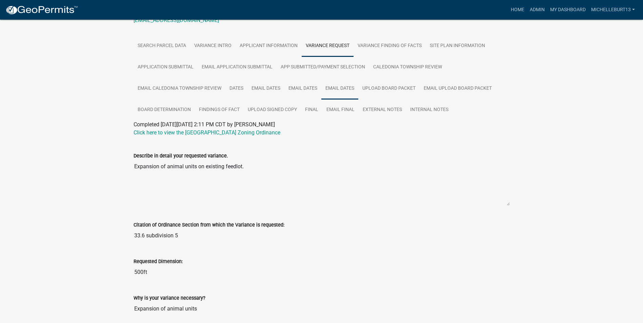
scroll to position [89, 0]
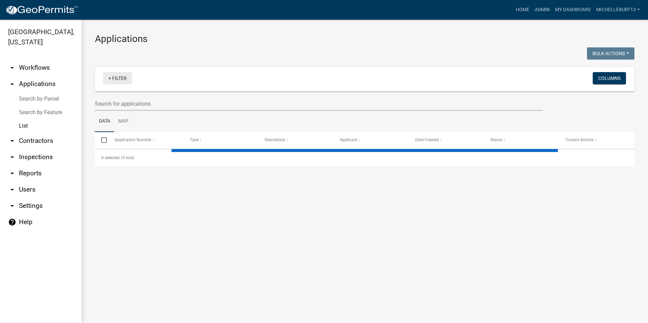
click at [120, 79] on link "+ Filter" at bounding box center [117, 78] width 29 height 12
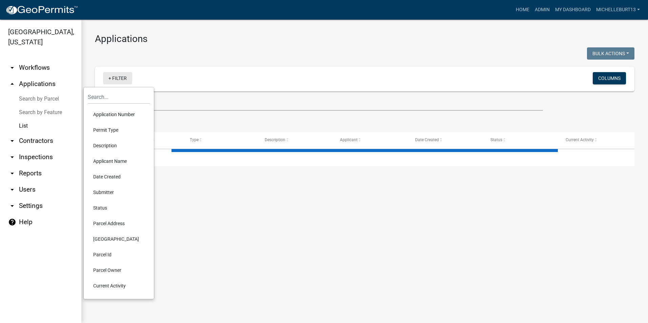
select select "3: 100"
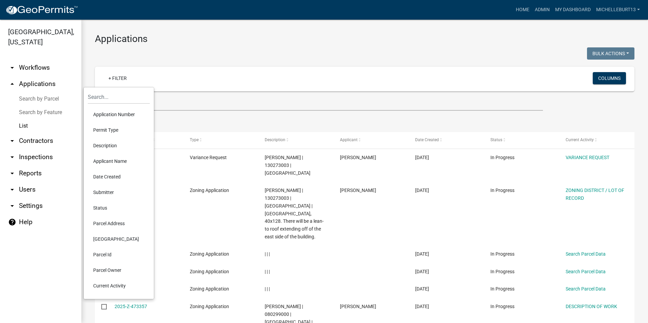
click at [104, 131] on li "Permit Type" at bounding box center [119, 130] width 62 height 16
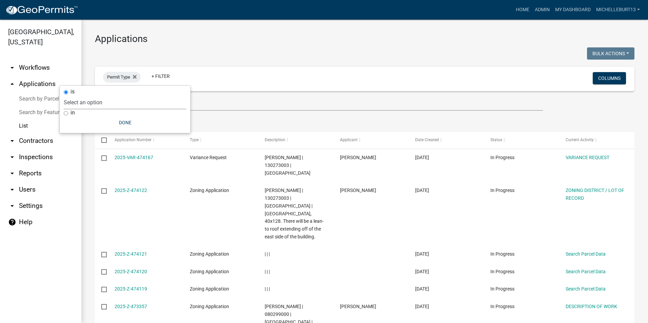
click at [97, 104] on select "Select an option 911 Address Assignment Building Contractor (Registration) Buil…" at bounding box center [125, 103] width 123 height 14
select select "253dacdd-2dce-46fa-a212-aa06fd039a76"
click at [84, 96] on select "Select an option 911 Address Assignment Building Contractor (Registration) Buil…" at bounding box center [125, 103] width 123 height 14
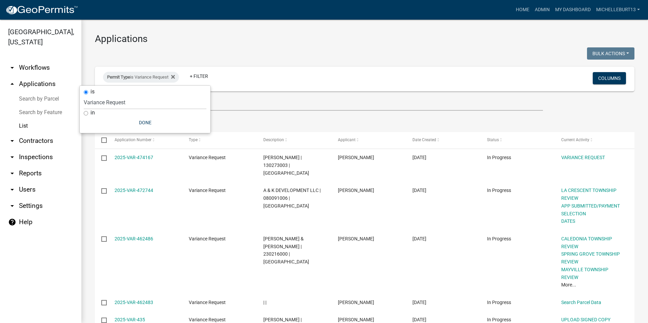
drag, startPoint x: 232, startPoint y: 84, endPoint x: 225, endPoint y: 101, distance: 17.9
click at [233, 85] on div "Permit Type is Variance Request + Filter" at bounding box center [276, 79] width 356 height 18
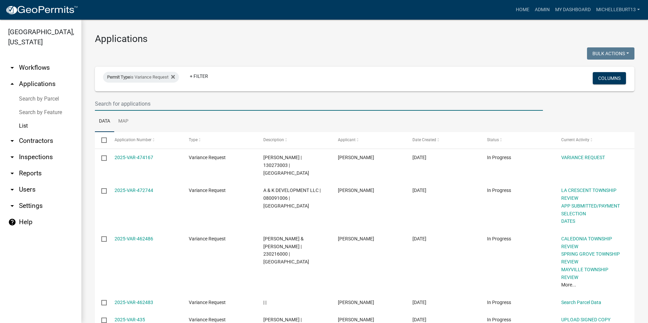
click at [225, 106] on input "text" at bounding box center [319, 104] width 448 height 14
type input "[PERSON_NAME]"
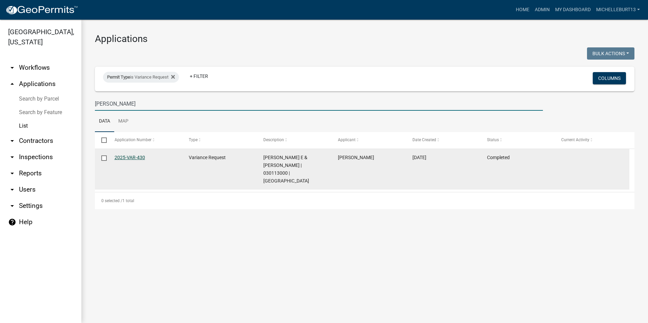
click at [134, 157] on link "2025-VAR-430" at bounding box center [130, 157] width 31 height 5
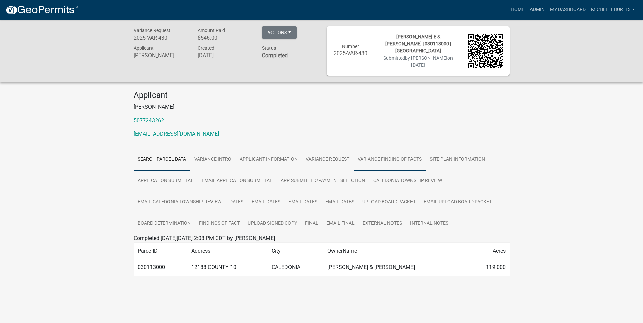
click at [394, 164] on link "VARIANCE FINDING OF FACTS" at bounding box center [390, 160] width 72 height 22
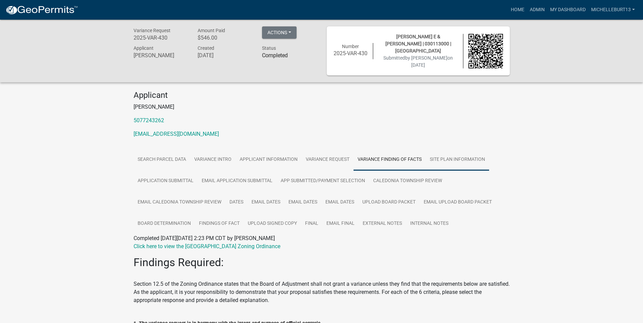
click at [445, 159] on link "SITE PLAN INFORMATION" at bounding box center [457, 160] width 63 height 22
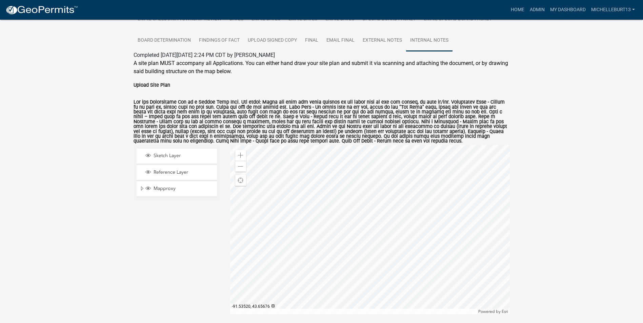
scroll to position [174, 0]
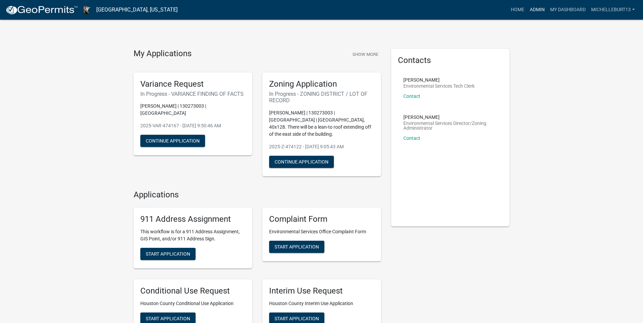
click at [535, 10] on link "Admin" at bounding box center [537, 9] width 20 height 13
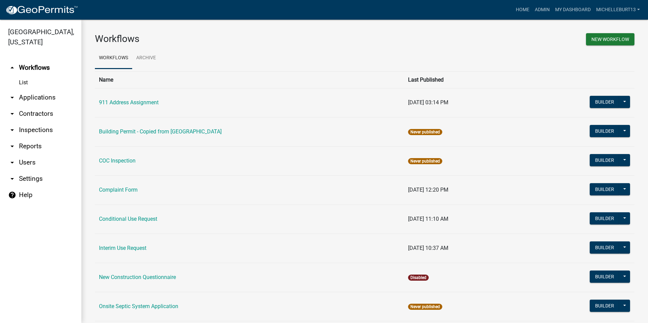
click at [33, 93] on link "arrow_drop_down Applications" at bounding box center [40, 98] width 81 height 16
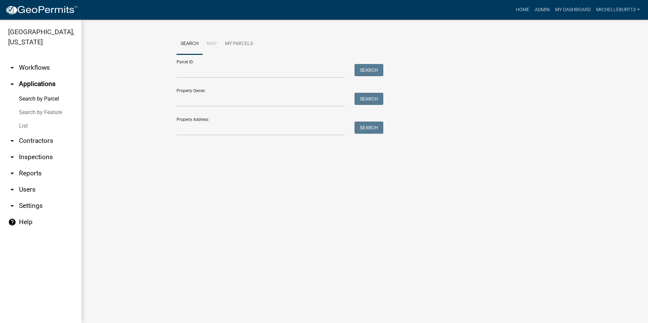
click at [21, 126] on link "List" at bounding box center [40, 126] width 81 height 14
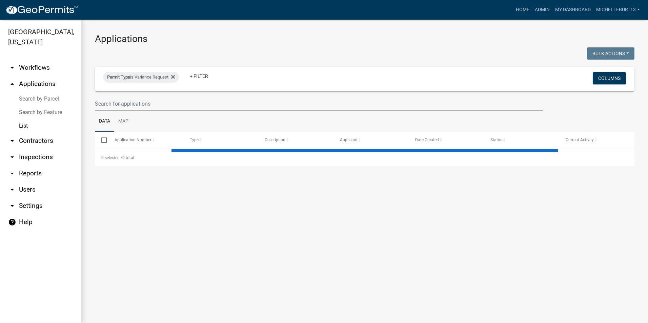
select select "3: 100"
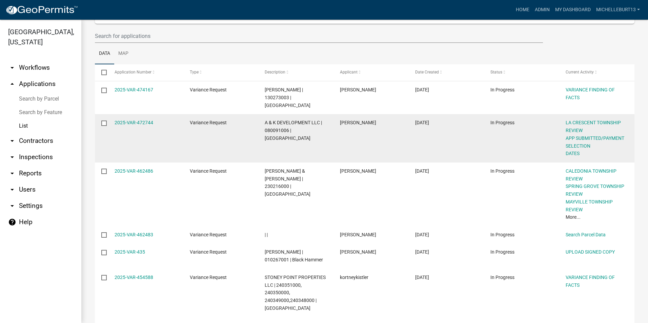
scroll to position [34, 0]
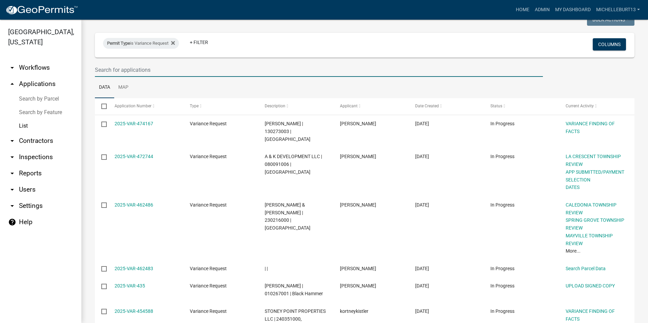
click at [127, 70] on input "text" at bounding box center [319, 70] width 448 height 14
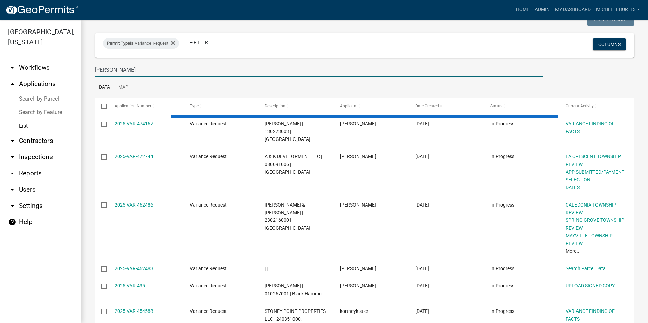
scroll to position [0, 0]
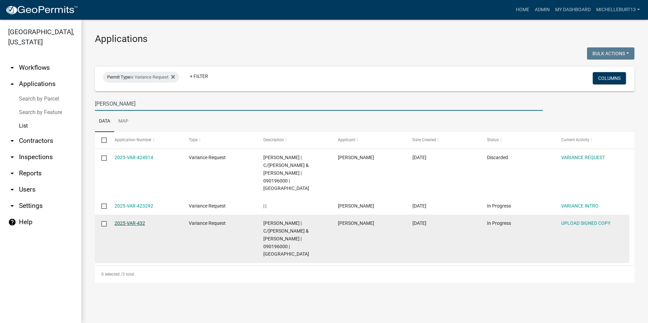
type input "hoscheit"
click at [140, 221] on link "2025-VAR-432" at bounding box center [130, 223] width 31 height 5
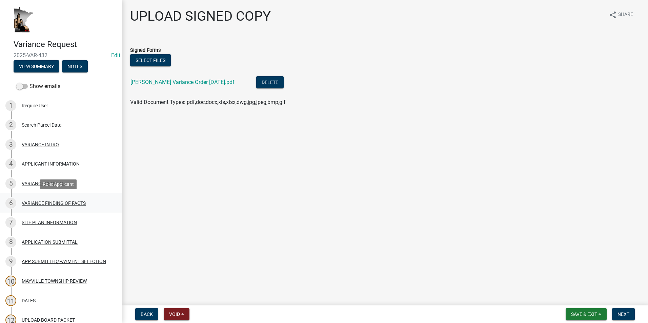
click at [48, 202] on div "VARIANCE FINDING OF FACTS" at bounding box center [54, 203] width 64 height 5
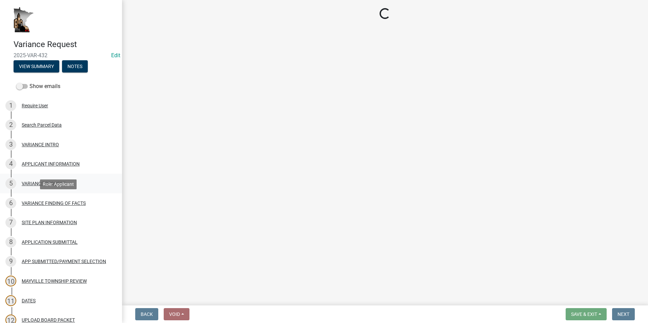
select select "e7339e75-e3d8-4c05-91a7-bbd42707347d"
select select "635aecb9-93f4-4782-a4af-22c7a8086bbc"
select select "aaa485d0-d801-4d37-bb7e-2a92079090af"
select select "7e69a0cc-1ed4-49c0-87fa-8a0d7a2511ee"
select select "9d1a8556-2236-4eff-a304-9686b271f591"
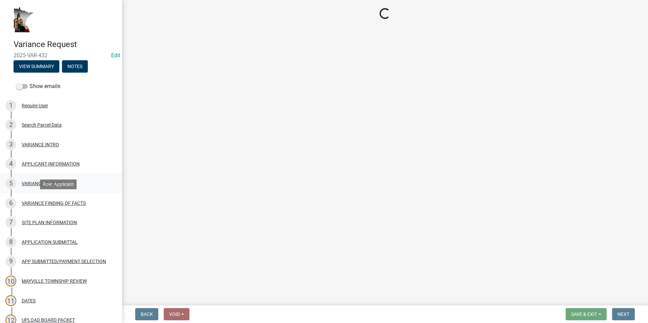
select select "a413aa95-8491-4462-9f66-41dd1c3ff77c"
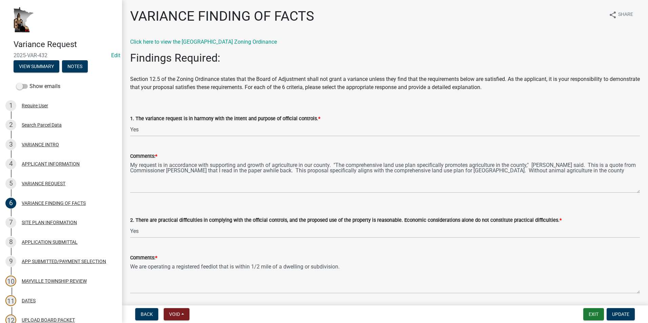
click at [633, 192] on textarea "My request is in accordance with supporting and growth of agriculture in our co…" at bounding box center [385, 176] width 510 height 33
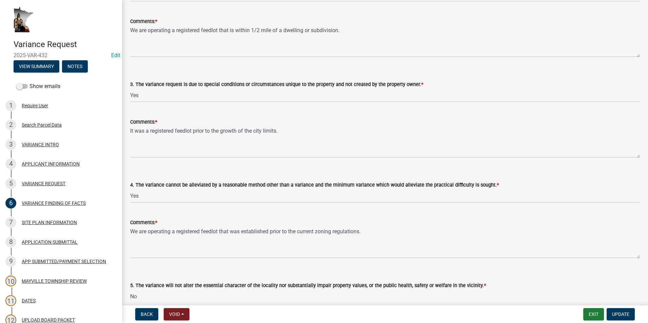
scroll to position [237, 0]
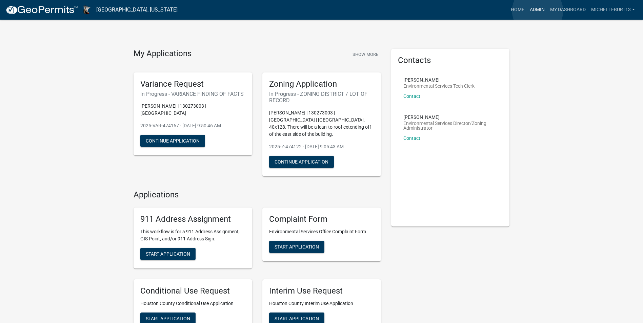
click at [538, 11] on link "Admin" at bounding box center [537, 9] width 20 height 13
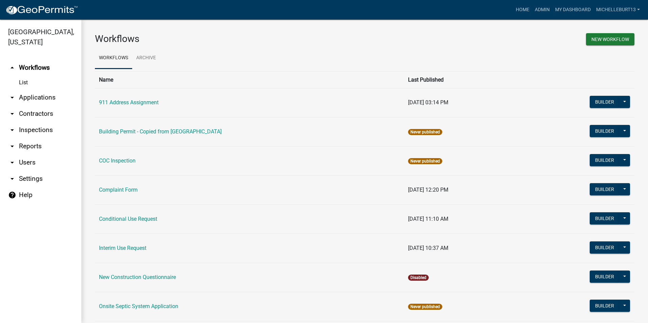
click at [29, 95] on link "arrow_drop_down Applications" at bounding box center [40, 98] width 81 height 16
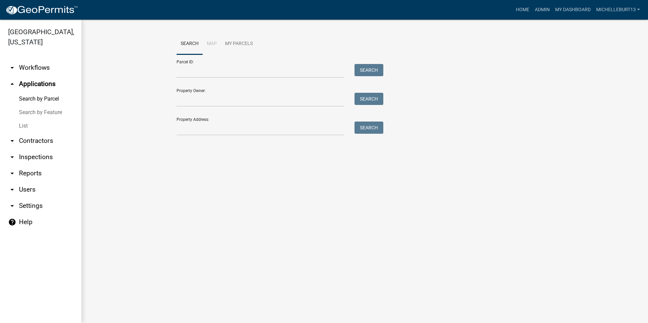
click at [22, 124] on link "List" at bounding box center [40, 126] width 81 height 14
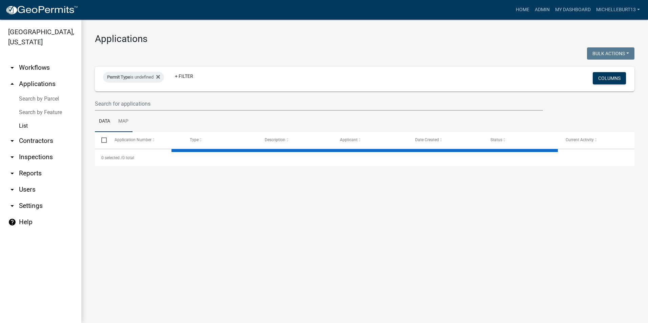
select select "3: 100"
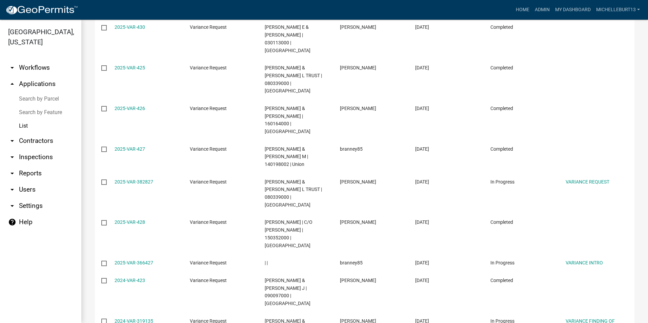
scroll to position [542, 0]
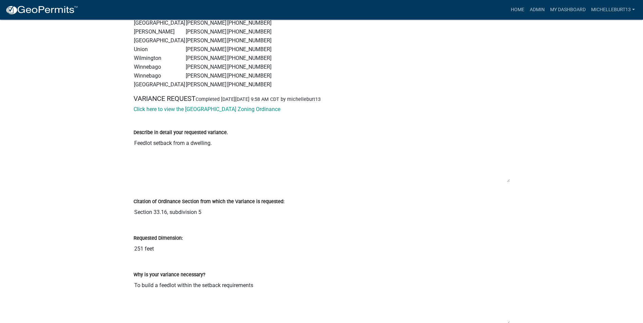
scroll to position [983, 0]
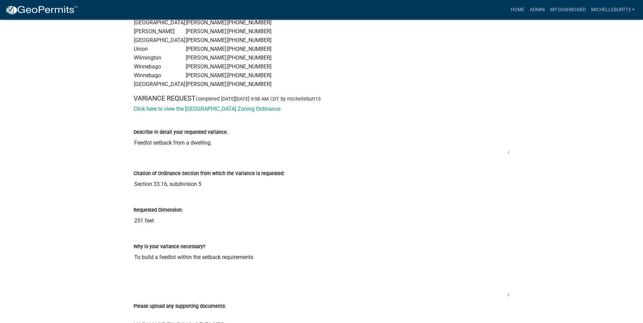
drag, startPoint x: 509, startPoint y: 181, endPoint x: 506, endPoint y: 152, distance: 29.4
click at [506, 152] on textarea "Feedlot setback from a dwelling." at bounding box center [322, 145] width 376 height 18
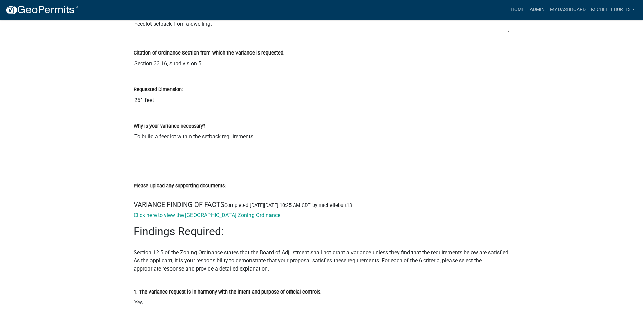
scroll to position [1119, 0]
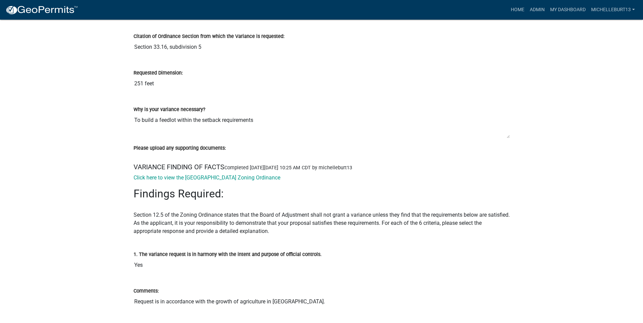
drag, startPoint x: 508, startPoint y: 157, endPoint x: 504, endPoint y: 136, distance: 21.3
click at [504, 136] on textarea "To build a feedlot within the setback requirements" at bounding box center [322, 126] width 376 height 25
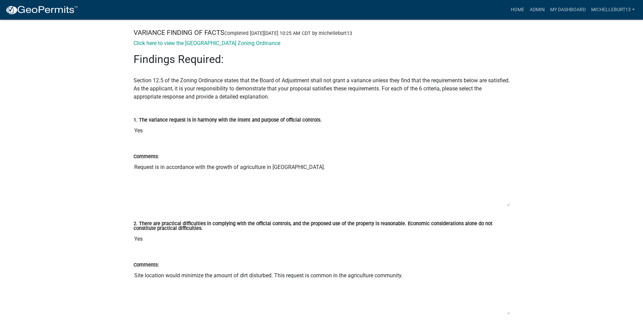
scroll to position [1254, 0]
drag, startPoint x: 510, startPoint y: 204, endPoint x: 507, endPoint y: 191, distance: 14.2
click at [507, 191] on textarea "Request is in accordance with the growth of agriculture in [GEOGRAPHIC_DATA]." at bounding box center [322, 183] width 376 height 46
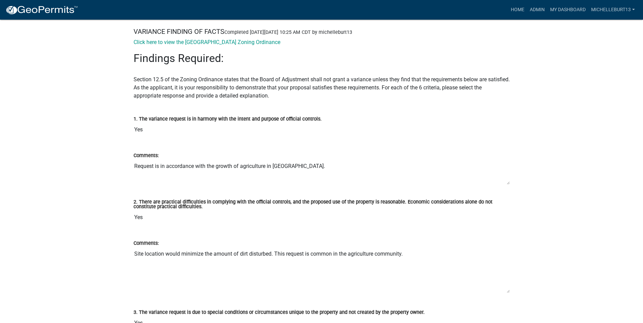
drag, startPoint x: 509, startPoint y: 204, endPoint x: 503, endPoint y: 183, distance: 21.5
click at [503, 183] on textarea "Request is in accordance with the growth of agriculture in Houston County." at bounding box center [322, 172] width 376 height 25
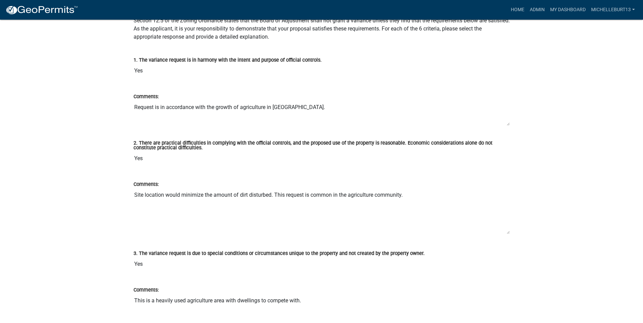
scroll to position [1322, 0]
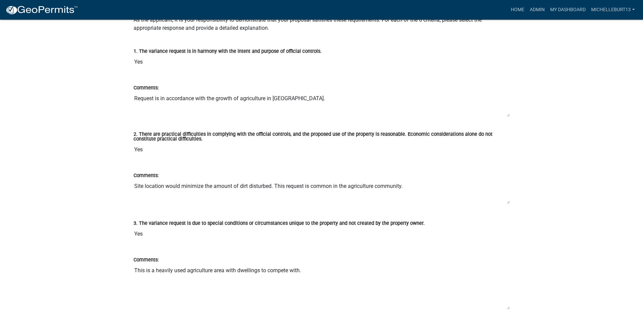
drag, startPoint x: 508, startPoint y: 224, endPoint x: 493, endPoint y: 204, distance: 25.6
click at [506, 201] on textarea "Site location would minimize the amount of dirt disturbed. This request is comm…" at bounding box center [322, 192] width 376 height 25
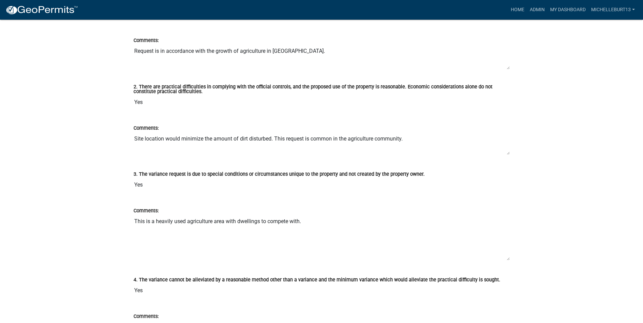
scroll to position [1390, 0]
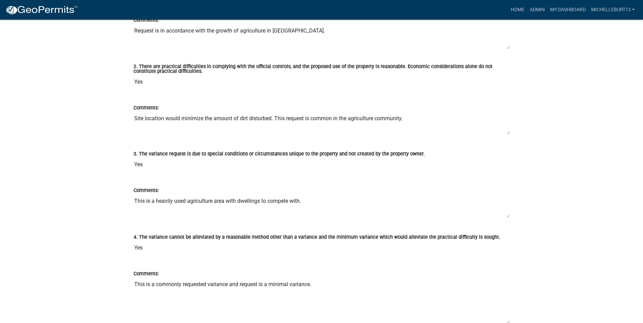
drag, startPoint x: 508, startPoint y: 238, endPoint x: 417, endPoint y: 222, distance: 92.7
click at [507, 216] on textarea "This is a heavily used agriculture area with dwellings to compete with." at bounding box center [322, 207] width 376 height 24
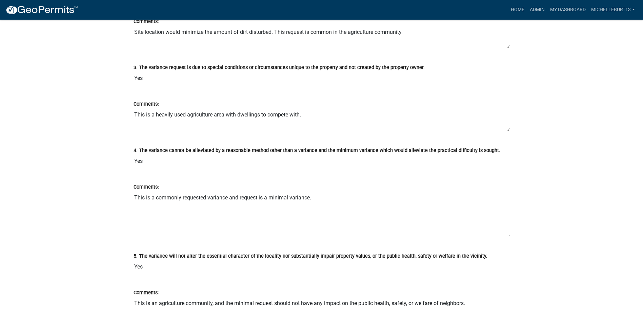
scroll to position [1492, 0]
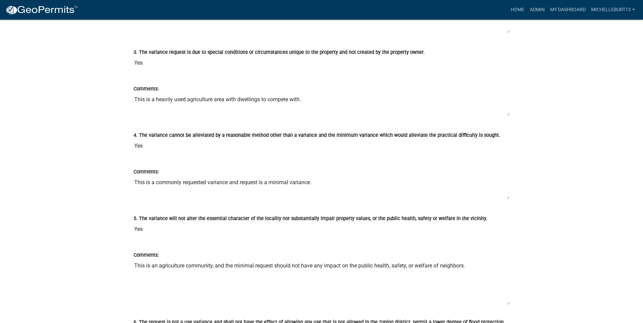
drag, startPoint x: 509, startPoint y: 220, endPoint x: 504, endPoint y: 198, distance: 22.9
click at [504, 198] on textarea "This is a commonly requested variance and request is a minimal variance." at bounding box center [322, 188] width 376 height 24
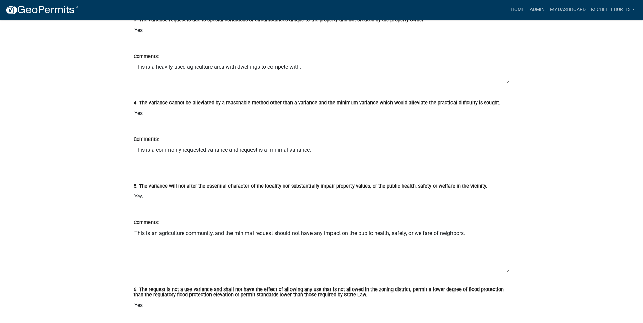
scroll to position [1560, 0]
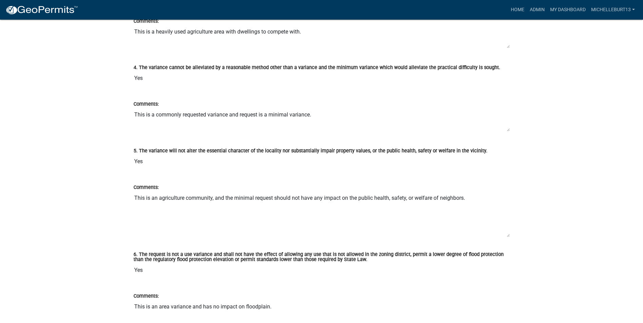
click at [511, 237] on div "Comments: This is an agriculture community, and the minimal request should not …" at bounding box center [321, 208] width 387 height 69
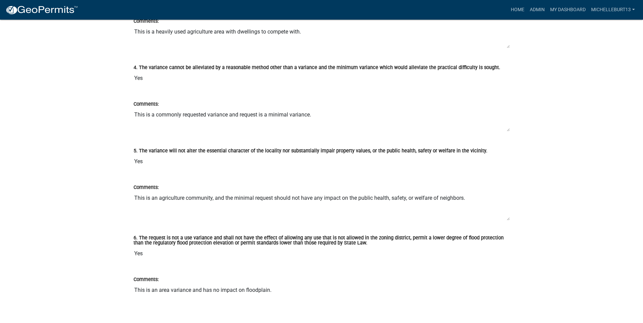
drag, startPoint x: 508, startPoint y: 237, endPoint x: 506, endPoint y: 220, distance: 16.8
click at [506, 220] on textarea "This is an agriculture community, and the minimal request should not have any i…" at bounding box center [322, 206] width 376 height 29
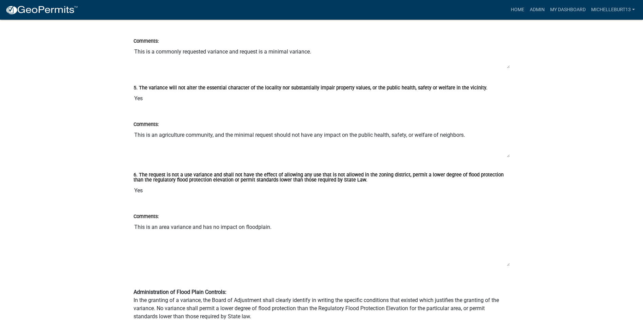
scroll to position [1627, 0]
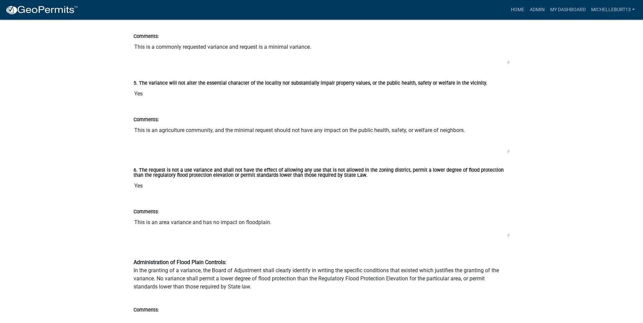
drag, startPoint x: 507, startPoint y: 261, endPoint x: 505, endPoint y: 236, distance: 25.2
click at [505, 236] on textarea "This is an area variance and has no impact on floodplain." at bounding box center [322, 226] width 376 height 21
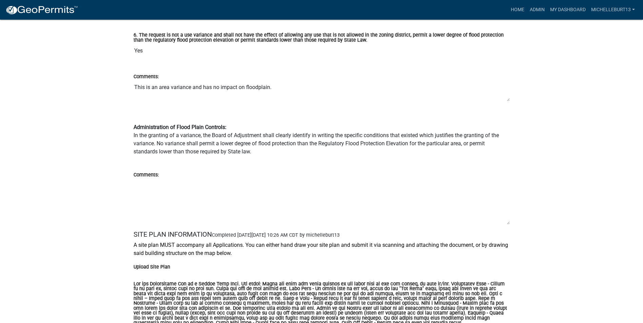
scroll to position [1763, 0]
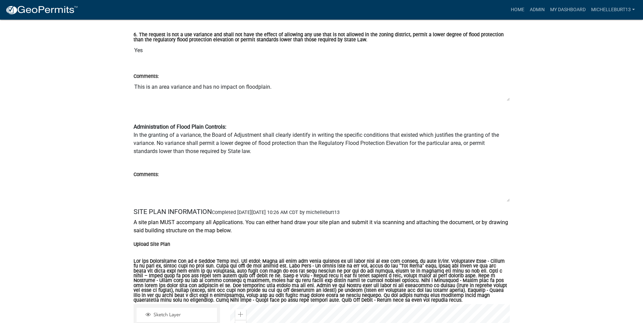
drag, startPoint x: 508, startPoint y: 223, endPoint x: 506, endPoint y: 193, distance: 29.9
click at [506, 193] on textarea "Comments:" at bounding box center [322, 191] width 376 height 24
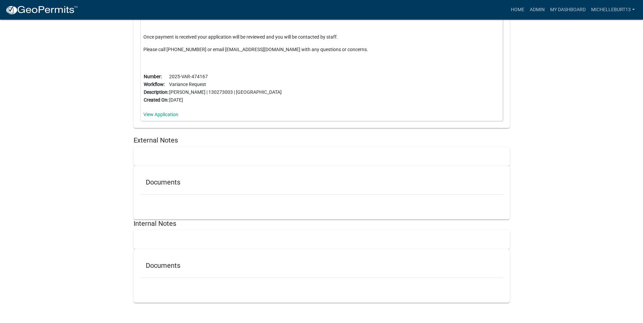
scroll to position [2694, 0]
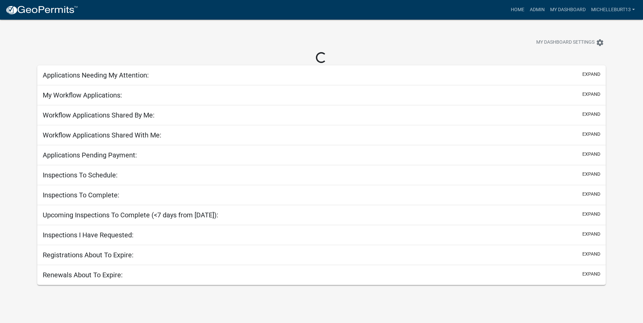
select select "3: 100"
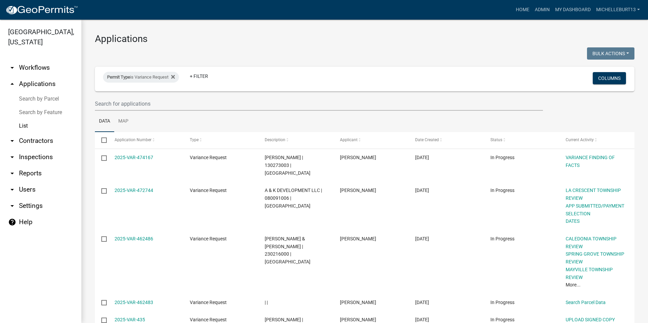
select select "3: 100"
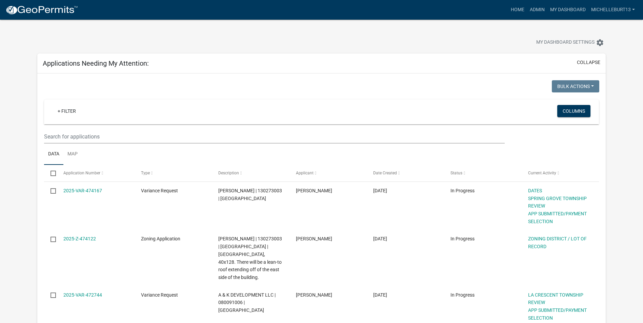
select select "3: 100"
click at [531, 7] on link "Admin" at bounding box center [537, 9] width 20 height 13
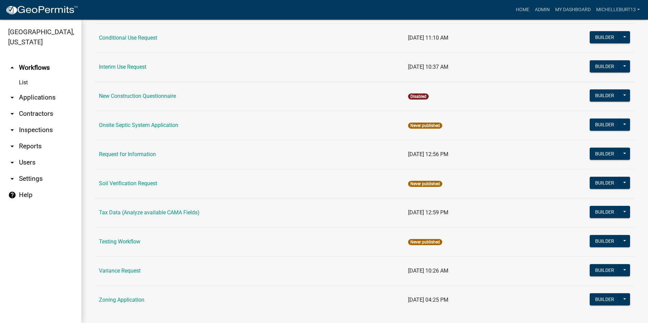
scroll to position [192, 0]
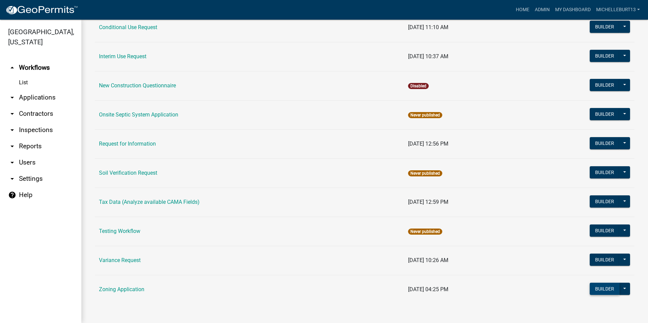
click at [594, 289] on button "Builder" at bounding box center [605, 289] width 30 height 12
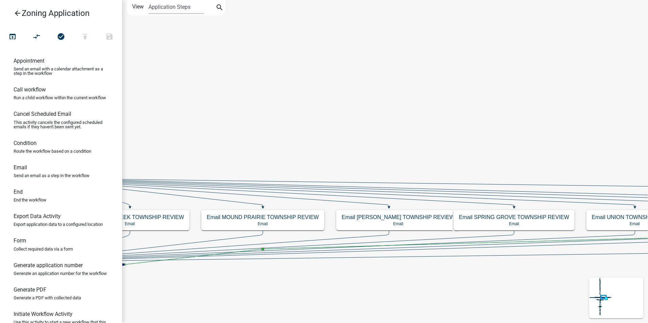
click at [18, 14] on icon "arrow_back" at bounding box center [18, 13] width 8 height 9
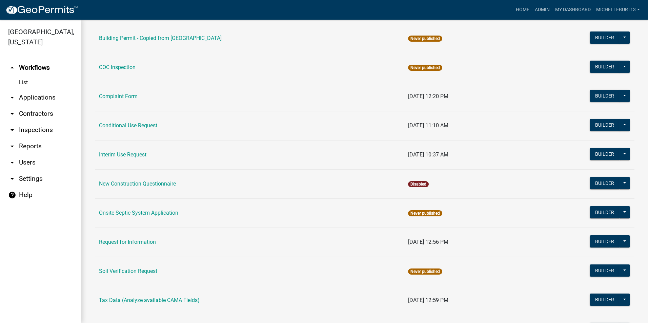
scroll to position [192, 0]
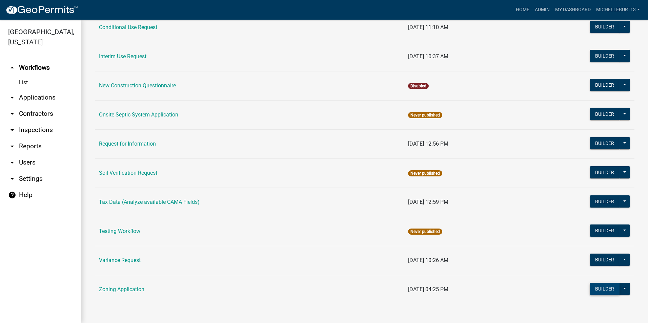
click at [593, 291] on button "Builder" at bounding box center [605, 289] width 30 height 12
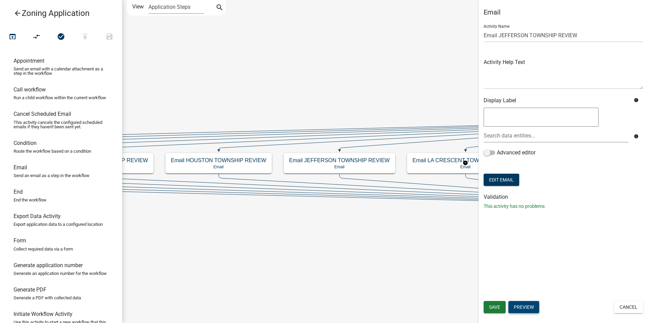
click at [522, 306] on button "Preview" at bounding box center [524, 307] width 31 height 12
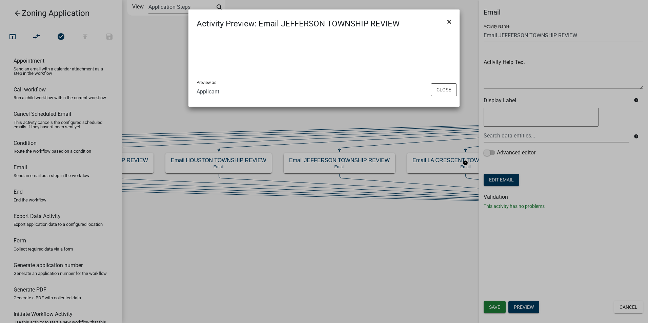
click at [448, 20] on span "×" at bounding box center [449, 21] width 4 height 9
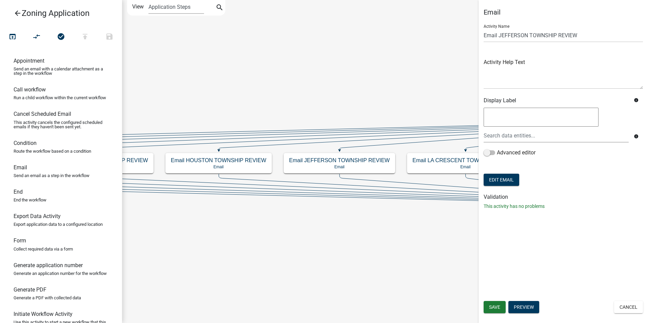
click at [501, 178] on button "Edit Email" at bounding box center [502, 180] width 36 height 12
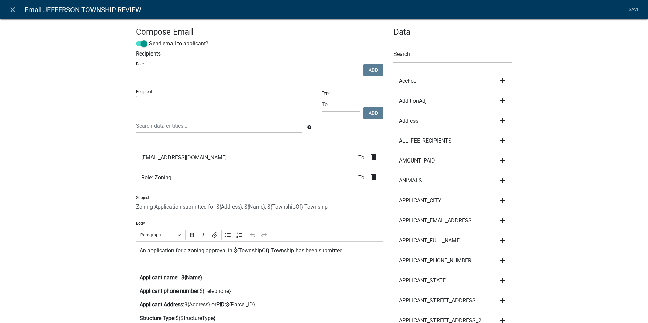
select select
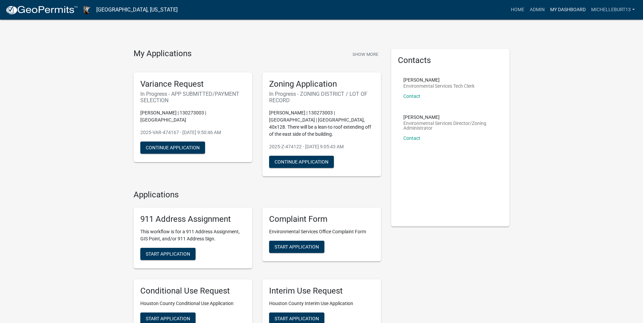
click at [564, 9] on link "My Dashboard" at bounding box center [568, 9] width 41 height 13
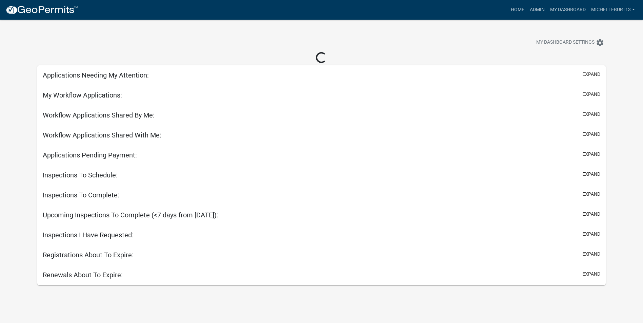
select select "3: 100"
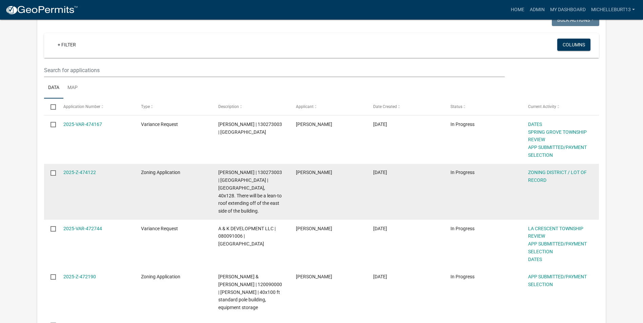
scroll to position [68, 0]
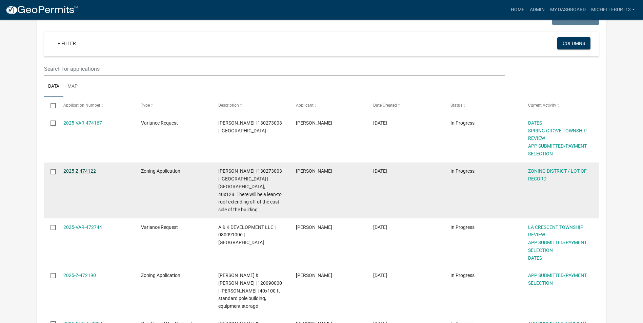
click at [83, 169] on link "2025-Z-474122" at bounding box center [79, 171] width 33 height 5
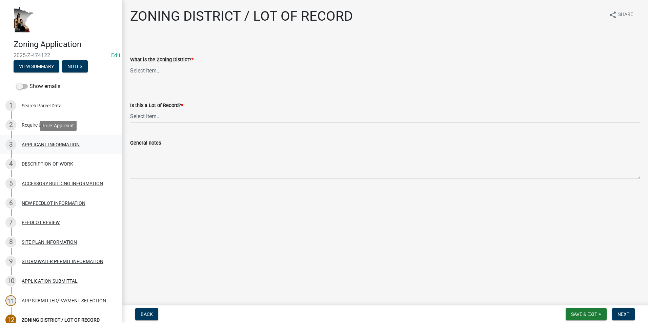
click at [28, 142] on div "APPLICANT INFORMATION" at bounding box center [51, 144] width 58 height 5
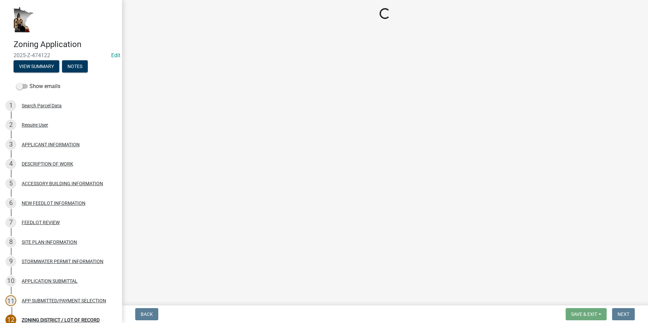
select select "884de254-84a4-4256-8abe-0e7e5fcf6e66"
select select "87bd8246-e010-4864-ada3-31d8f143e470"
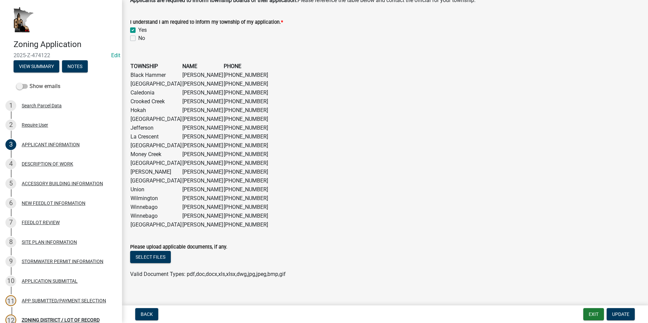
scroll to position [475, 0]
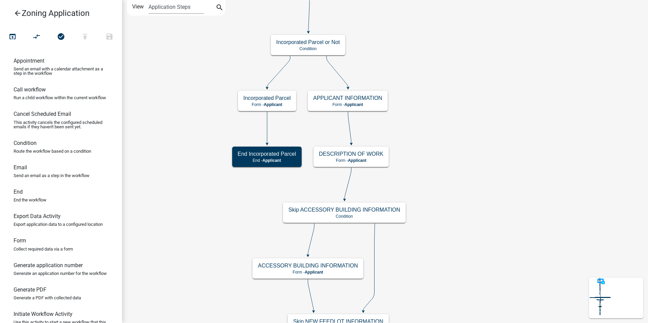
click at [371, 102] on p "Form - Applicant" at bounding box center [347, 104] width 69 height 5
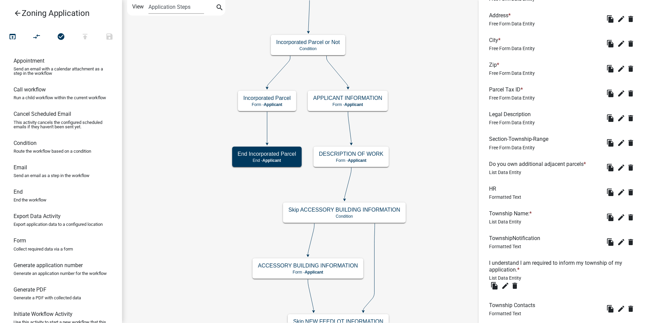
scroll to position [339, 0]
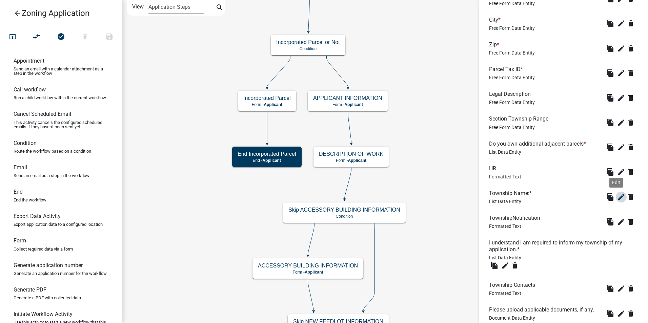
click at [617, 197] on icon "edit" at bounding box center [621, 197] width 8 height 8
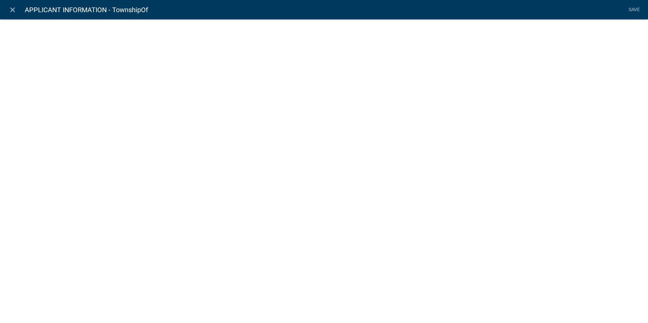
select select "list-data"
select select "custom-list-45f249bb-02c7-4020-983b-f6e9bb52151b"
select select
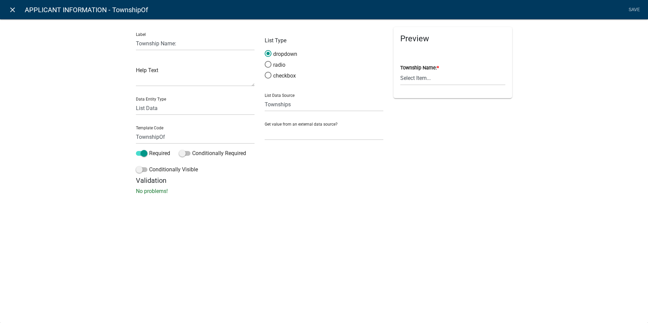
click at [11, 6] on icon "close" at bounding box center [12, 10] width 8 height 8
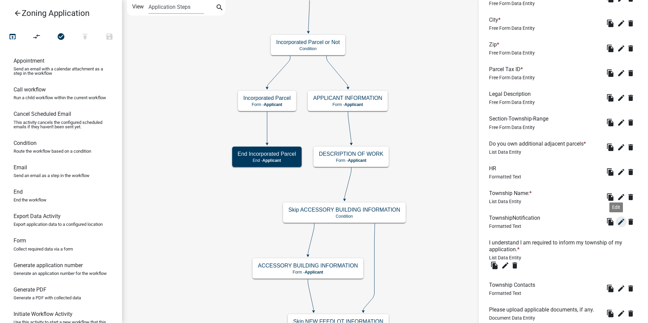
click at [617, 221] on icon "edit" at bounding box center [621, 222] width 8 height 8
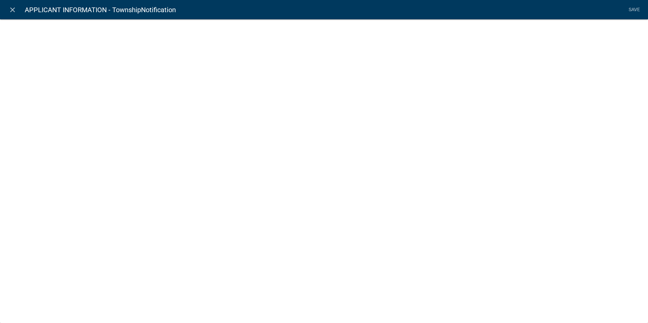
select select "rich-text"
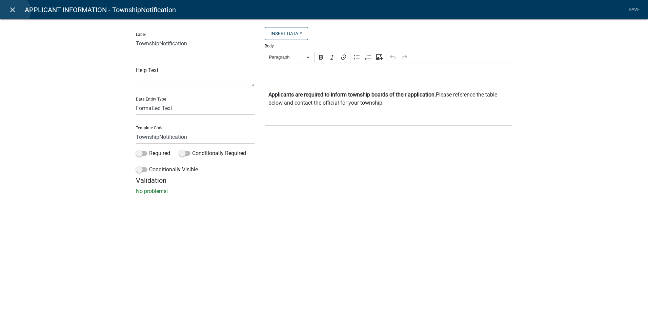
click at [14, 11] on icon "close" at bounding box center [12, 10] width 8 height 8
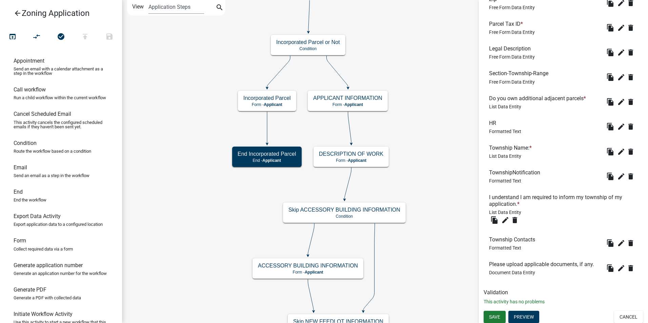
scroll to position [386, 0]
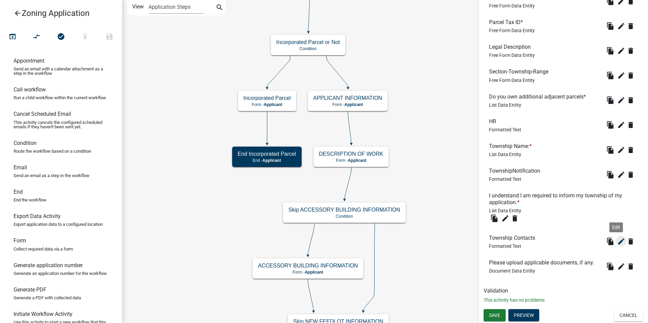
click at [617, 241] on icon "edit" at bounding box center [621, 242] width 8 height 8
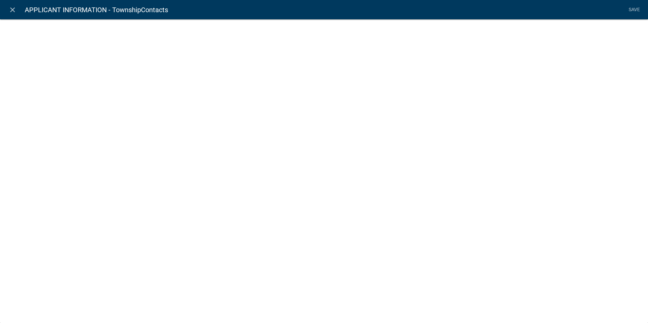
select select "rich-text"
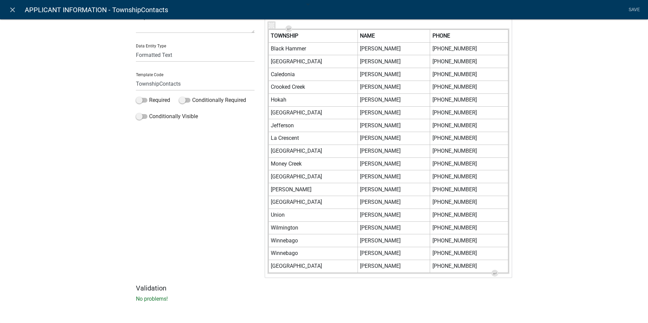
scroll to position [54, 0]
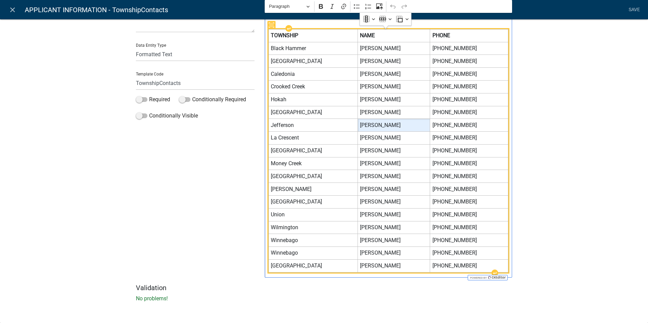
click at [373, 126] on span "Anne Falken" at bounding box center [394, 125] width 68 height 8
drag, startPoint x: 473, startPoint y: 125, endPoint x: 440, endPoint y: 126, distance: 32.2
click at [440, 126] on span "320-493-8629" at bounding box center [470, 125] width 74 height 8
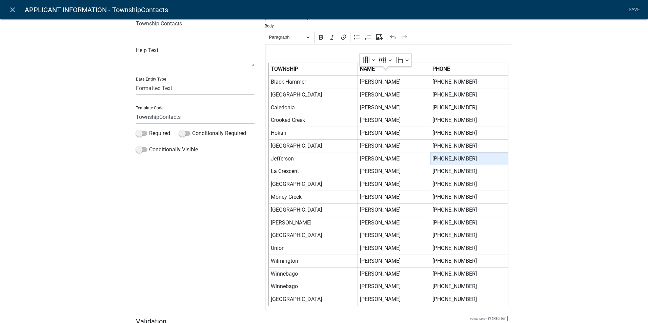
scroll to position [0, 0]
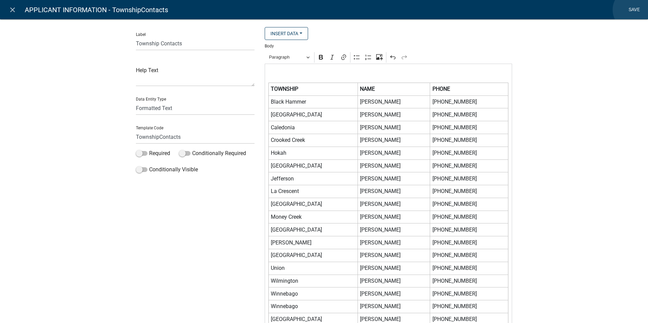
click at [634, 10] on link "Save" at bounding box center [634, 9] width 17 height 13
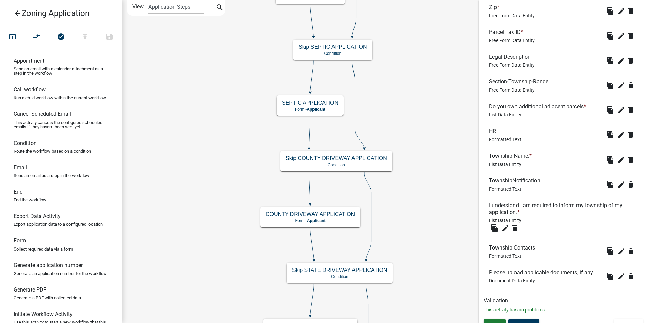
scroll to position [386, 0]
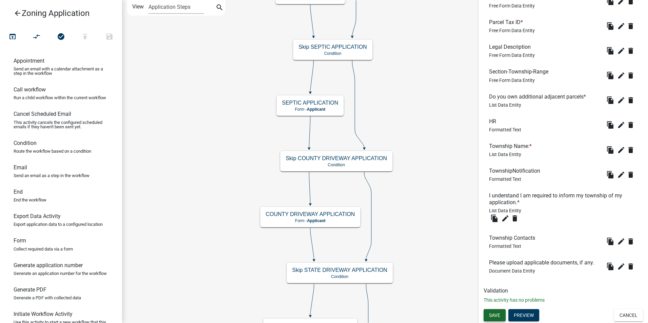
click at [494, 315] on span "Save" at bounding box center [494, 315] width 11 height 5
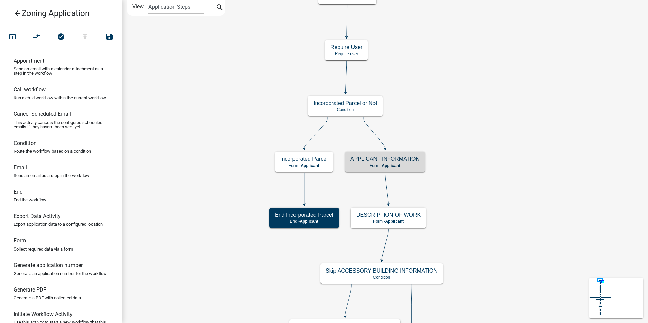
scroll to position [0, 0]
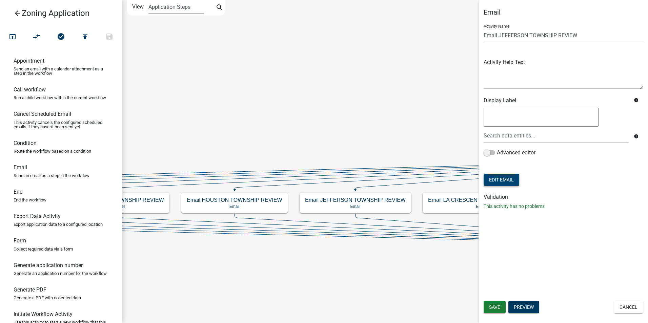
click at [502, 185] on button "Edit Email" at bounding box center [502, 180] width 36 height 12
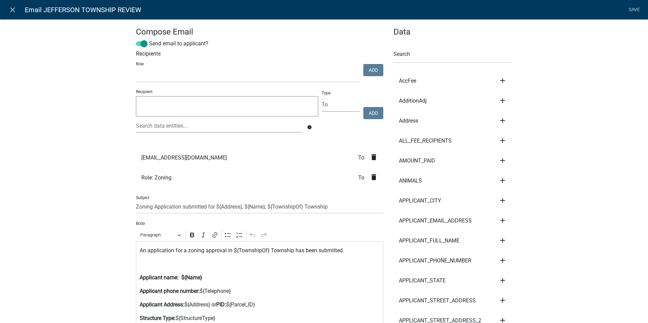
select select
click at [167, 110] on textarea at bounding box center [227, 106] width 182 height 20
type textarea "falken@alumni.umn.edu"
click at [371, 112] on button "Add" at bounding box center [373, 113] width 20 height 12
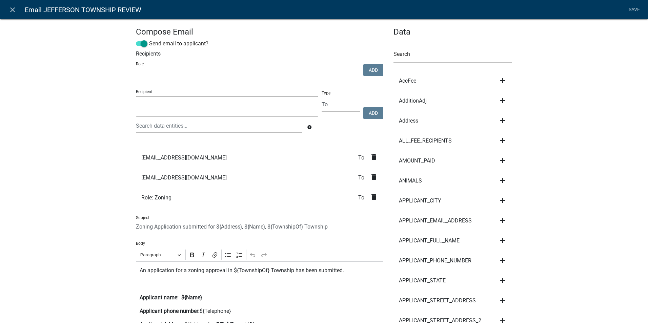
click at [371, 158] on icon "delete" at bounding box center [374, 157] width 8 height 8
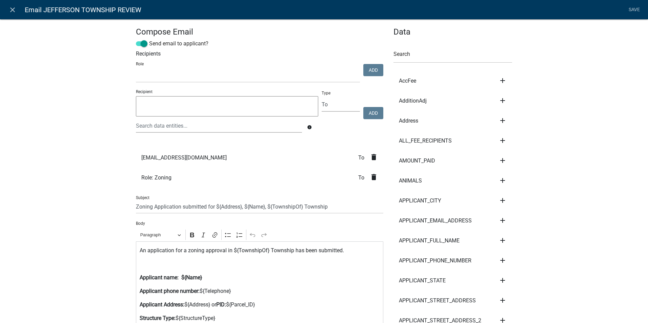
click at [192, 108] on textarea at bounding box center [227, 106] width 182 height 20
type textarea "psnodgrass81@gmail.com"
click at [375, 115] on button "Add" at bounding box center [373, 113] width 20 height 12
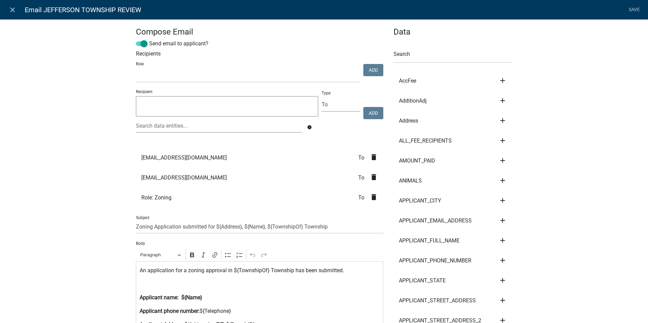
click at [201, 107] on textarea at bounding box center [227, 106] width 182 height 20
type textarea "deanbeneke@outlook.com"
click at [371, 114] on button "Add" at bounding box center [373, 113] width 20 height 12
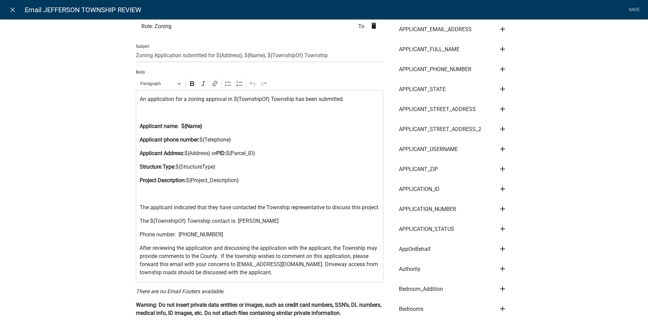
scroll to position [203, 0]
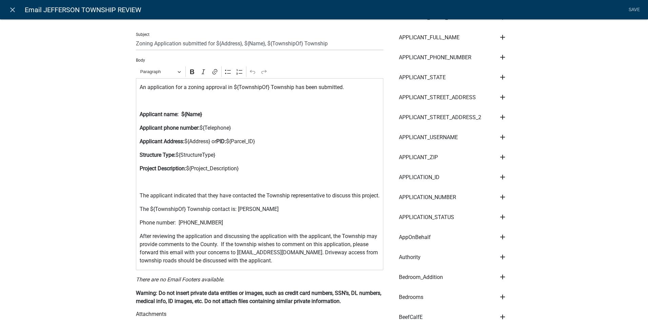
click at [265, 214] on p "The ${TownshipOf} Township contact is: Anne Falken" at bounding box center [260, 209] width 240 height 8
drag, startPoint x: 209, startPoint y: 232, endPoint x: 177, endPoint y: 233, distance: 32.3
click at [177, 227] on p "Phone number: 320-493-8629" at bounding box center [260, 223] width 240 height 8
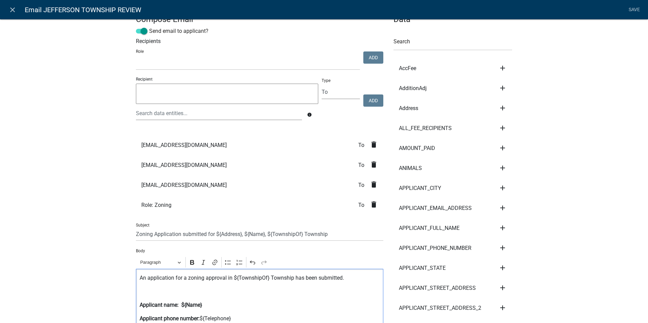
scroll to position [0, 0]
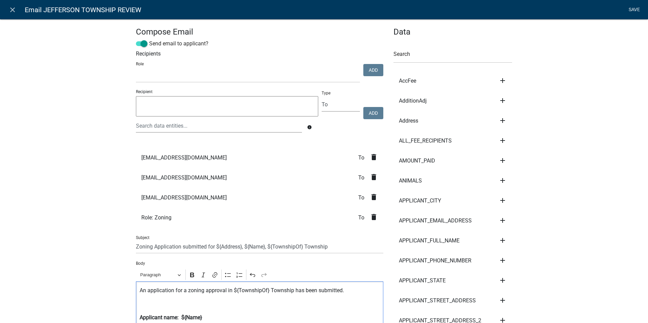
click at [635, 11] on link "Save" at bounding box center [634, 9] width 17 height 13
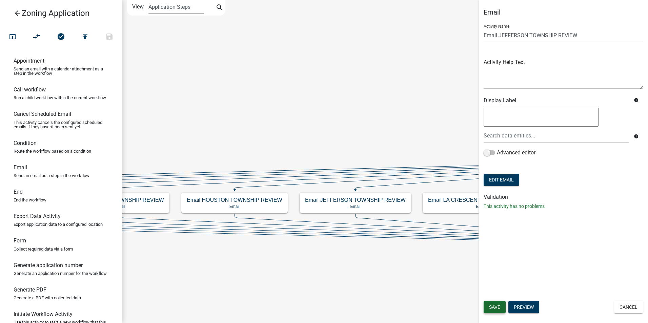
click at [496, 307] on span "Save" at bounding box center [494, 307] width 11 height 5
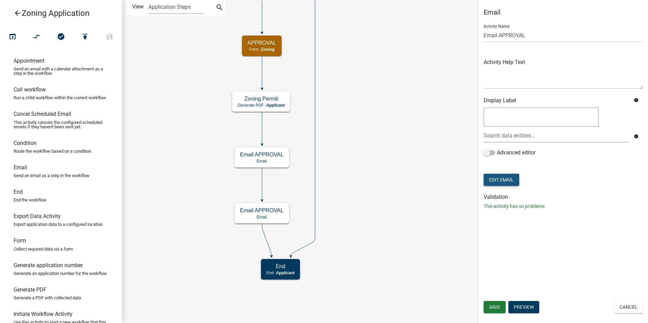
click at [503, 183] on button "Edit Email" at bounding box center [502, 180] width 36 height 12
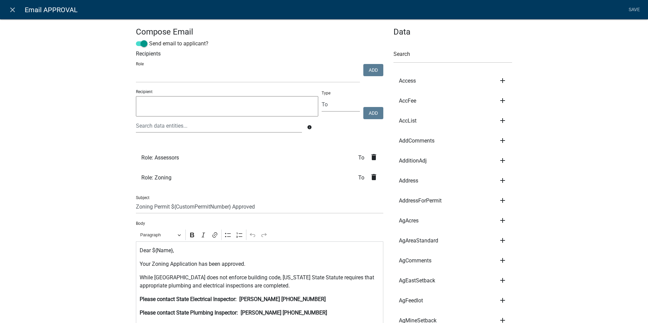
select select
click at [9, 9] on icon "close" at bounding box center [12, 10] width 8 height 8
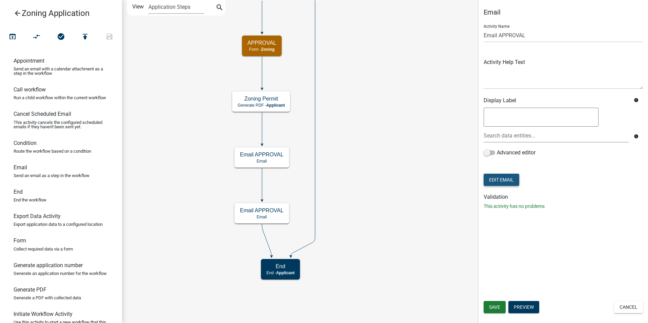
click at [494, 184] on button "Edit Email" at bounding box center [502, 180] width 36 height 12
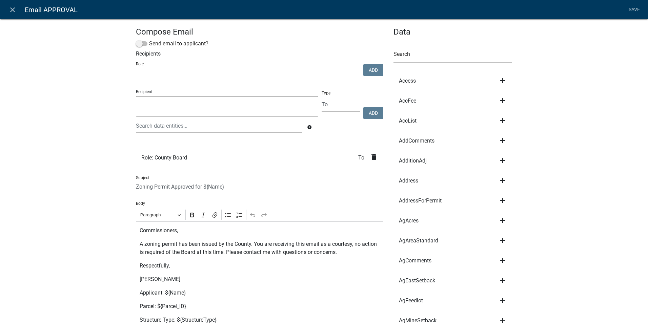
select select
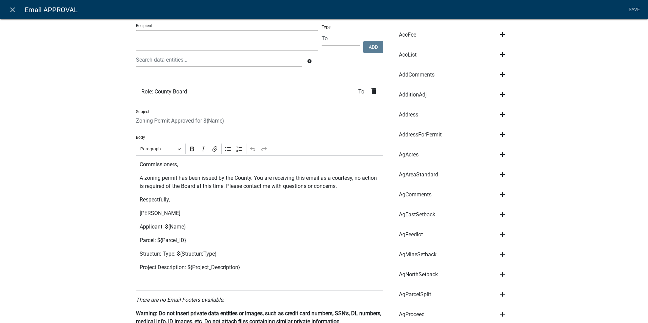
scroll to position [68, 0]
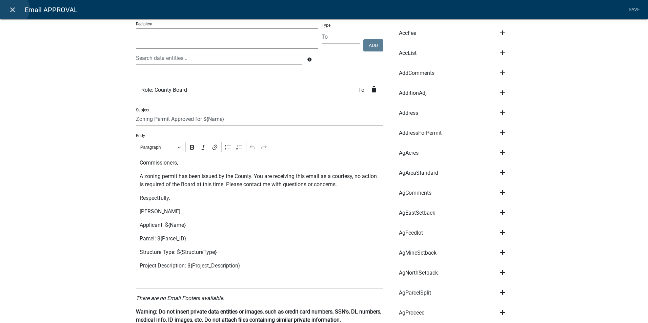
click at [13, 9] on icon "close" at bounding box center [12, 10] width 8 height 8
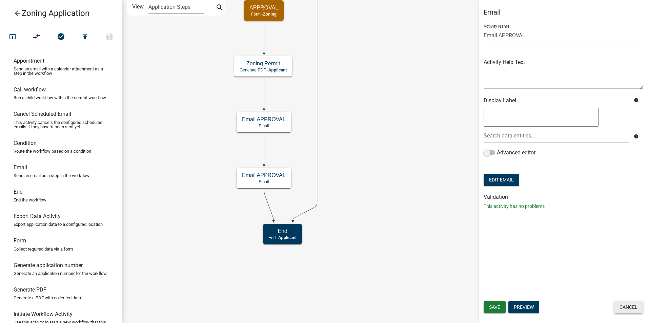
click at [633, 308] on button "Cancel" at bounding box center [628, 307] width 29 height 12
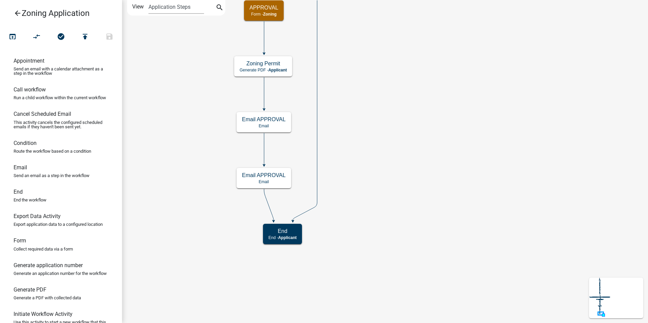
click at [16, 12] on icon "arrow_back" at bounding box center [18, 13] width 8 height 9
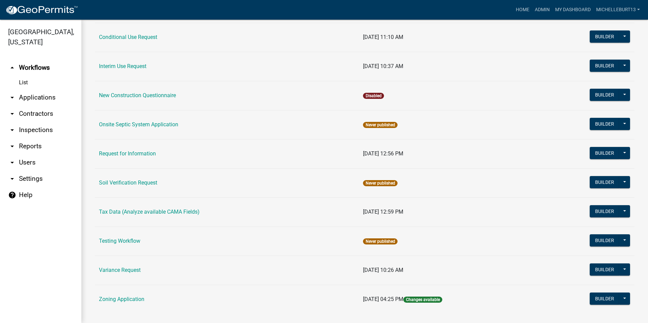
scroll to position [192, 0]
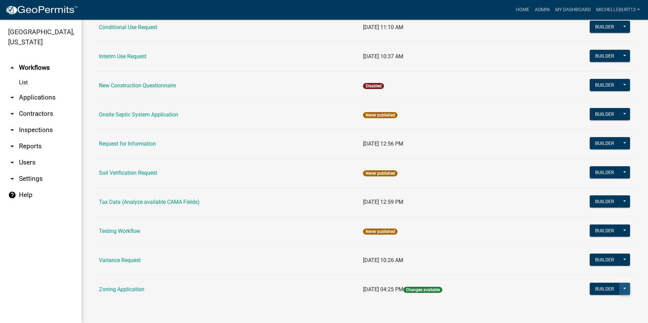
click at [623, 288] on button at bounding box center [624, 289] width 11 height 12
click at [598, 308] on button "Publish" at bounding box center [602, 307] width 56 height 16
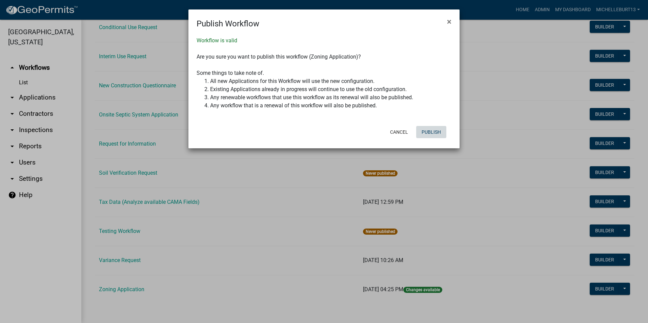
click at [431, 133] on button "Publish" at bounding box center [431, 132] width 30 height 12
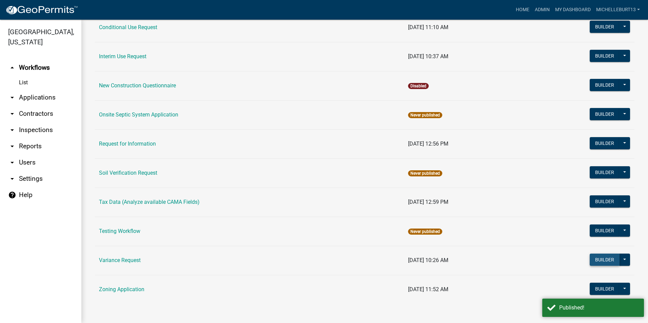
click at [597, 261] on button "Builder" at bounding box center [605, 260] width 30 height 12
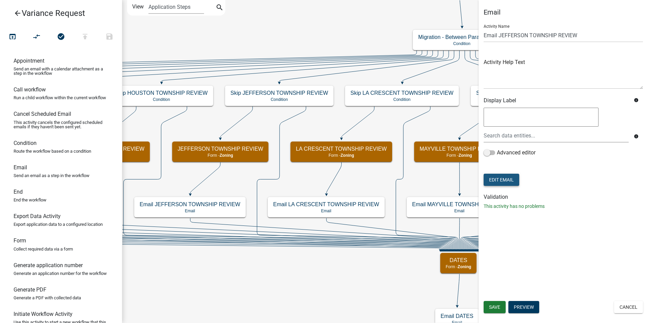
click at [503, 178] on button "Edit Email" at bounding box center [502, 180] width 36 height 12
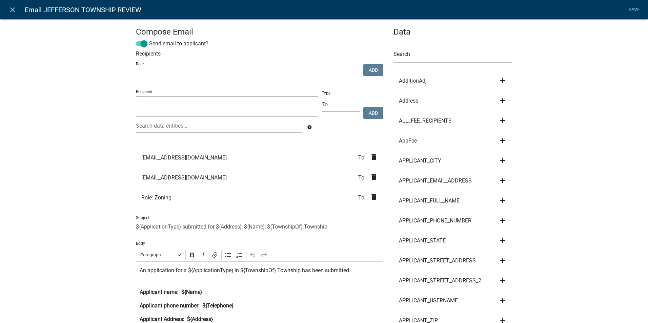
click at [370, 178] on icon "delete" at bounding box center [374, 177] width 8 height 8
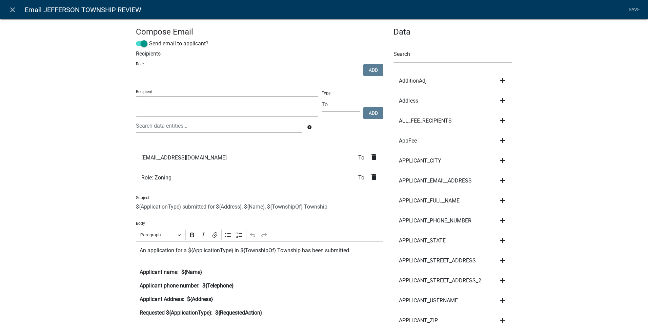
click at [169, 114] on textarea at bounding box center [227, 106] width 182 height 20
type textarea "falken@alumni.umn.edu"
click at [367, 114] on button "Add" at bounding box center [373, 113] width 20 height 12
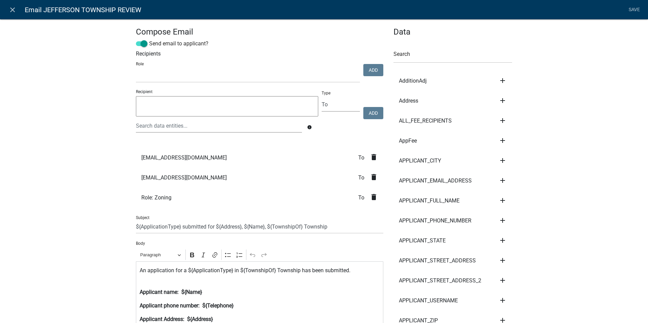
click at [216, 107] on textarea at bounding box center [227, 106] width 182 height 20
click at [373, 158] on icon "delete" at bounding box center [374, 157] width 8 height 8
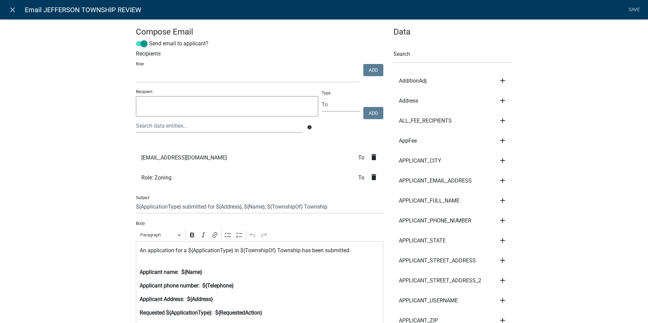
click at [207, 107] on textarea at bounding box center [227, 106] width 182 height 20
type textarea "psnodgrass81@gmail.com"
drag, startPoint x: 369, startPoint y: 115, endPoint x: 362, endPoint y: 116, distance: 7.6
click at [369, 115] on button "Add" at bounding box center [373, 113] width 20 height 12
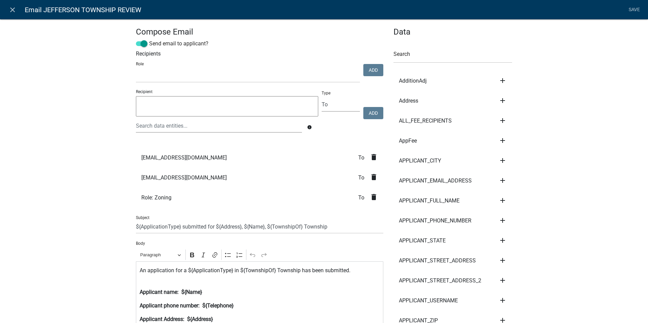
click at [191, 104] on textarea at bounding box center [227, 106] width 182 height 20
type textarea "deanbeneke@outlook.com"
click at [368, 114] on button "Add" at bounding box center [373, 113] width 20 height 12
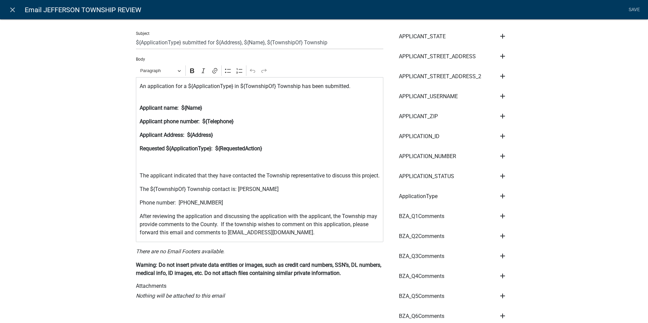
scroll to position [237, 0]
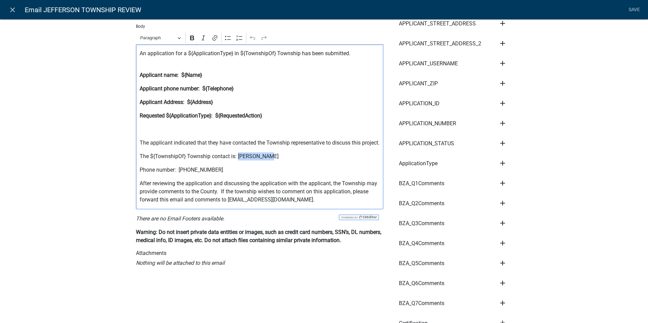
drag, startPoint x: 265, startPoint y: 165, endPoint x: 236, endPoint y: 165, distance: 29.2
click at [236, 161] on p "The ${TownshipOf} Township contact is: Anne Falken" at bounding box center [260, 157] width 240 height 8
drag, startPoint x: 210, startPoint y: 178, endPoint x: 176, endPoint y: 178, distance: 33.2
click at [176, 174] on p "Phone number: 320-493-8629" at bounding box center [260, 170] width 240 height 8
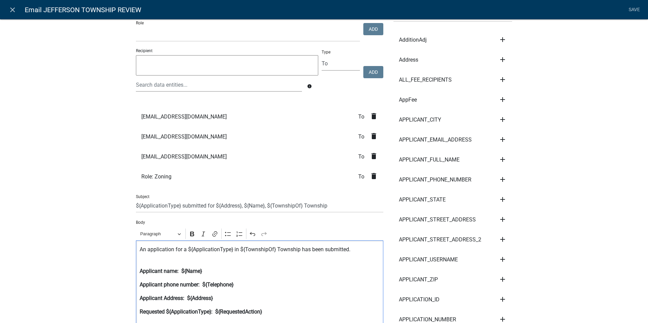
scroll to position [0, 0]
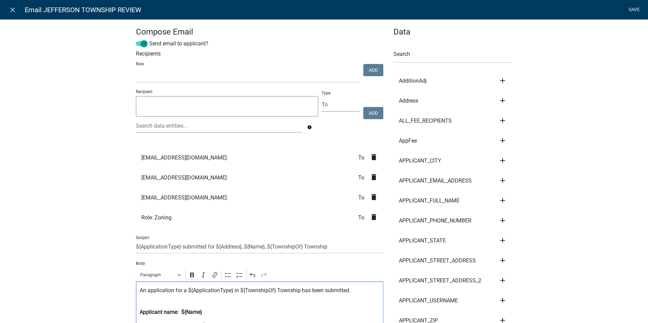
click at [633, 9] on link "Save" at bounding box center [634, 9] width 17 height 13
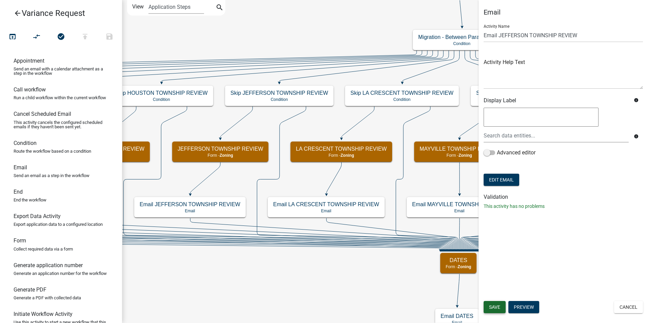
click at [494, 308] on span "Save" at bounding box center [494, 307] width 11 height 5
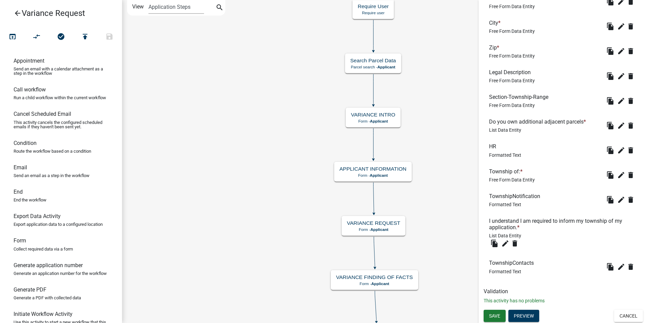
scroll to position [312, 0]
click at [617, 267] on icon "edit" at bounding box center [621, 266] width 8 height 8
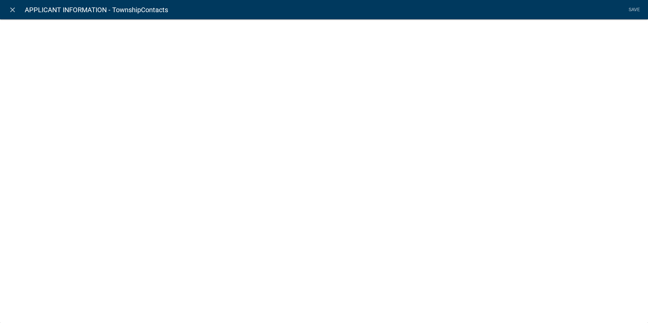
select select "rich-text"
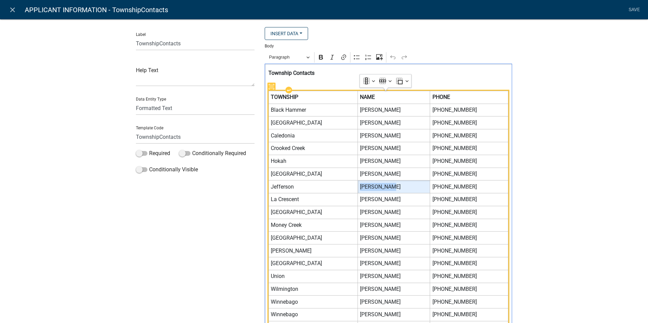
drag, startPoint x: 372, startPoint y: 188, endPoint x: 340, endPoint y: 189, distance: 31.9
click at [358, 189] on td "Anne Falken" at bounding box center [394, 187] width 73 height 13
drag, startPoint x: 472, startPoint y: 188, endPoint x: 436, endPoint y: 188, distance: 35.9
click td "320-493-8629"
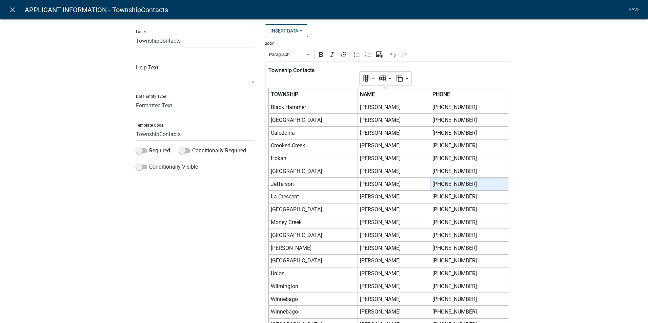
scroll to position [0, 0]
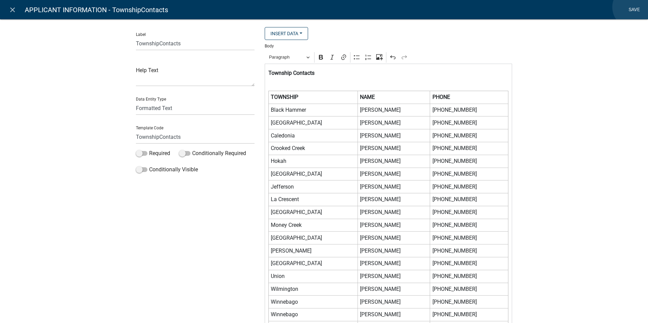
click link "Save"
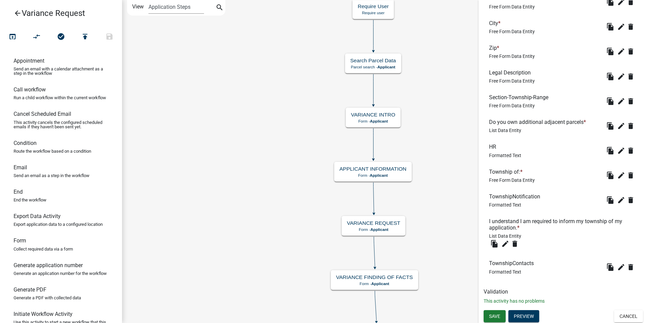
scroll to position [312, 0]
click span "Save"
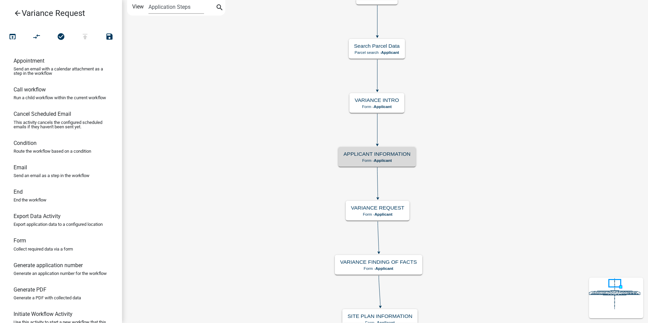
scroll to position [0, 0]
click icon "arrow_back"
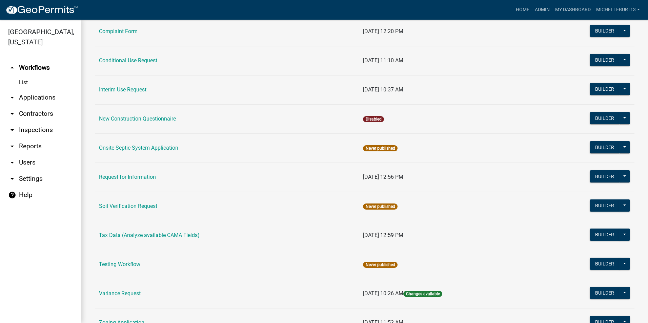
scroll to position [192, 0]
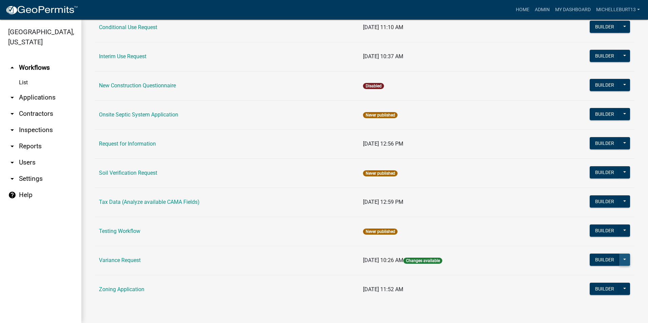
click button
click button "Publish"
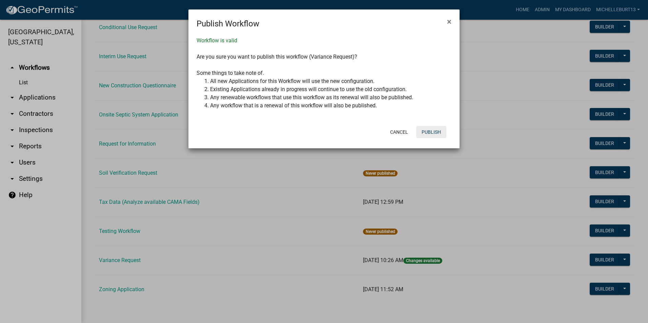
click button "Publish"
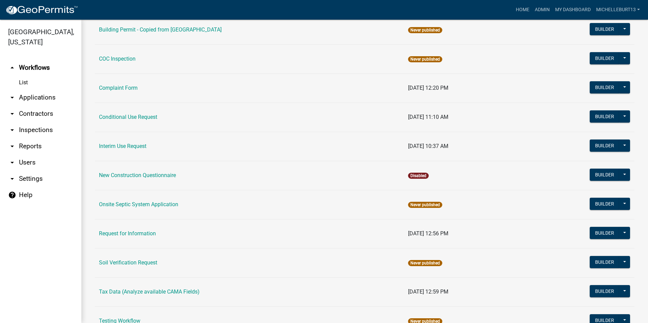
scroll to position [90, 0]
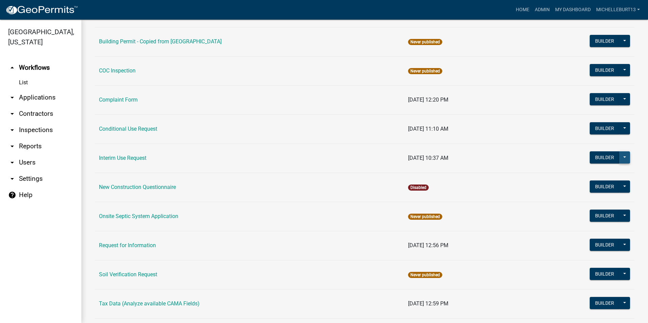
click button
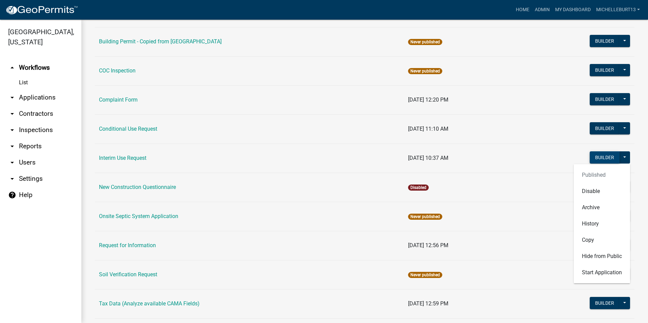
click button "Builder"
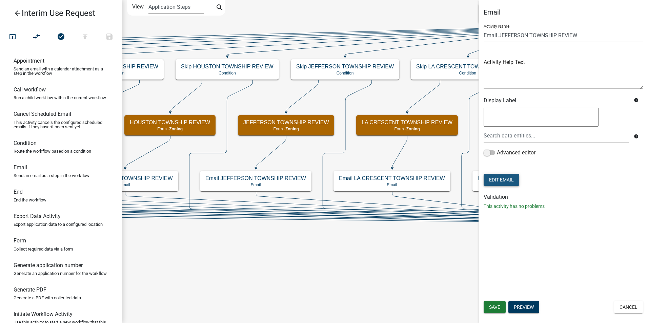
click button "Edit Email"
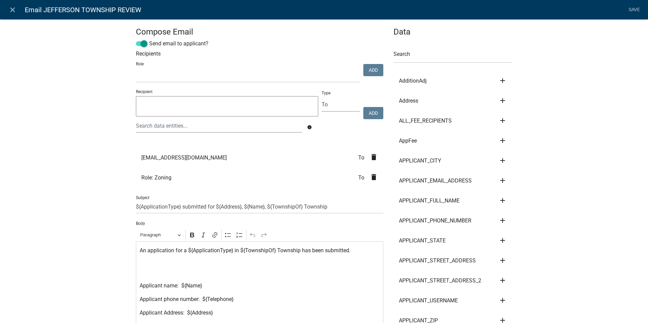
click textarea
type textarea "falken@alumni.umn.edu"
click button "Add"
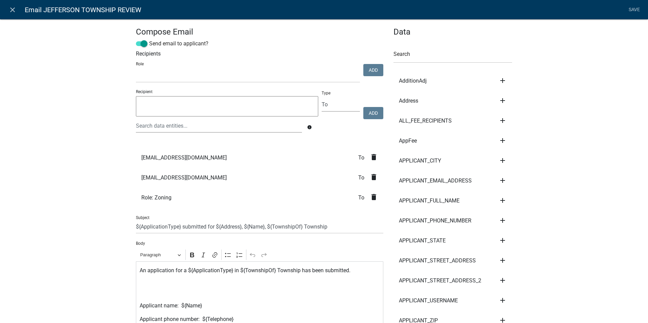
click icon "delete"
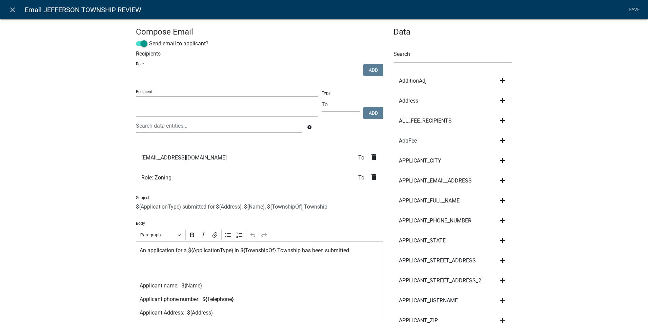
click textarea
type textarea "psnodgrass81@gmail.com"
click button "Add"
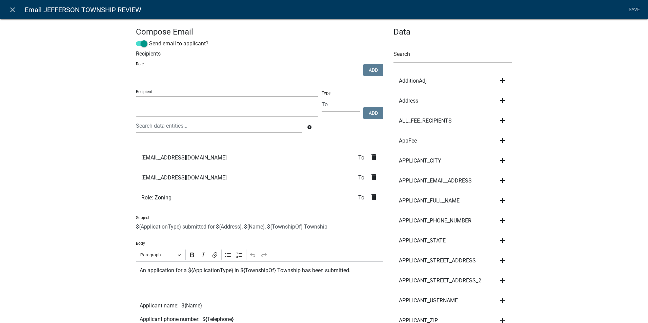
click textarea
type textarea "deanbeneke@outlook.com"
click button "Add"
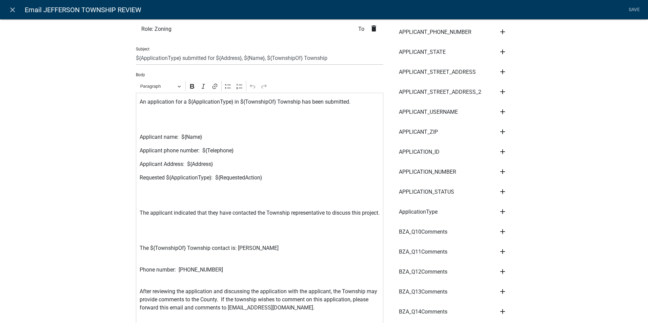
scroll to position [203, 0]
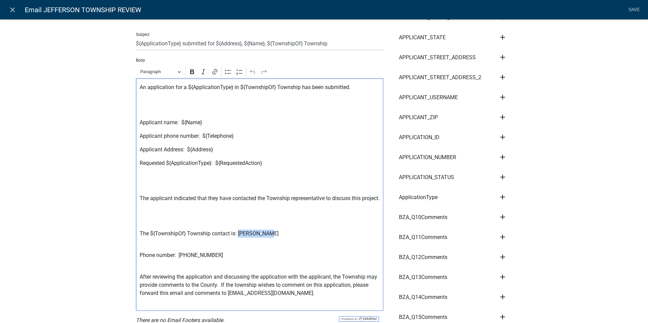
drag, startPoint x: 266, startPoint y: 242, endPoint x: 237, endPoint y: 243, distance: 29.5
click p "The ${TownshipOf} Township contact is: Anne Falken"
drag, startPoint x: 210, startPoint y: 263, endPoint x: 178, endPoint y: 264, distance: 32.2
click p "Phone number: 320-493-8629"
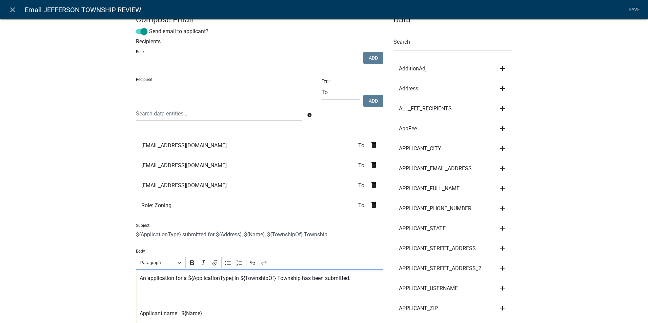
scroll to position [0, 0]
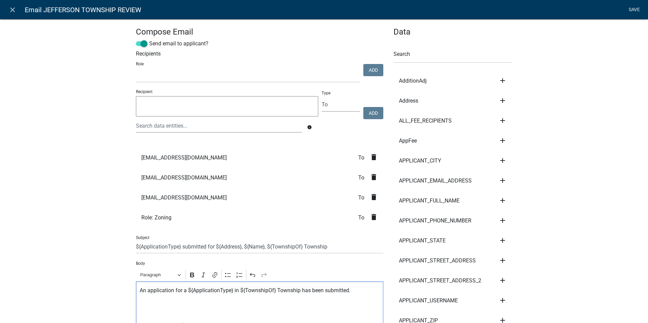
click link "Save"
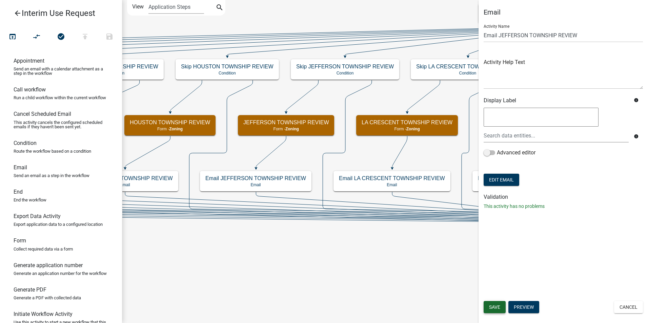
click span "Save"
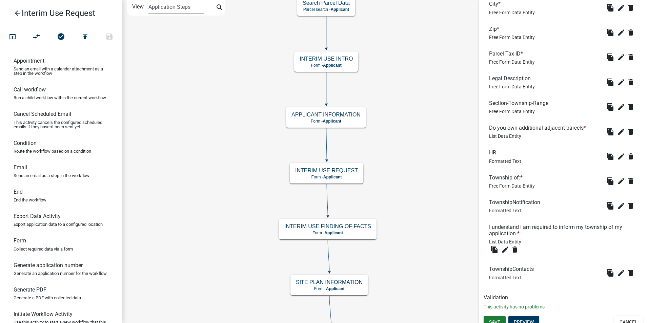
scroll to position [312, 0]
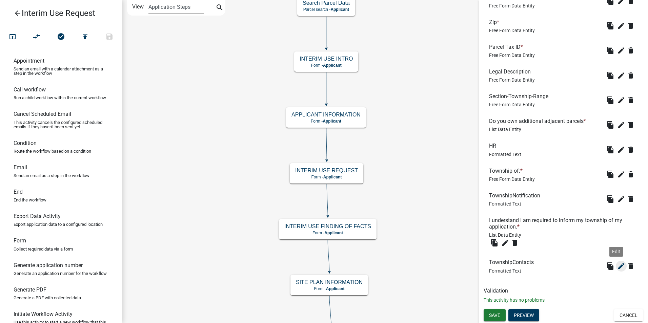
click icon "edit"
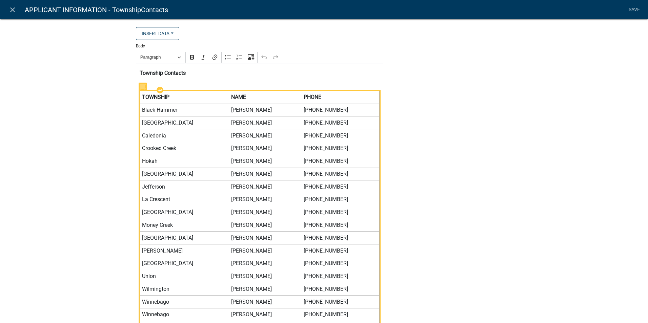
select select "rich-text"
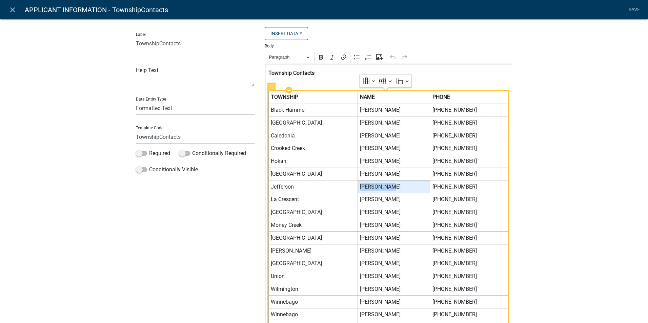
drag, startPoint x: 373, startPoint y: 187, endPoint x: 342, endPoint y: 188, distance: 30.9
click span "Anne Falken"
drag, startPoint x: 472, startPoint y: 188, endPoint x: 434, endPoint y: 188, distance: 38.0
click tr "Jefferson Pam Snodgrass 320-493-8629"
click span "320-493-8629"
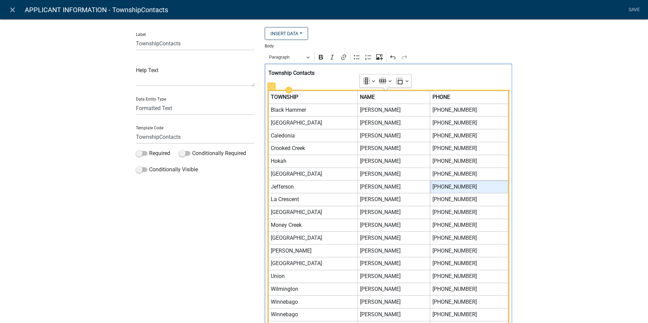
click span "320-493-8629"
drag, startPoint x: 473, startPoint y: 187, endPoint x: 434, endPoint y: 187, distance: 39.3
click tr "Jefferson Pam Snodgrass 320-493-8629"
click span "320-493-8629"
drag, startPoint x: 473, startPoint y: 187, endPoint x: 441, endPoint y: 190, distance: 31.9
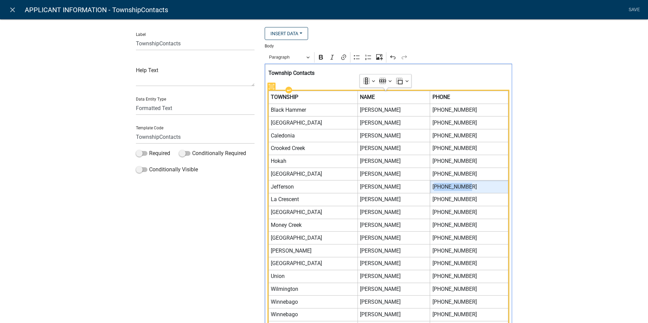
click span "320-493-8629"
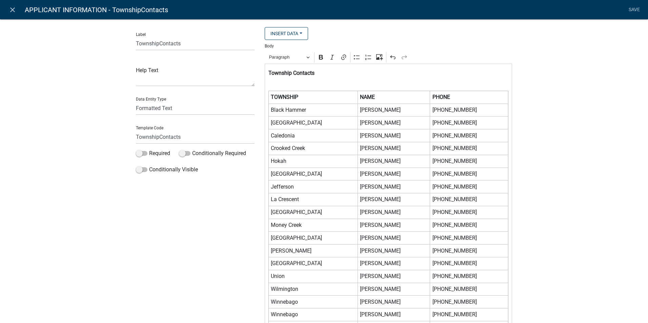
click div "Label TownshipContacts Help Text Data Entity Type Free Form Text Document Displ…"
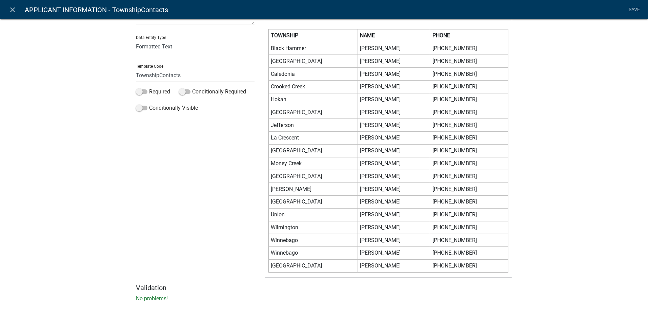
scroll to position [0, 0]
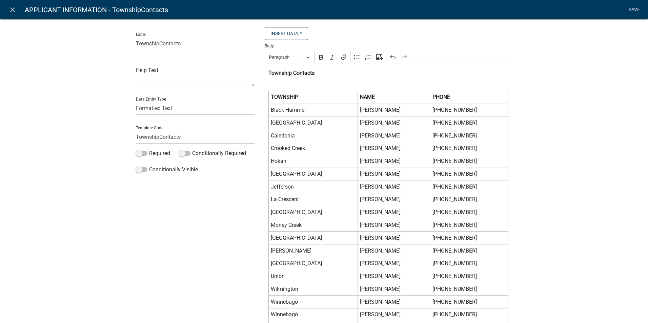
click link "Save"
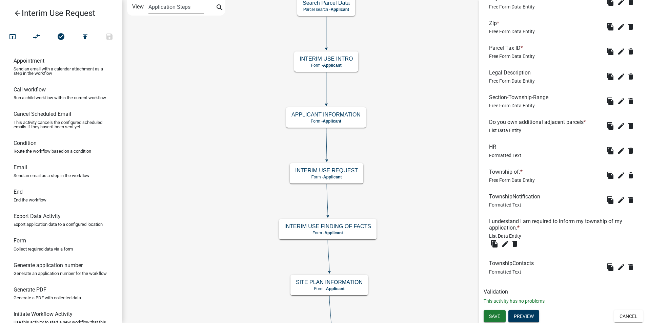
scroll to position [312, 0]
click span "Save"
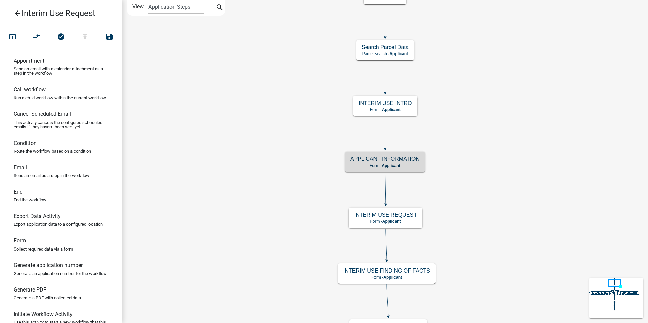
scroll to position [0, 0]
click icon "arrow_back"
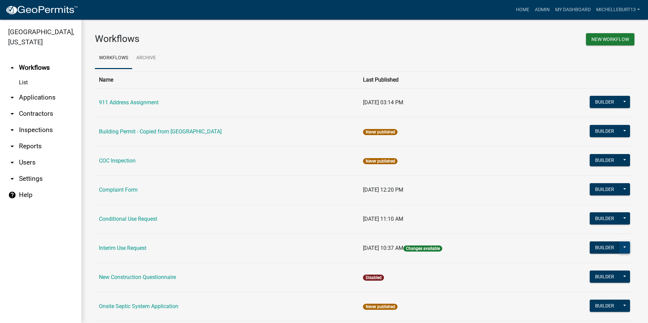
click button
click button "Publish"
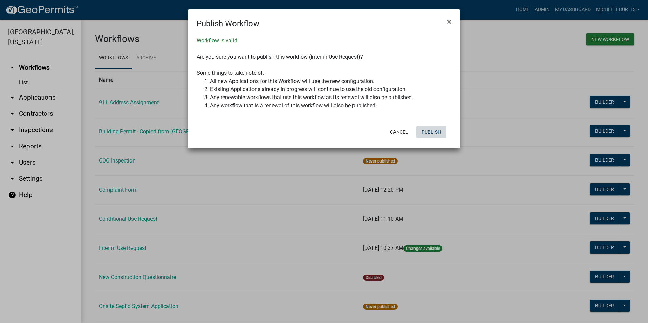
click button "Publish"
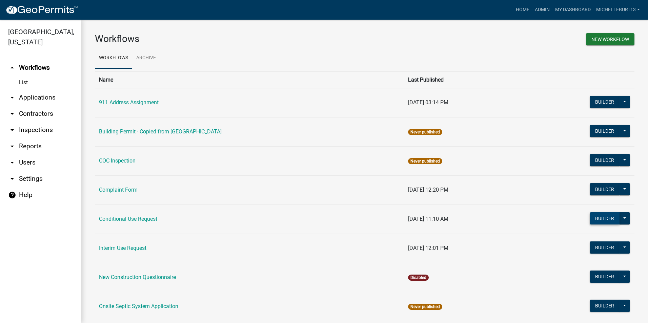
click button "Builder"
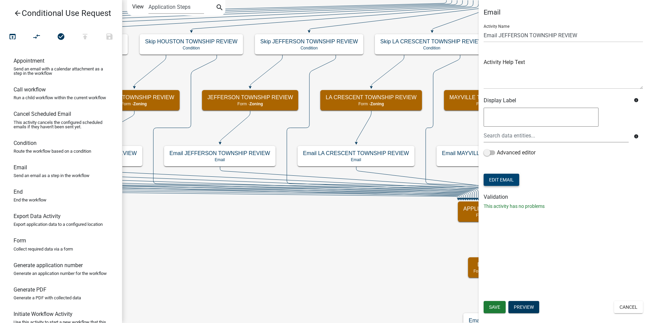
click button "Edit Email"
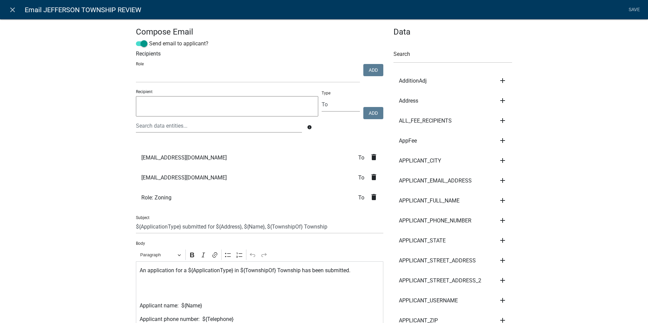
click icon "delete"
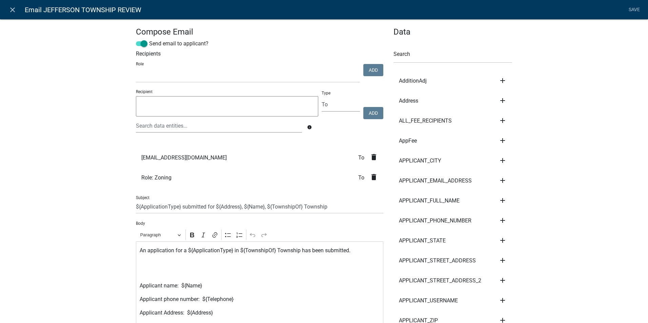
click textarea
type textarea "falken@alumni.umn.edu"
click button "Add"
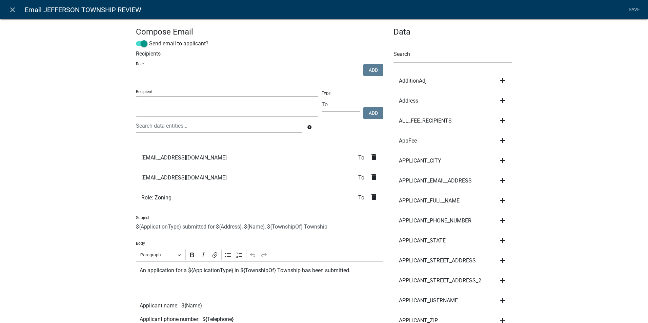
click icon "delete"
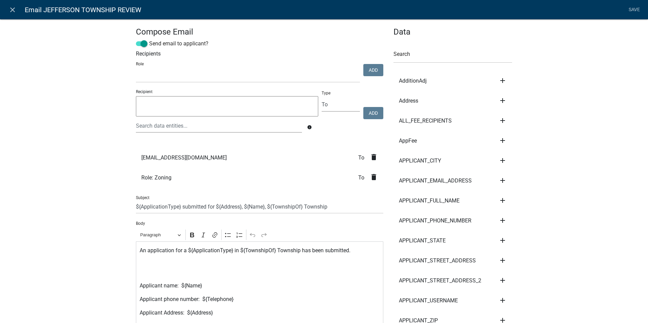
click textarea
type textarea "psnodgrass81@gmail.com"
click button "Add"
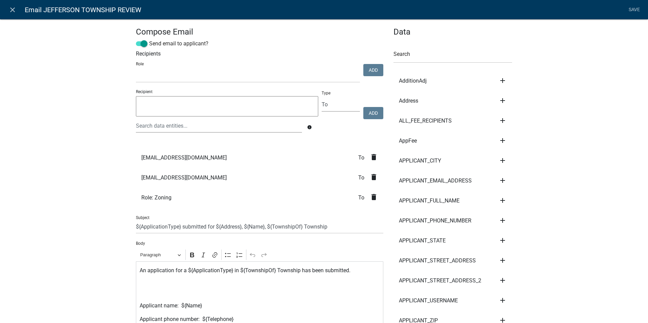
click textarea
type textarea "deanbeneke@outlook.com"
click button "Add"
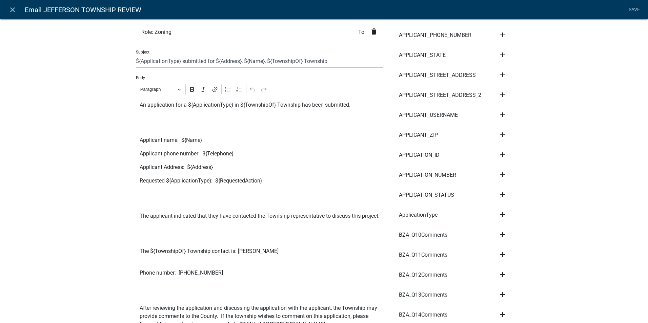
scroll to position [203, 0]
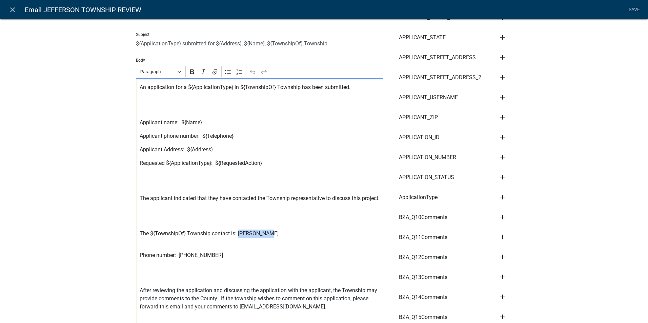
drag, startPoint x: 264, startPoint y: 243, endPoint x: 236, endPoint y: 243, distance: 27.8
click p "The ${TownshipOf} Township contact is: Anne Falken"
drag, startPoint x: 212, startPoint y: 265, endPoint x: 176, endPoint y: 265, distance: 35.6
click p "Phone number: 320-493-8629"
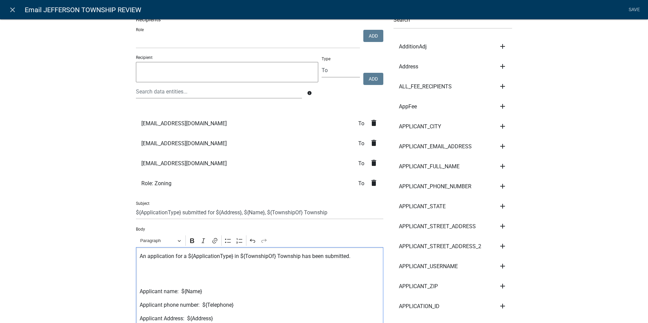
scroll to position [34, 0]
click link "Save"
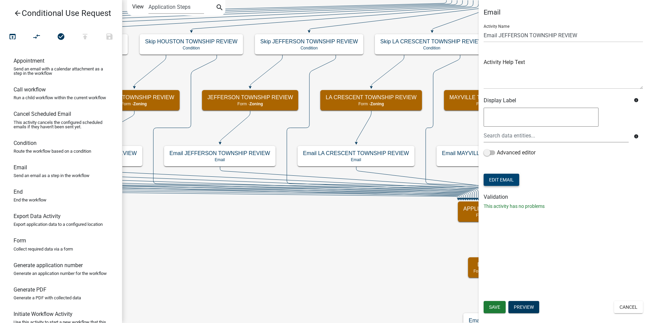
scroll to position [0, 0]
click button "Save"
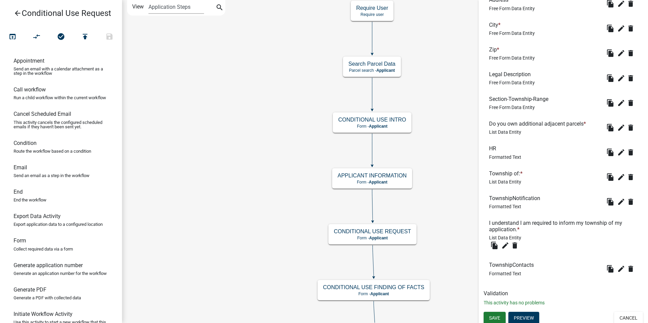
scroll to position [312, 0]
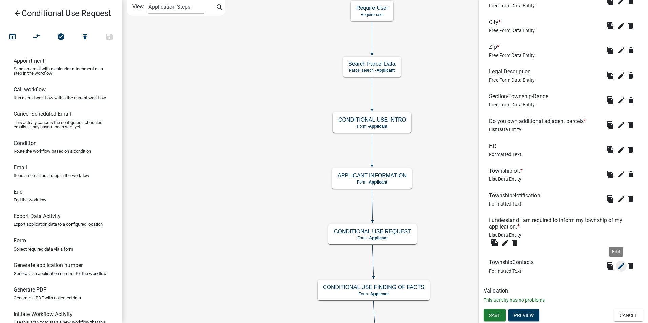
click icon "edit"
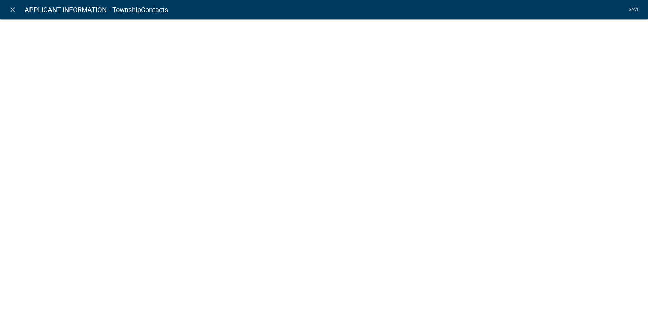
select select "rich-text"
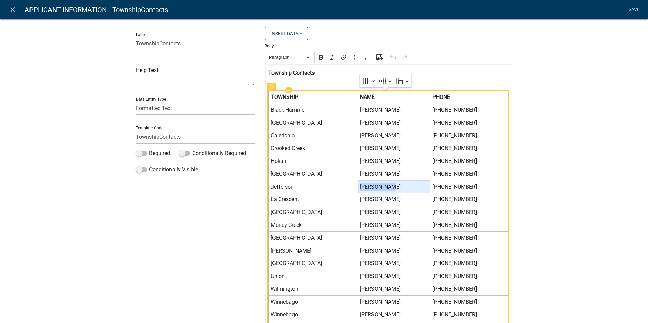
drag, startPoint x: 373, startPoint y: 188, endPoint x: 343, endPoint y: 189, distance: 29.2
click span "Anne Falken"
drag, startPoint x: 472, startPoint y: 187, endPoint x: 439, endPoint y: 189, distance: 33.6
click span "320-493-8629"
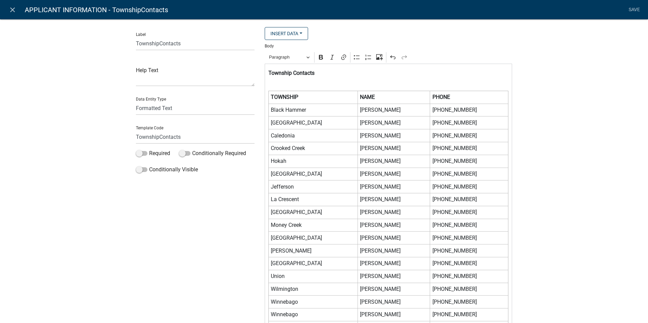
click div "Label TownshipContacts Help Text Data Entity Type Free Form Text Document Displ…"
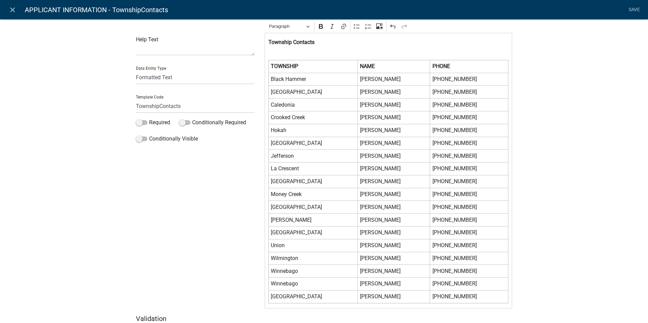
scroll to position [0, 0]
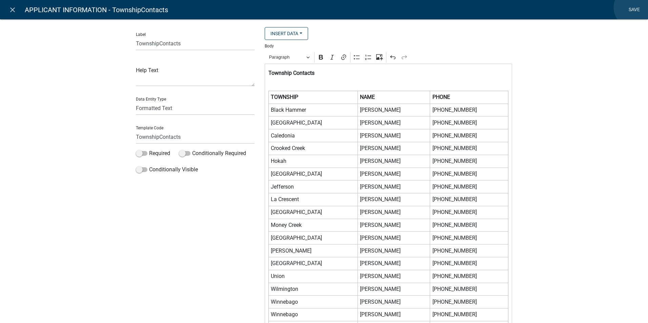
click link "Save"
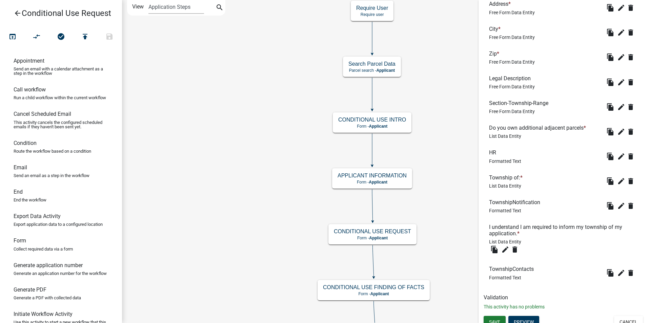
scroll to position [312, 0]
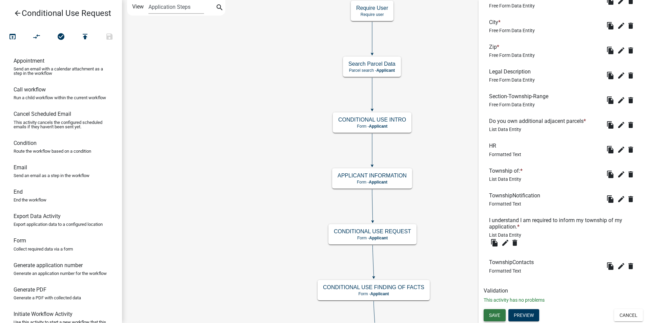
click span "Save"
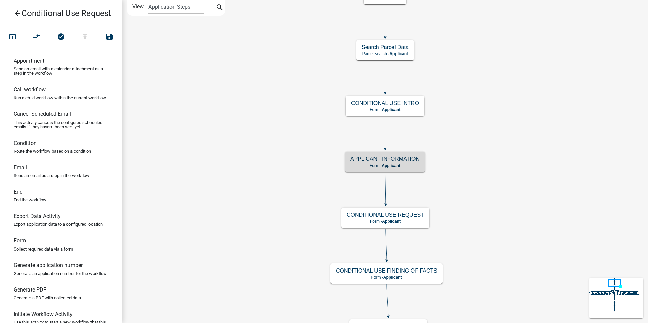
scroll to position [0, 0]
click icon "arrow_back"
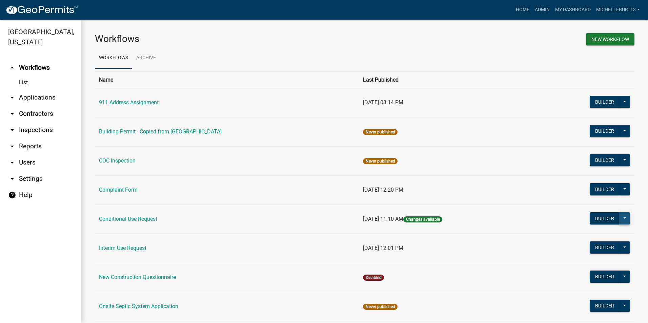
click button
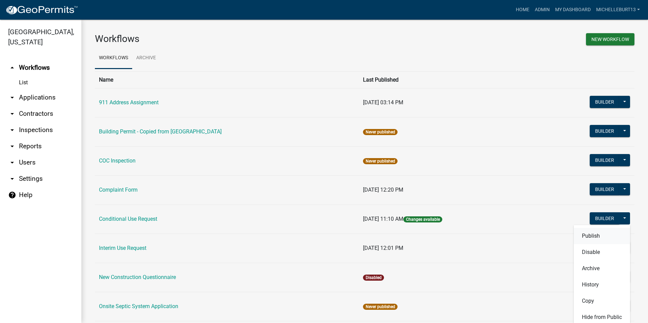
click button "Publish"
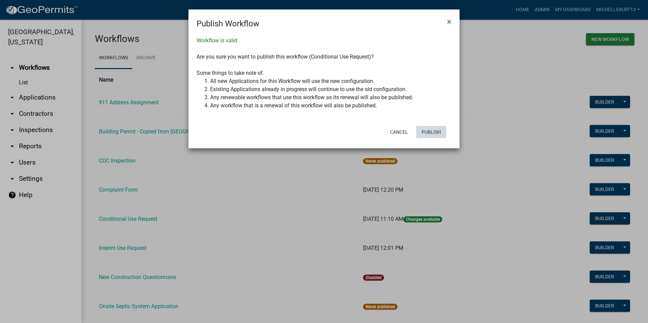
click button "Publish"
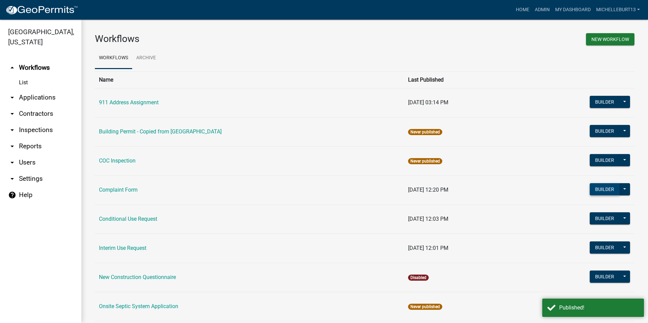
click button "Builder"
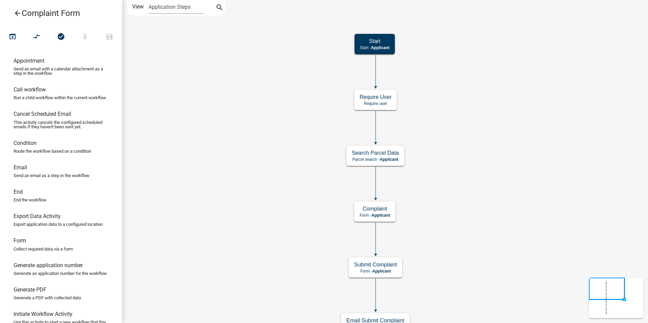
click icon "arrow_back"
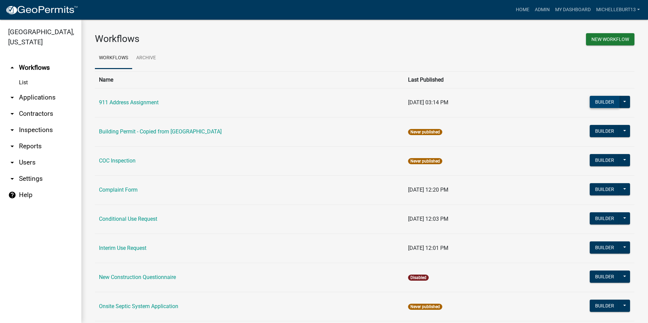
click button "Builder"
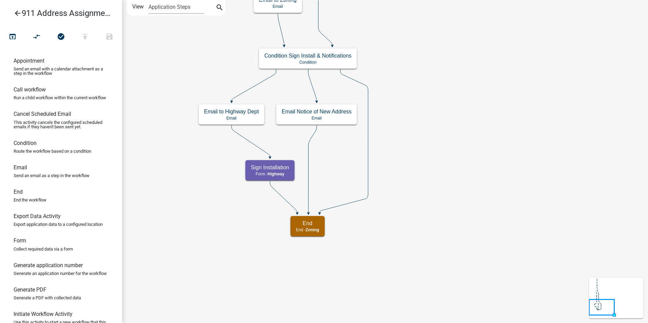
click icon "arrow_back"
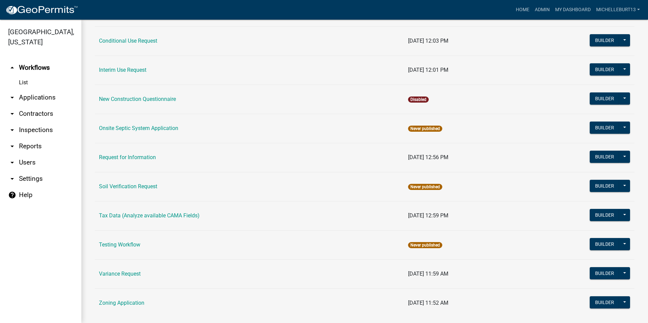
scroll to position [192, 0]
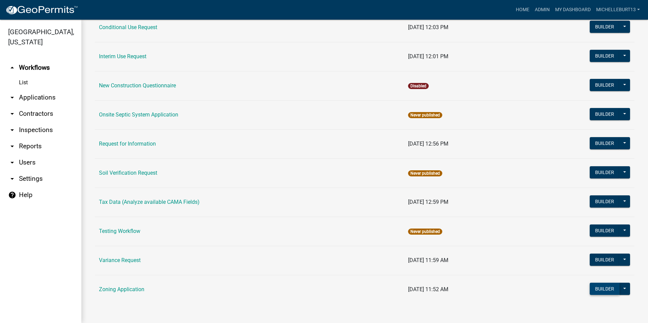
click button "Builder"
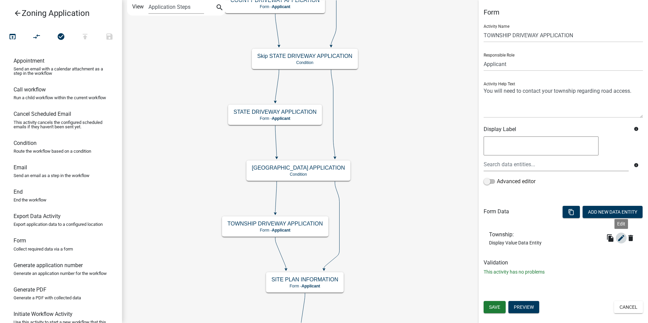
click icon "edit"
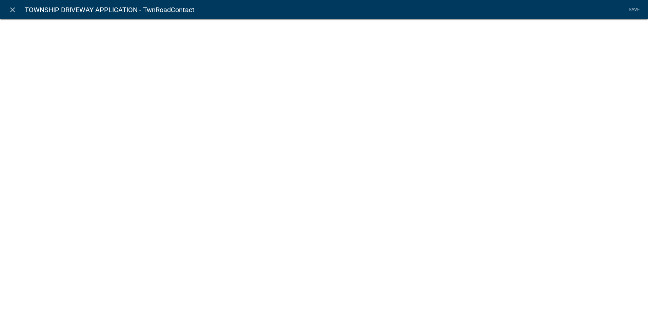
select select "display-entity-value"
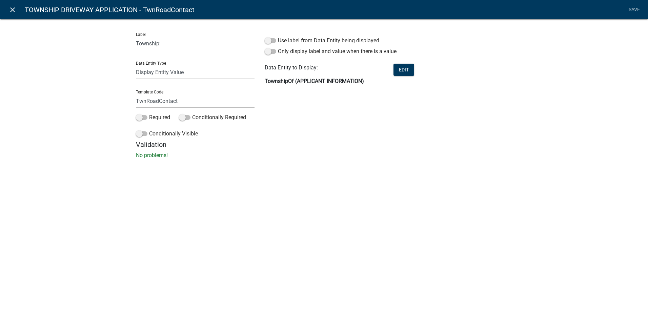
click icon "close"
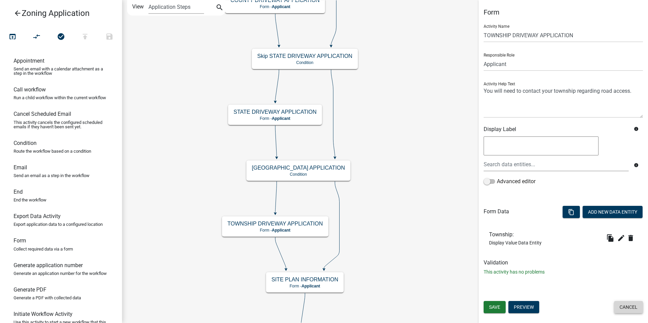
click button "Cancel"
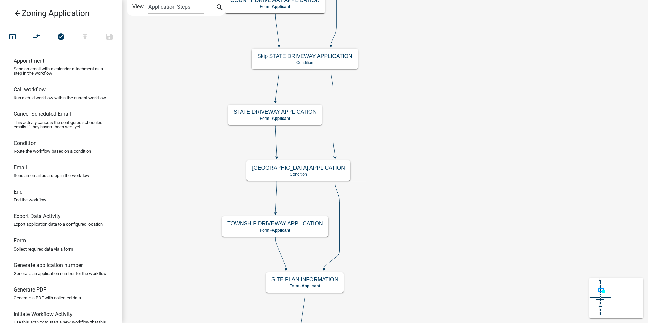
click icon "arrow_back"
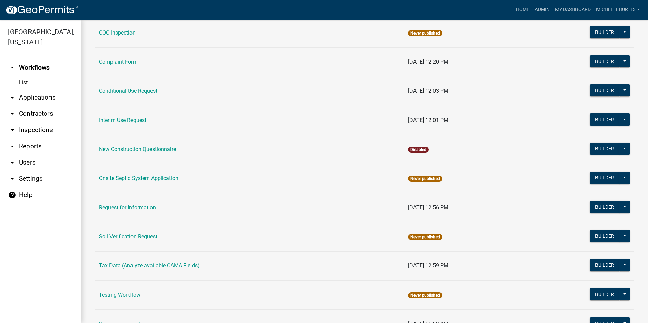
scroll to position [192, 0]
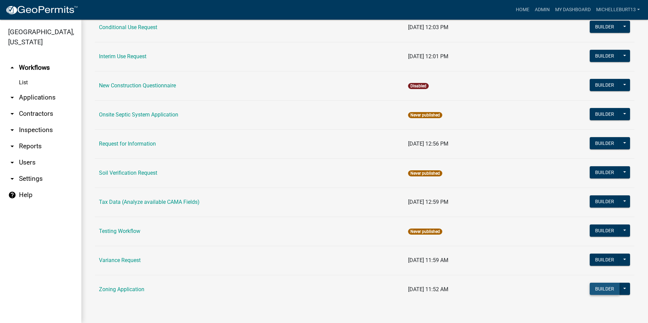
click button "Builder"
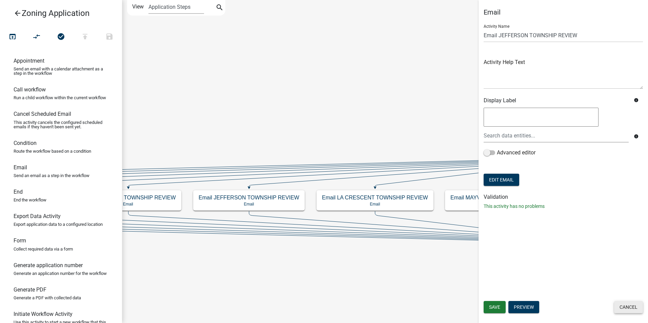
click button "Cancel"
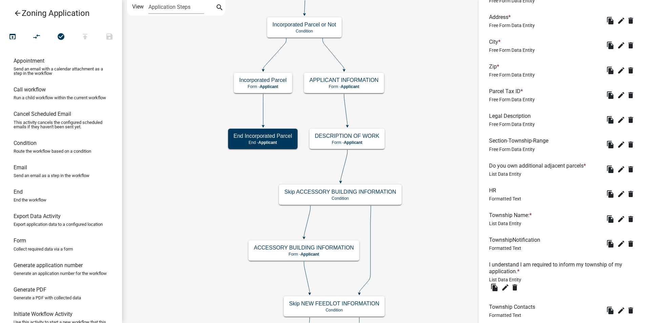
scroll to position [386, 0]
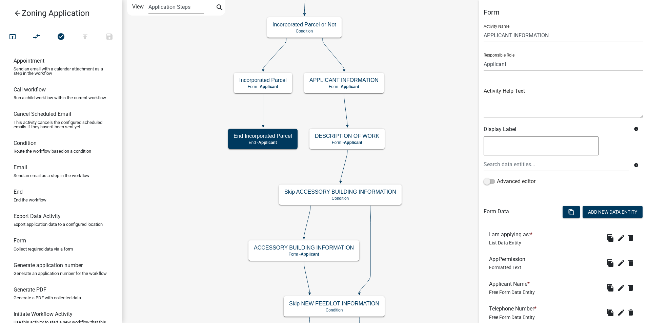
scroll to position [386, 0]
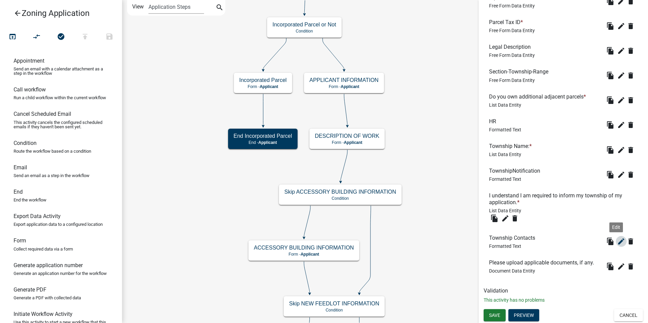
click at [617, 242] on icon "edit" at bounding box center [621, 242] width 8 height 8
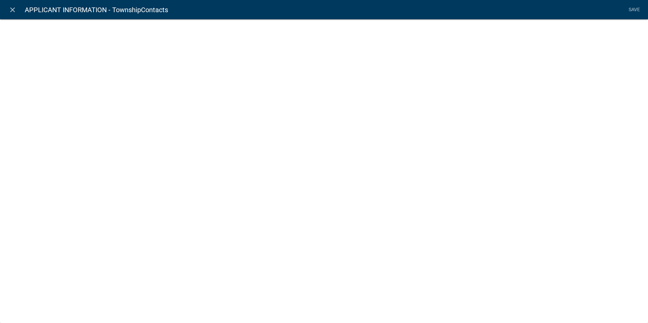
select select "rich-text"
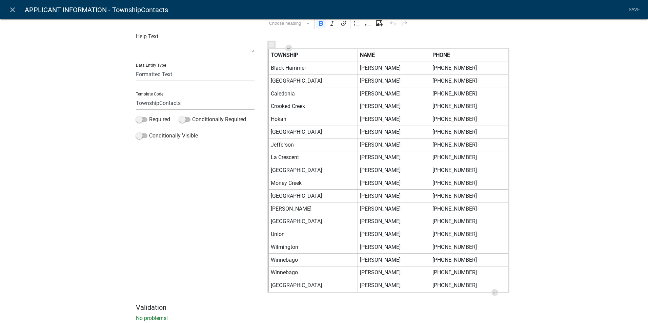
scroll to position [34, 0]
click at [14, 9] on icon "close" at bounding box center [12, 10] width 8 height 8
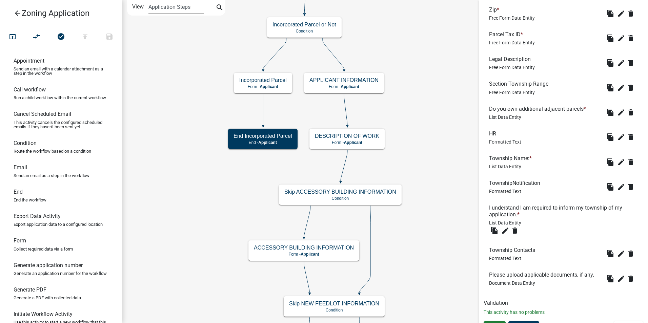
scroll to position [0, 0]
click at [17, 13] on icon "arrow_back" at bounding box center [18, 13] width 8 height 9
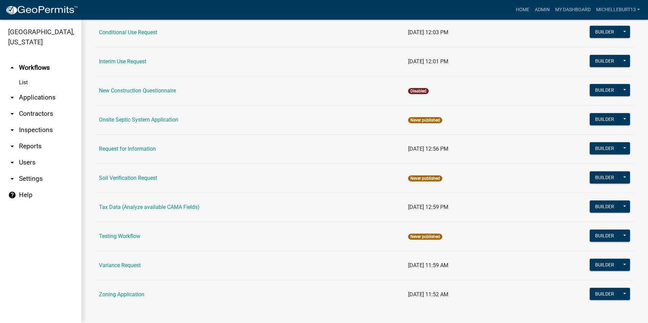
scroll to position [192, 0]
